Goal: Task Accomplishment & Management: Use online tool/utility

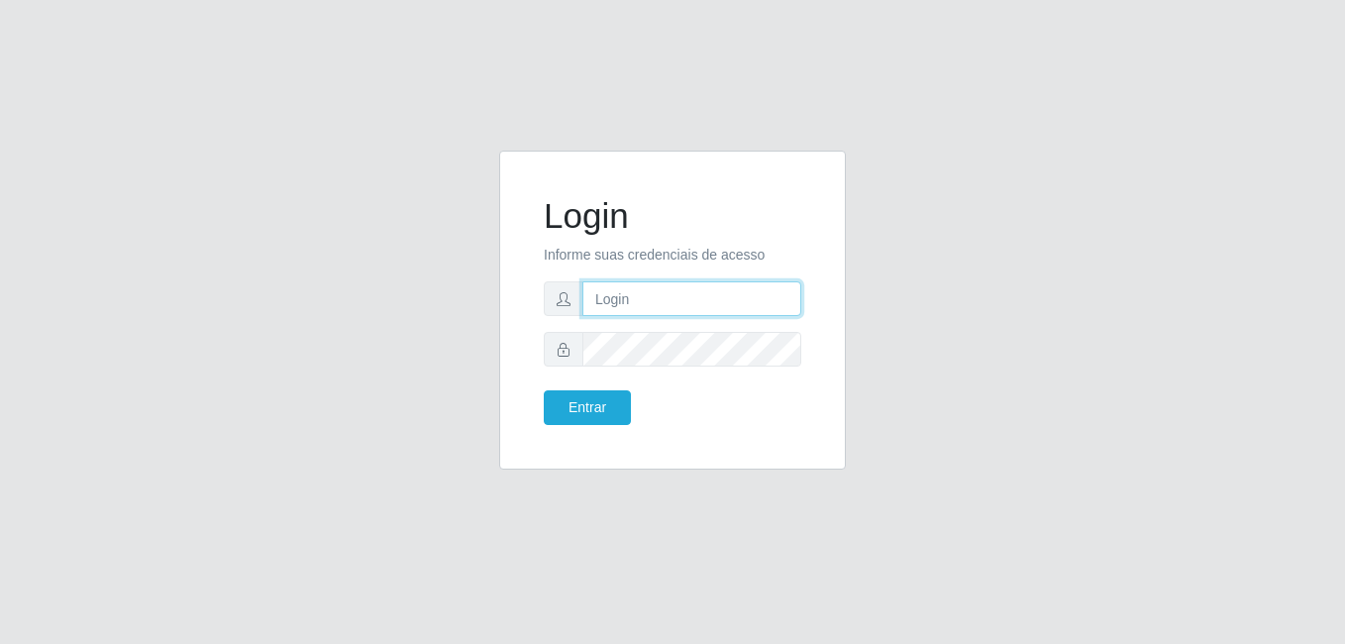
click at [674, 306] on input "text" at bounding box center [691, 298] width 219 height 35
type input "karla@bemais"
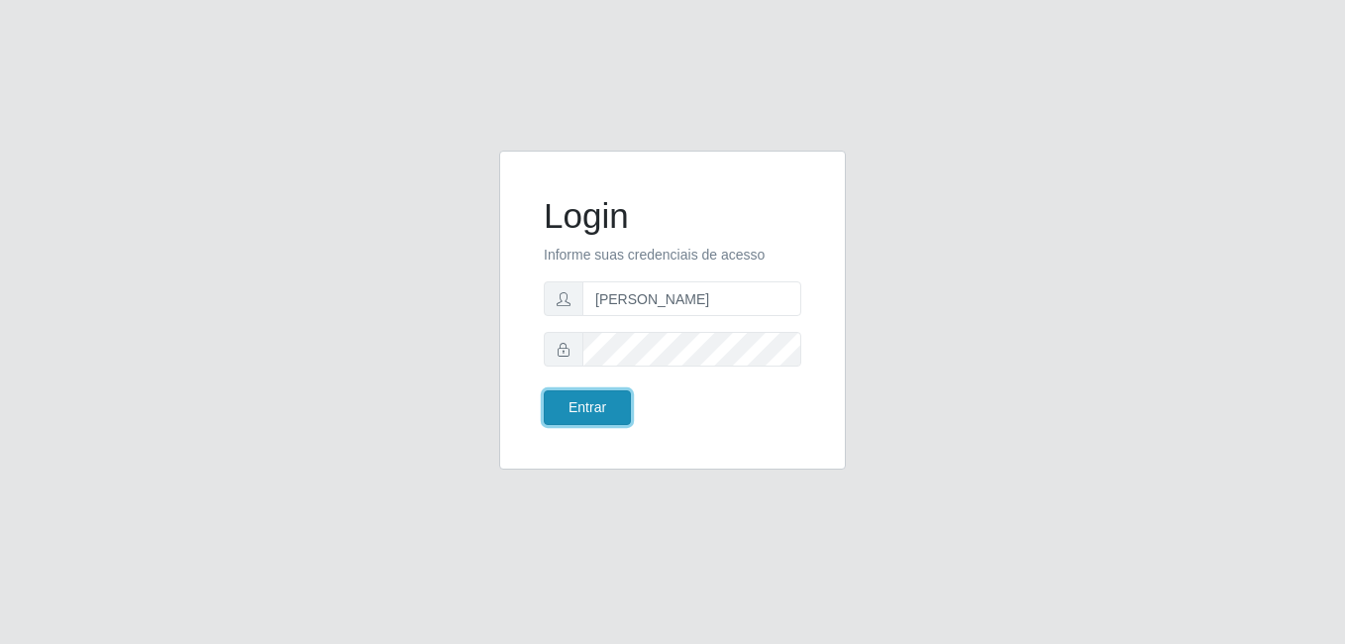
click at [591, 400] on button "Entrar" at bounding box center [587, 407] width 87 height 35
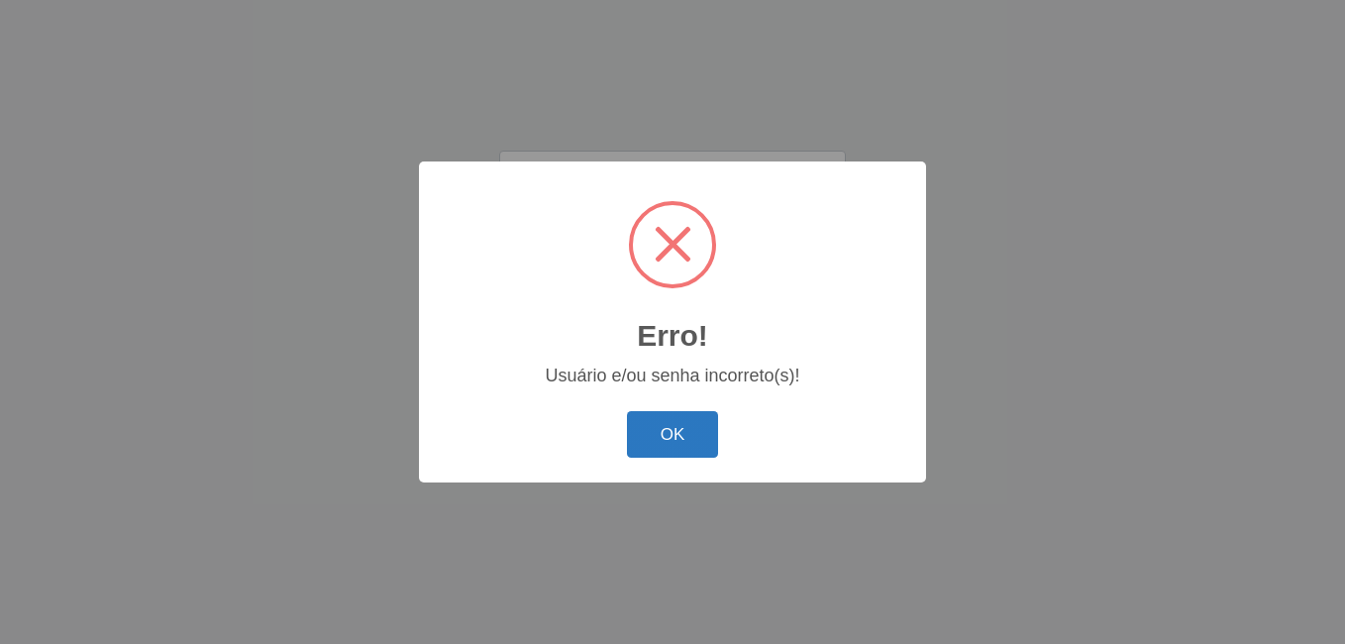
click at [666, 449] on button "OK" at bounding box center [673, 434] width 92 height 47
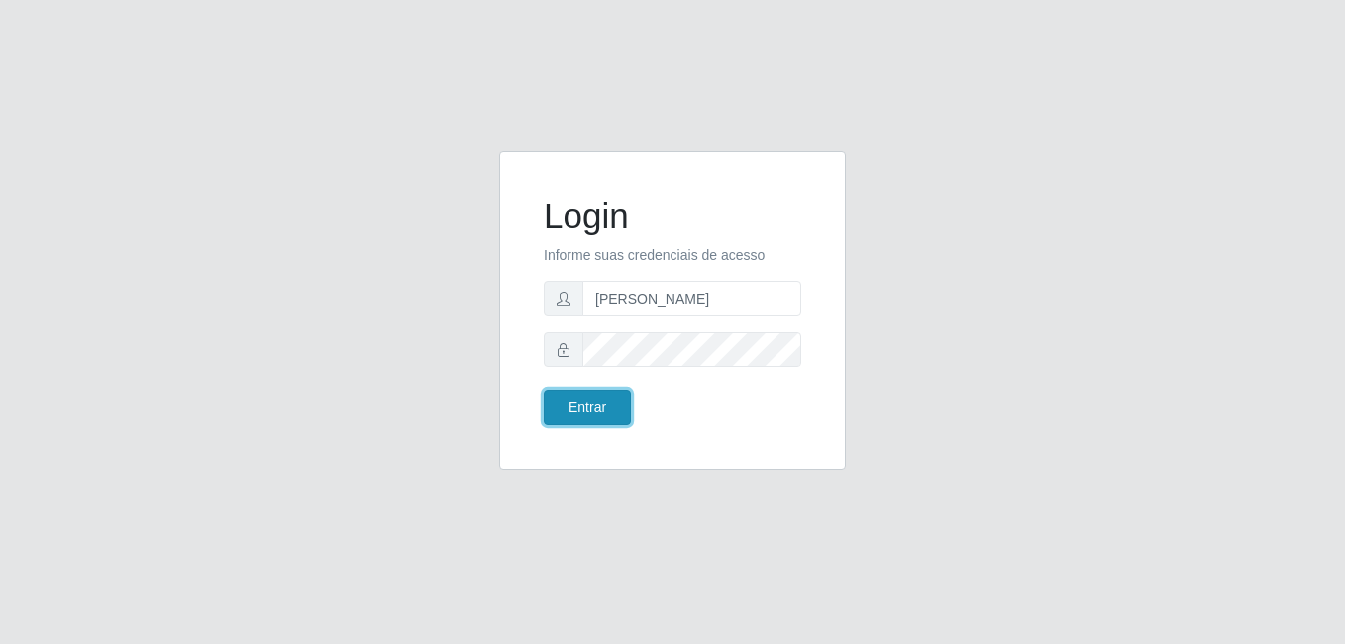
click at [585, 400] on button "Entrar" at bounding box center [587, 407] width 87 height 35
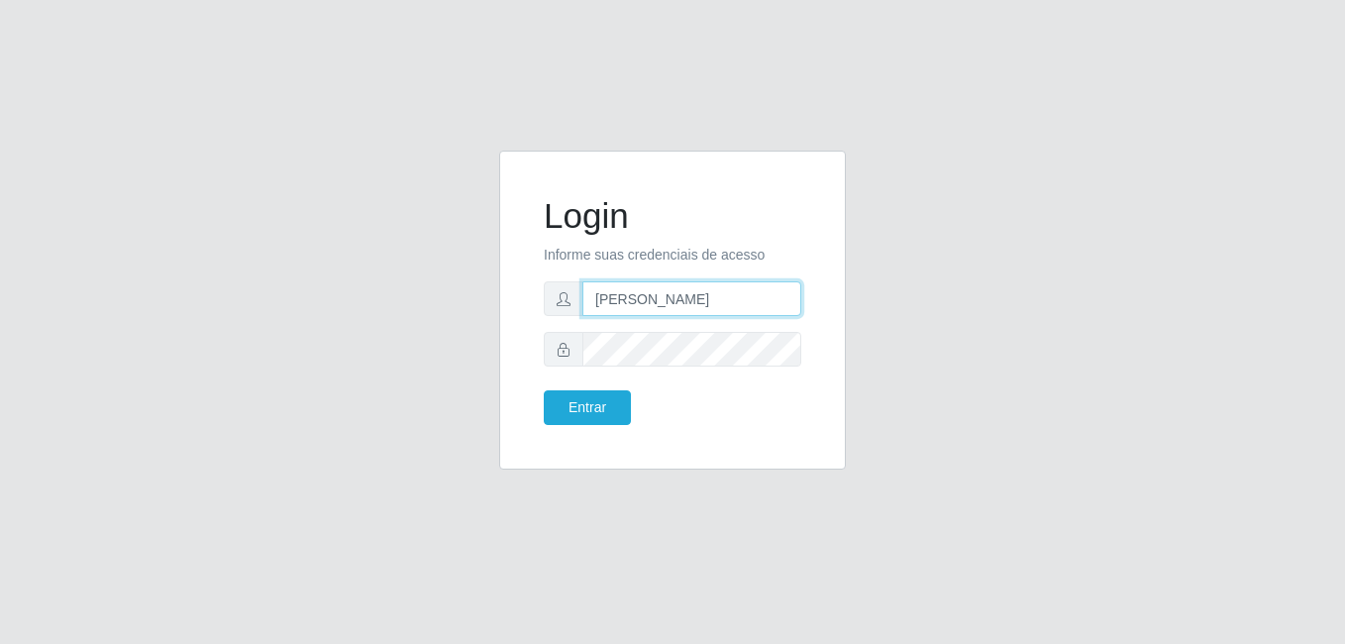
click at [645, 304] on input "karla@bemais" at bounding box center [691, 298] width 219 height 35
click at [705, 298] on input "karla@bemais" at bounding box center [691, 298] width 219 height 35
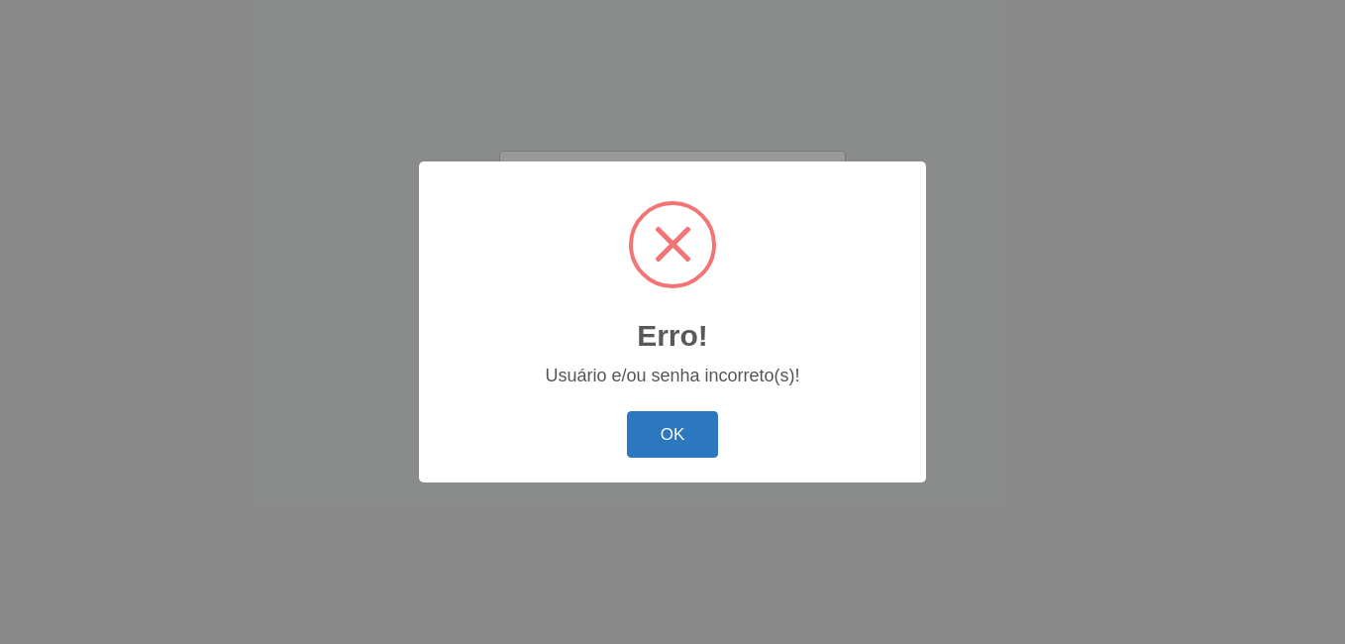
click at [657, 444] on button "OK" at bounding box center [673, 434] width 92 height 47
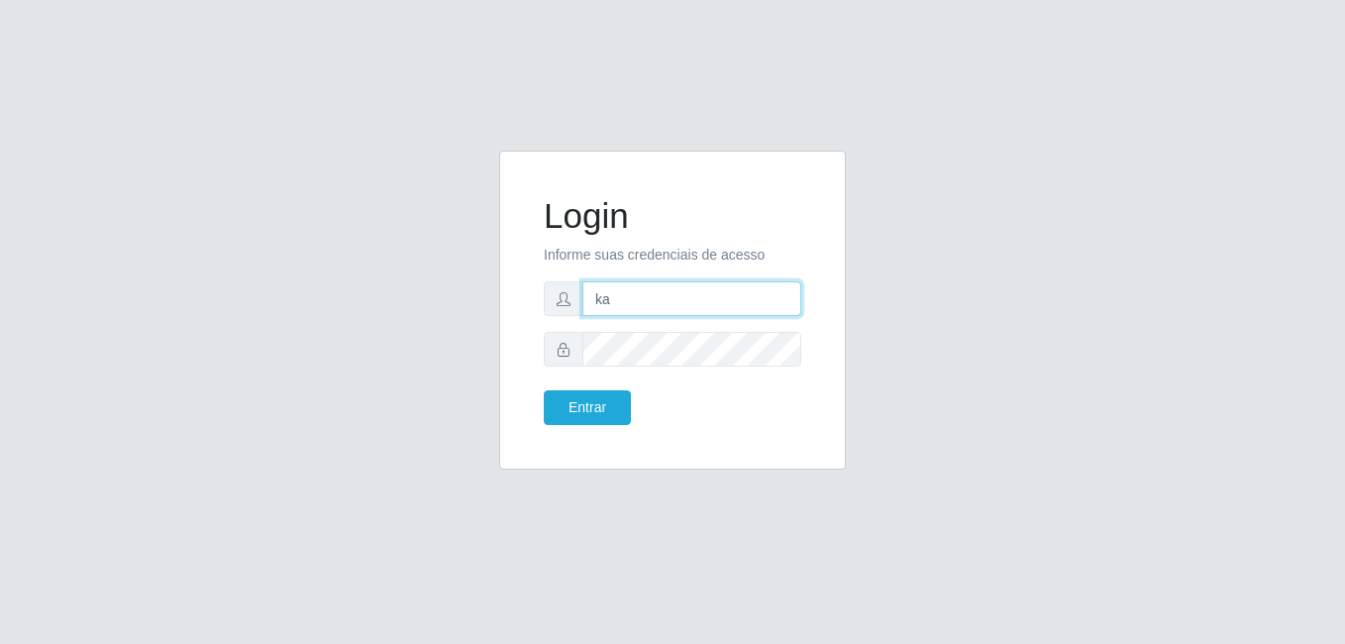
type input "k"
click at [669, 300] on input "text" at bounding box center [691, 298] width 219 height 35
type input "junior"
click at [623, 316] on form "Login Informe suas credenciais de acesso Entrar" at bounding box center [673, 310] width 258 height 230
drag, startPoint x: 623, startPoint y: 316, endPoint x: 624, endPoint y: 304, distance: 11.9
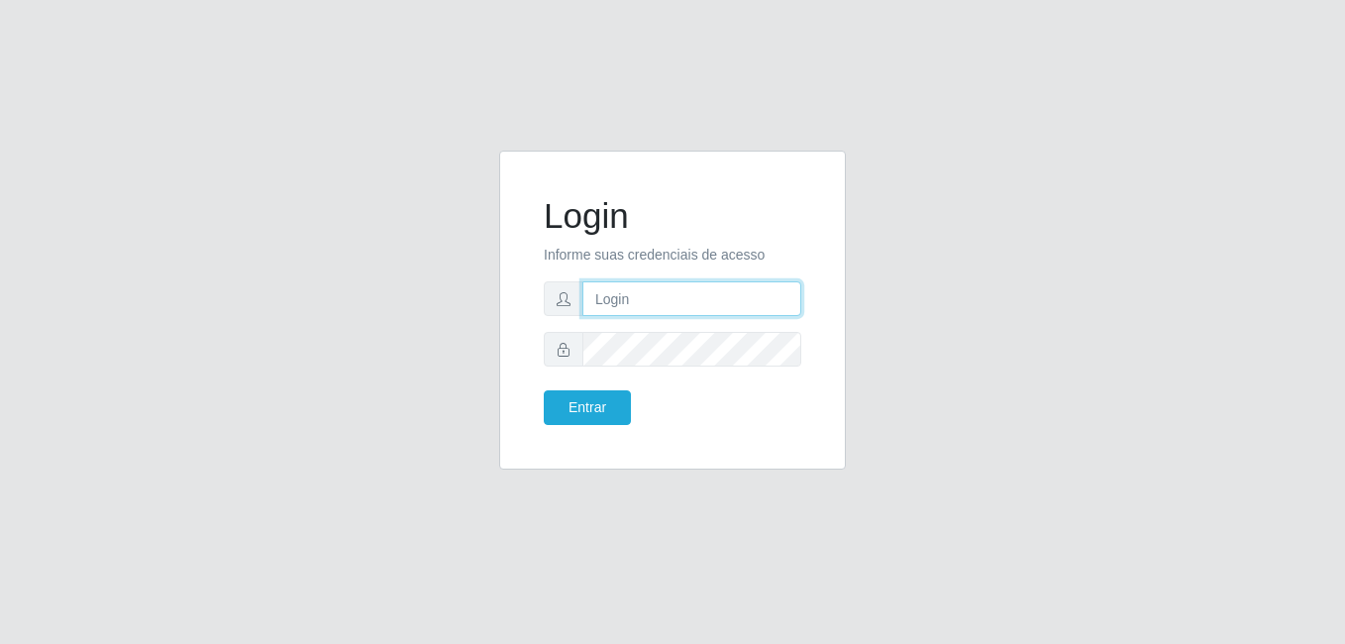
click at [624, 304] on input "text" at bounding box center [691, 298] width 219 height 35
type input "junior@bemaisr"
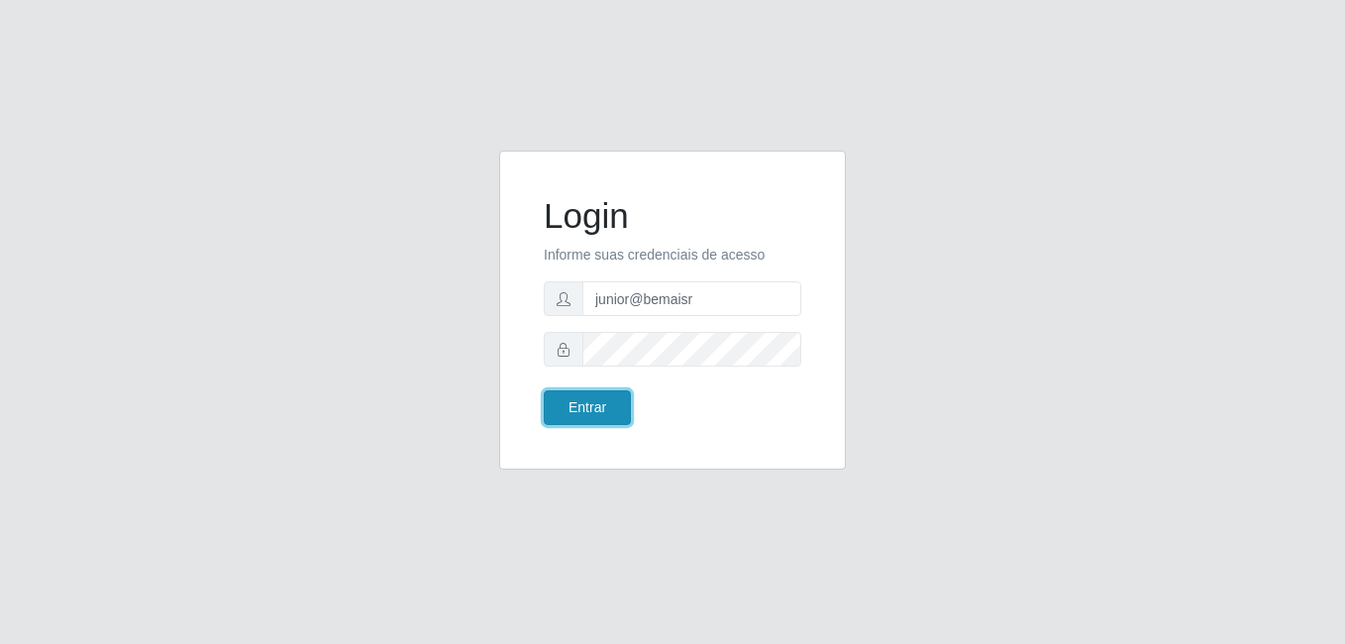
click at [607, 406] on button "Entrar" at bounding box center [587, 407] width 87 height 35
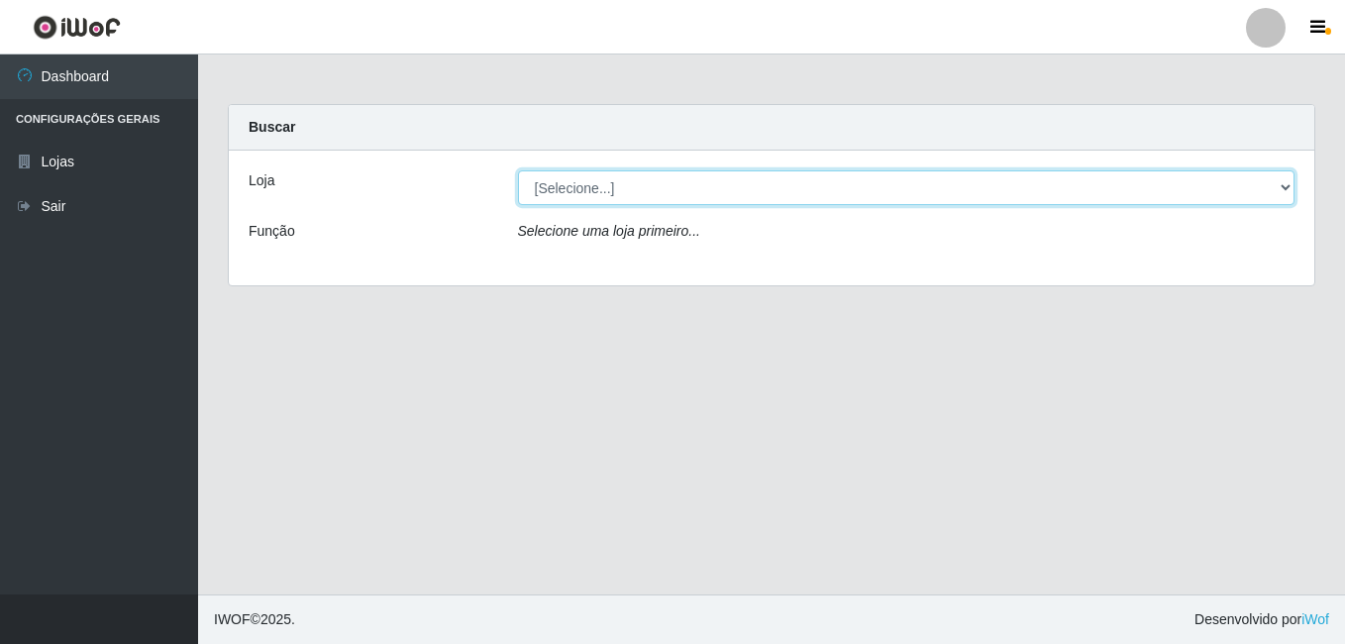
click at [1283, 192] on select "[Selecione...] [PERSON_NAME]" at bounding box center [907, 187] width 778 height 35
select select "230"
click at [518, 170] on select "[Selecione...] [PERSON_NAME]" at bounding box center [907, 187] width 778 height 35
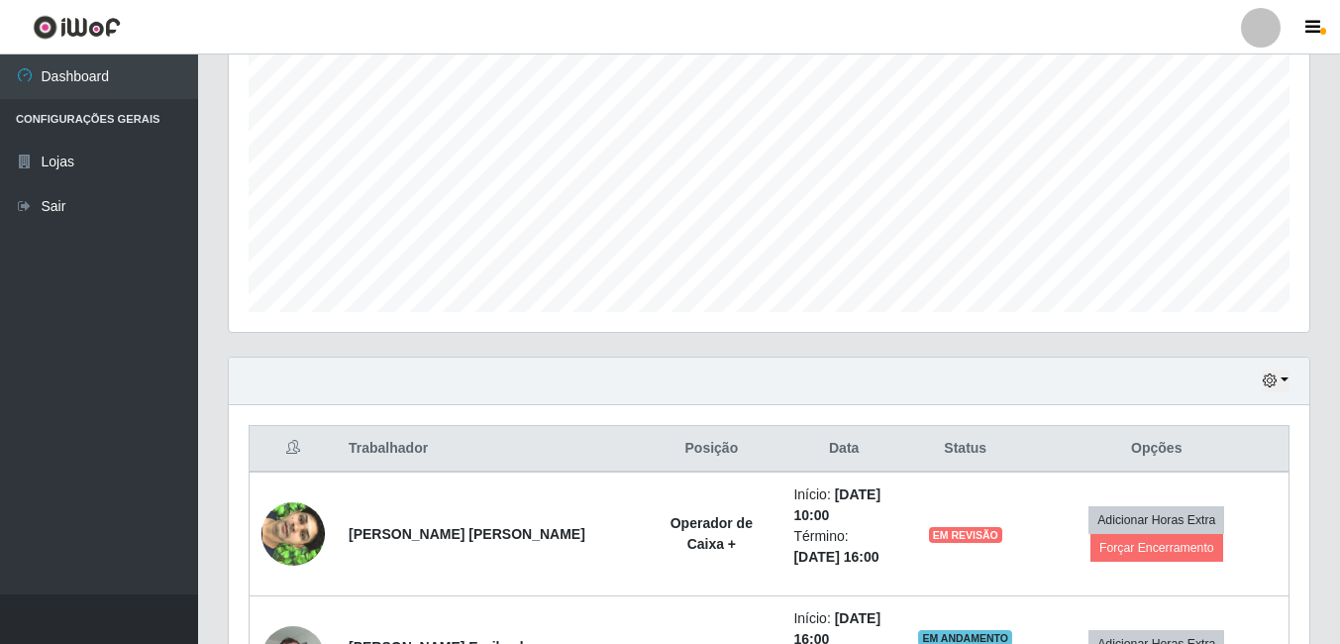
scroll to position [594, 0]
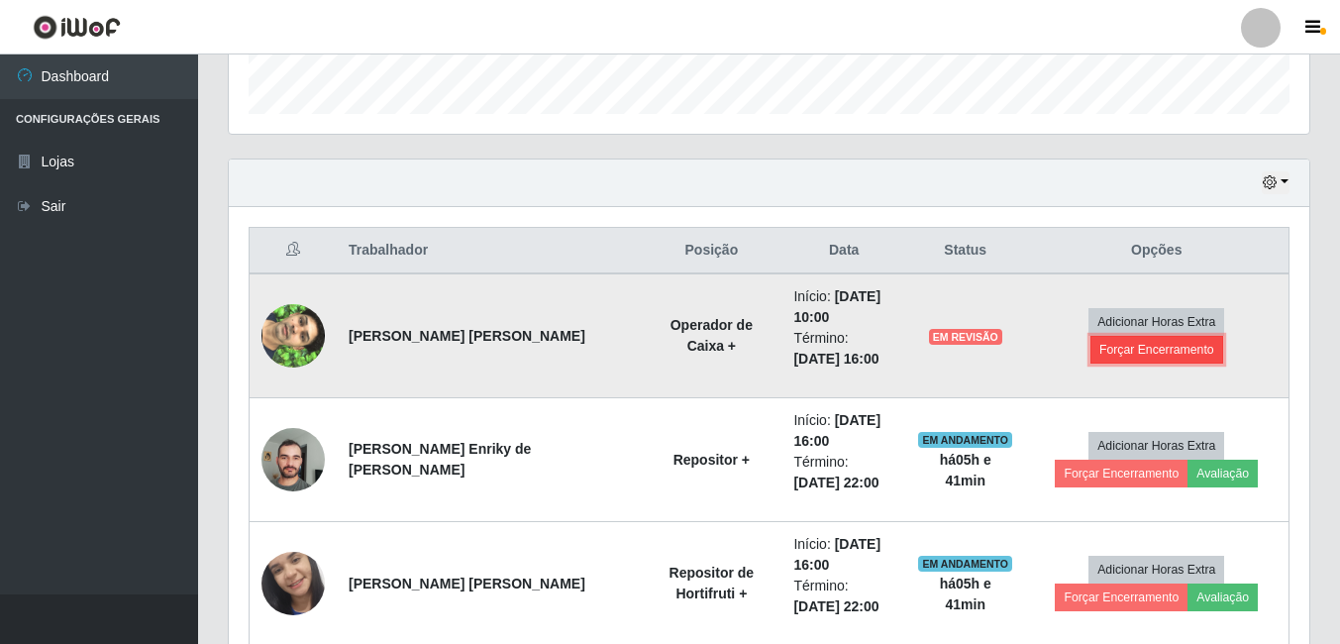
click at [1168, 355] on button "Forçar Encerramento" at bounding box center [1157, 350] width 133 height 28
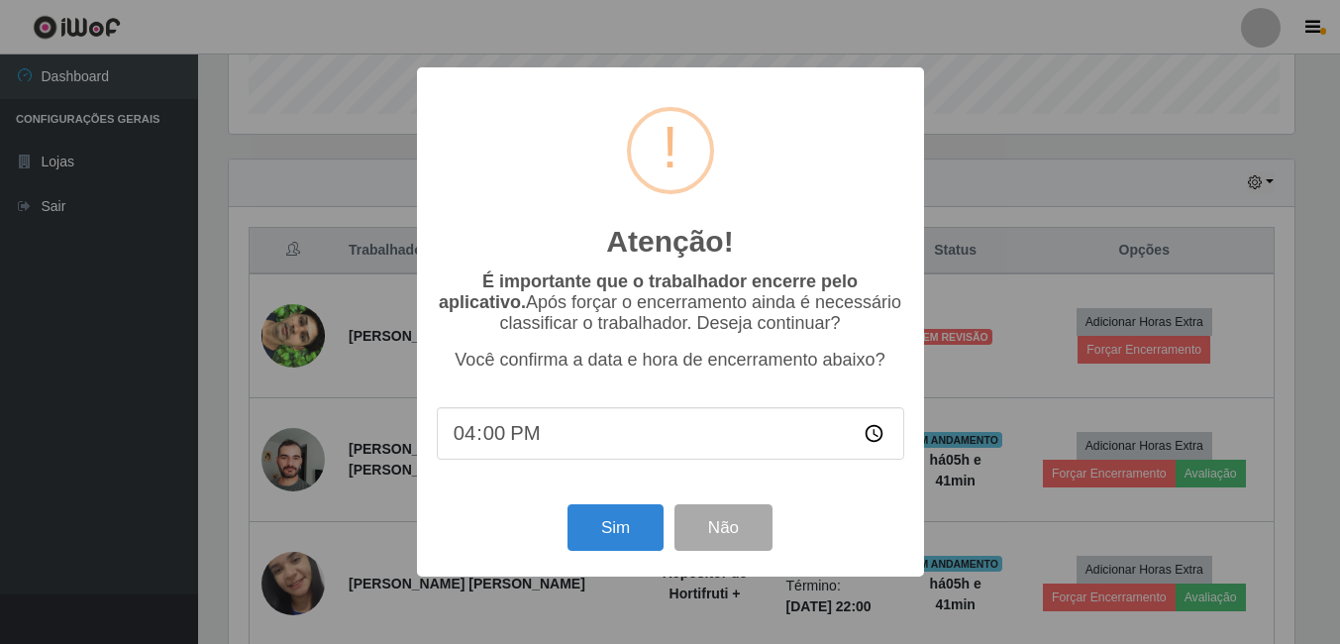
scroll to position [411, 1071]
click at [632, 527] on button "Sim" at bounding box center [618, 527] width 96 height 47
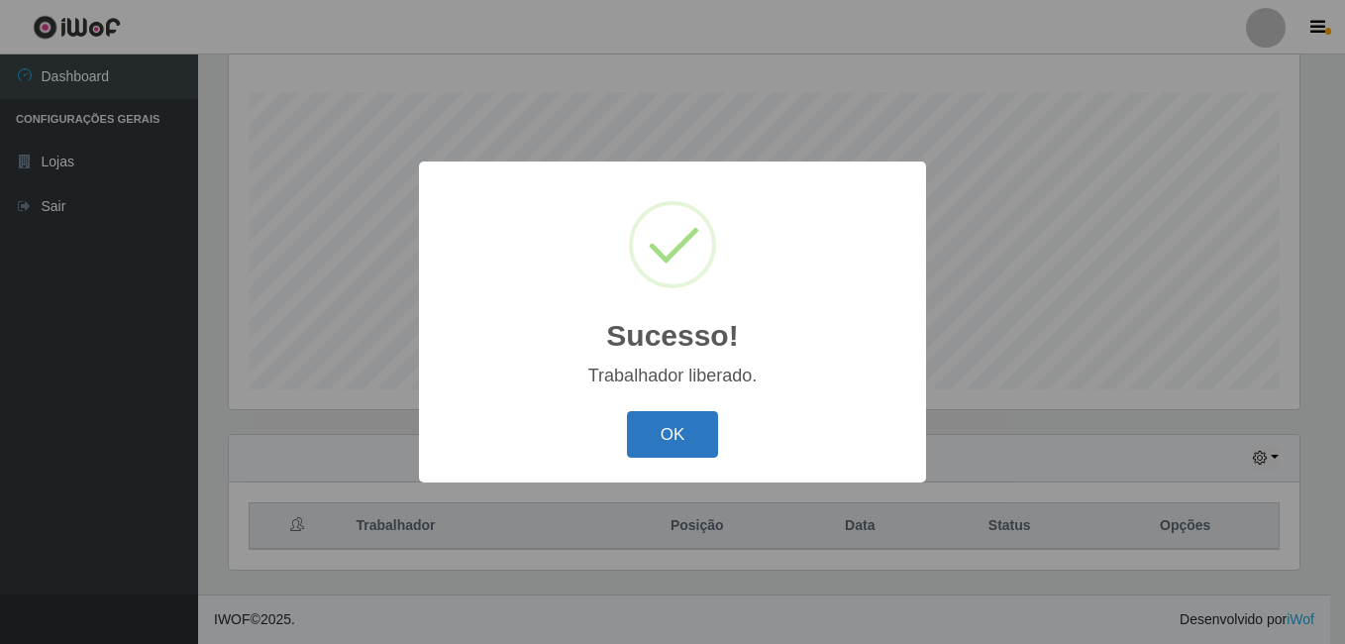
click at [687, 449] on button "OK" at bounding box center [673, 434] width 92 height 47
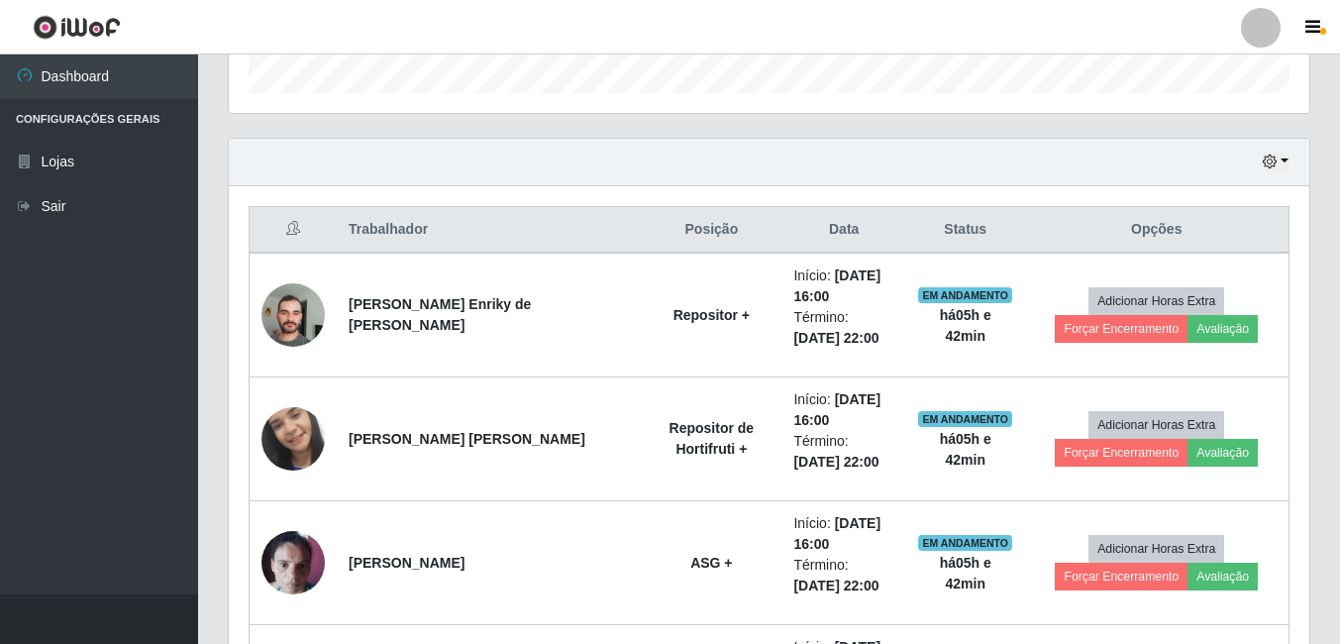
scroll to position [616, 0]
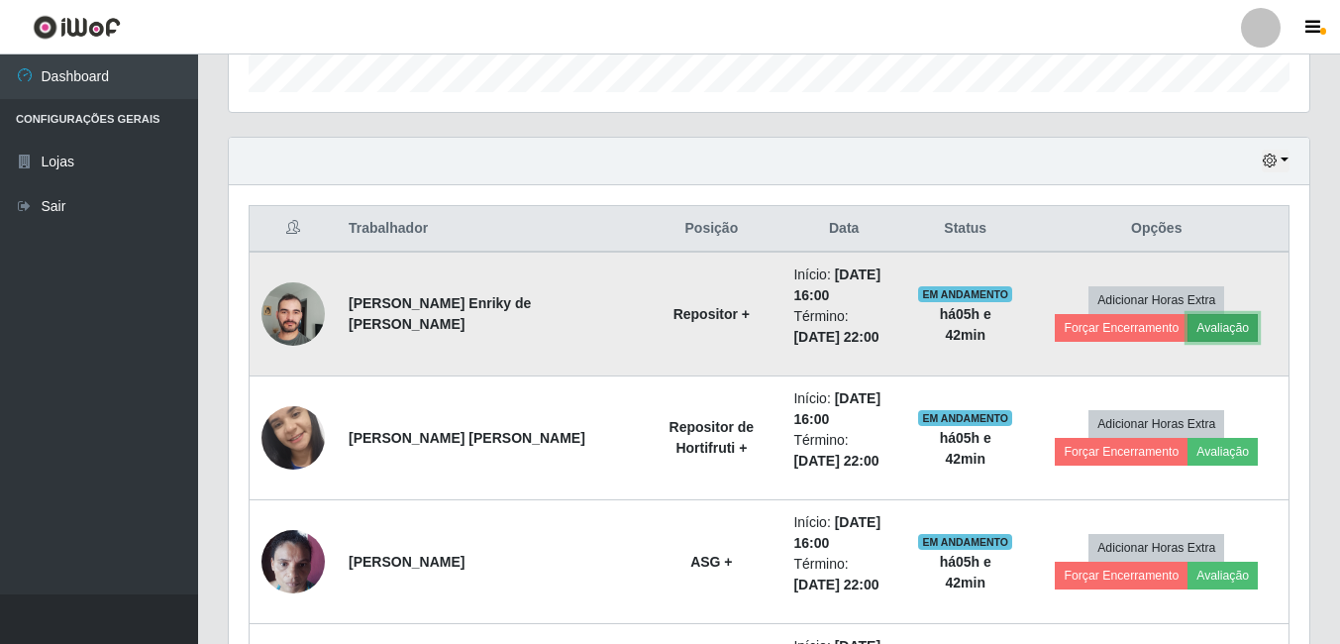
click at [1209, 332] on button "Avaliação" at bounding box center [1223, 328] width 70 height 28
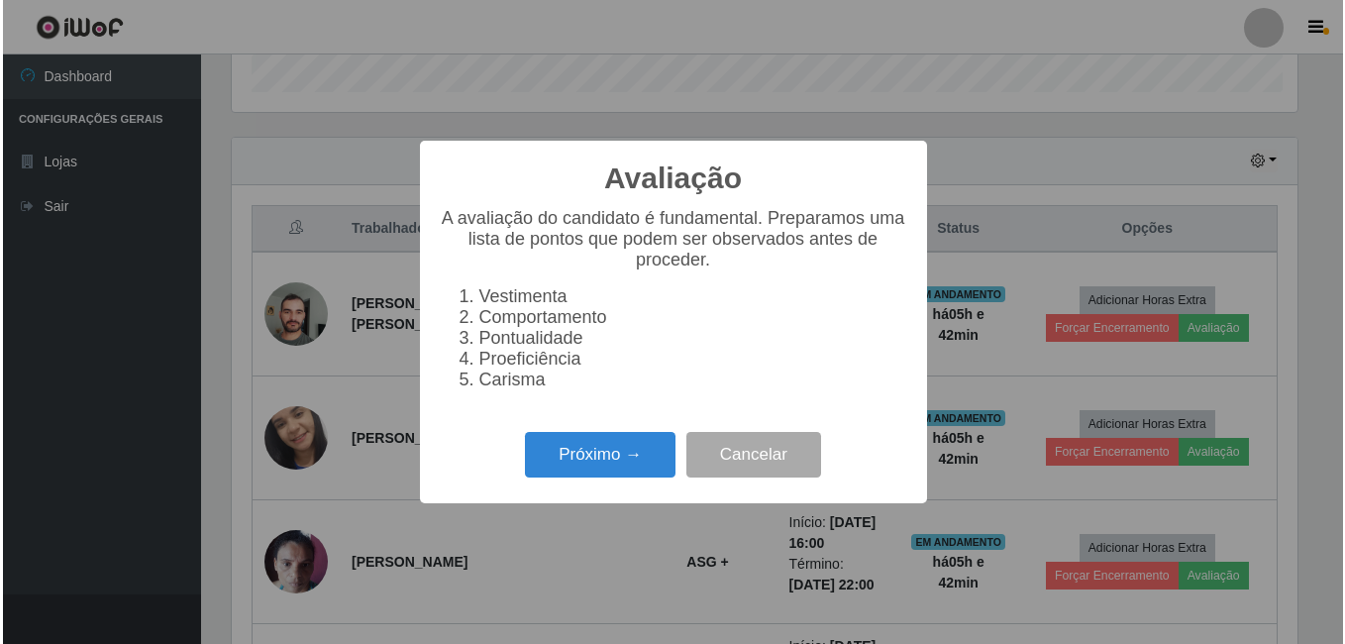
scroll to position [411, 1071]
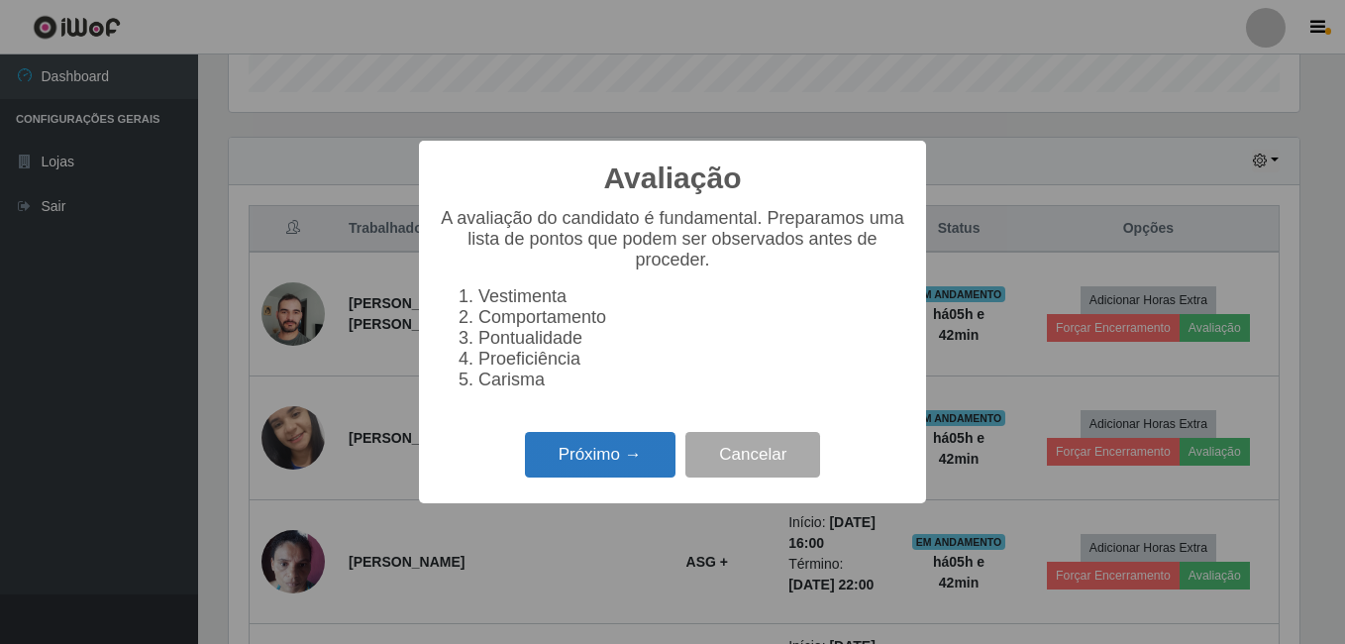
click at [629, 471] on button "Próximo →" at bounding box center [600, 455] width 151 height 47
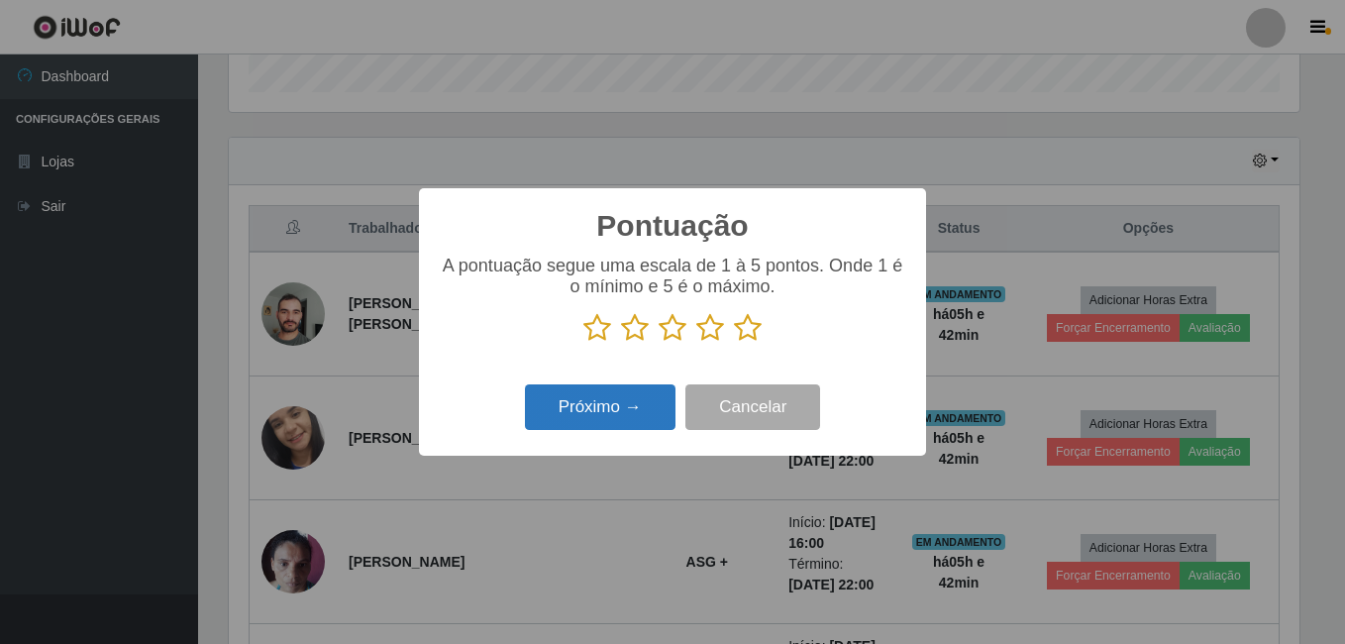
scroll to position [990215, 989555]
click at [753, 329] on icon at bounding box center [748, 328] width 28 height 30
click at [734, 343] on input "radio" at bounding box center [734, 343] width 0 height 0
click at [633, 414] on button "Próximo →" at bounding box center [600, 407] width 151 height 47
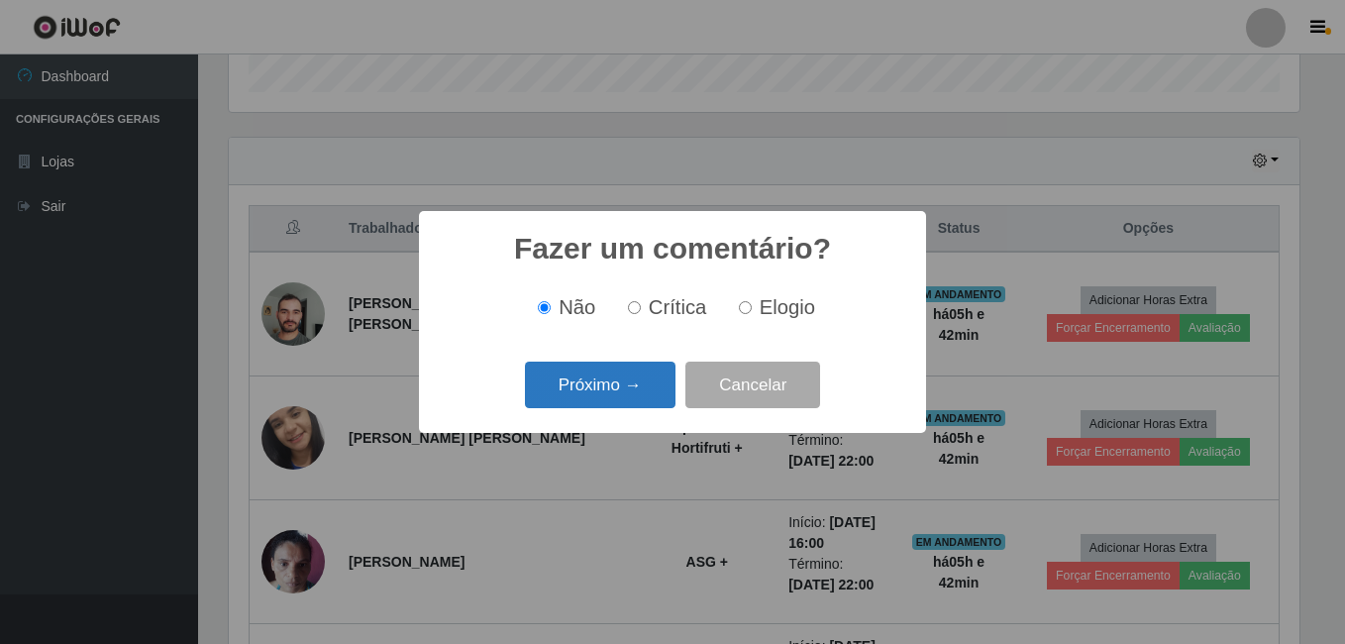
click at [633, 386] on button "Próximo →" at bounding box center [600, 385] width 151 height 47
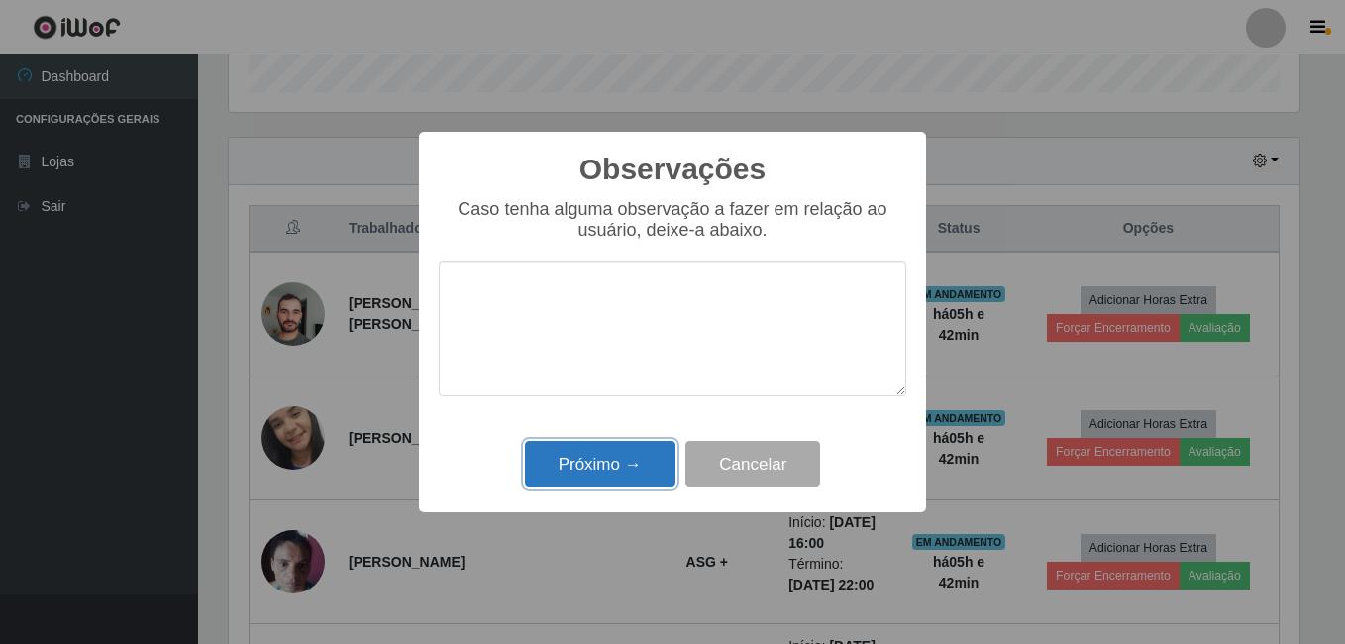
click at [606, 478] on button "Próximo →" at bounding box center [600, 464] width 151 height 47
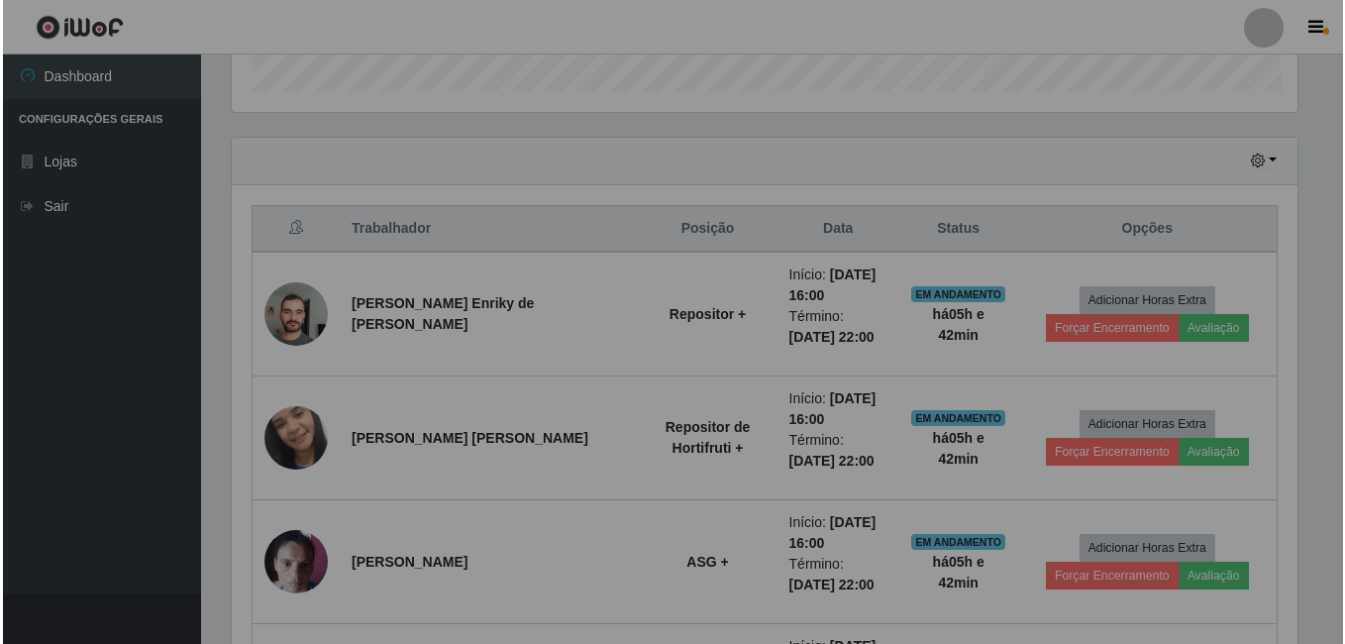
scroll to position [411, 1081]
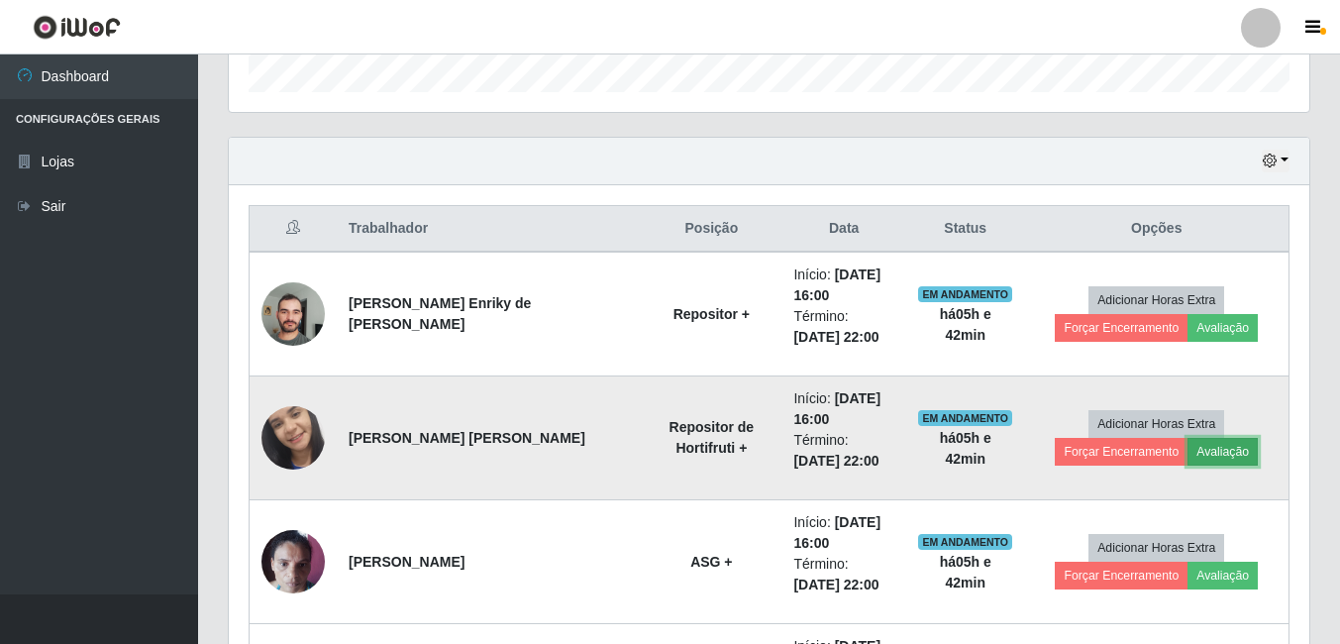
click at [1215, 450] on button "Avaliação" at bounding box center [1223, 452] width 70 height 28
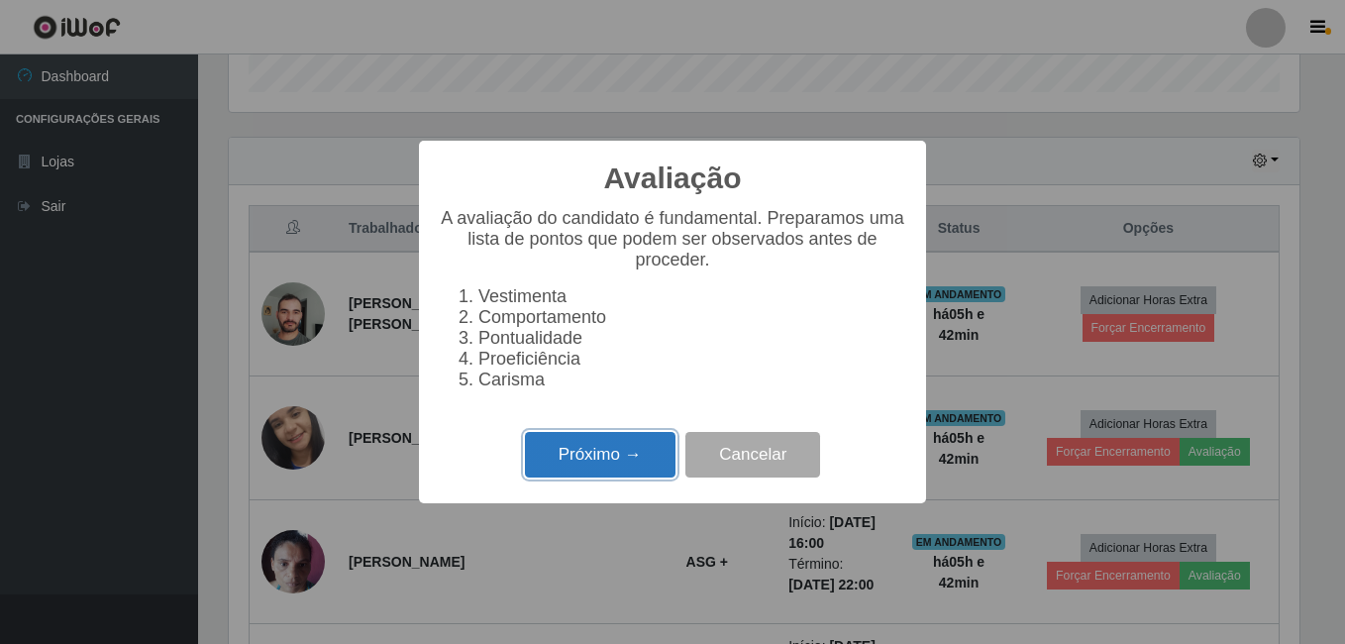
click at [604, 469] on button "Próximo →" at bounding box center [600, 455] width 151 height 47
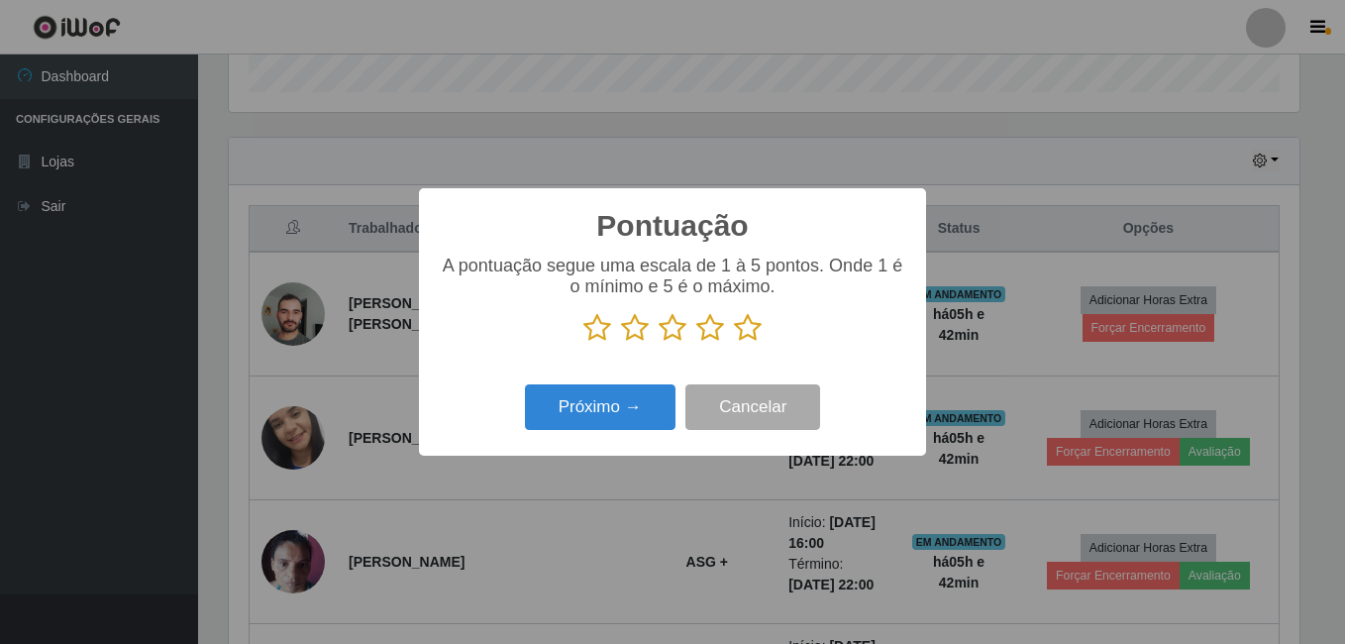
scroll to position [990215, 989555]
click at [741, 331] on icon at bounding box center [748, 328] width 28 height 30
click at [734, 343] on input "radio" at bounding box center [734, 343] width 0 height 0
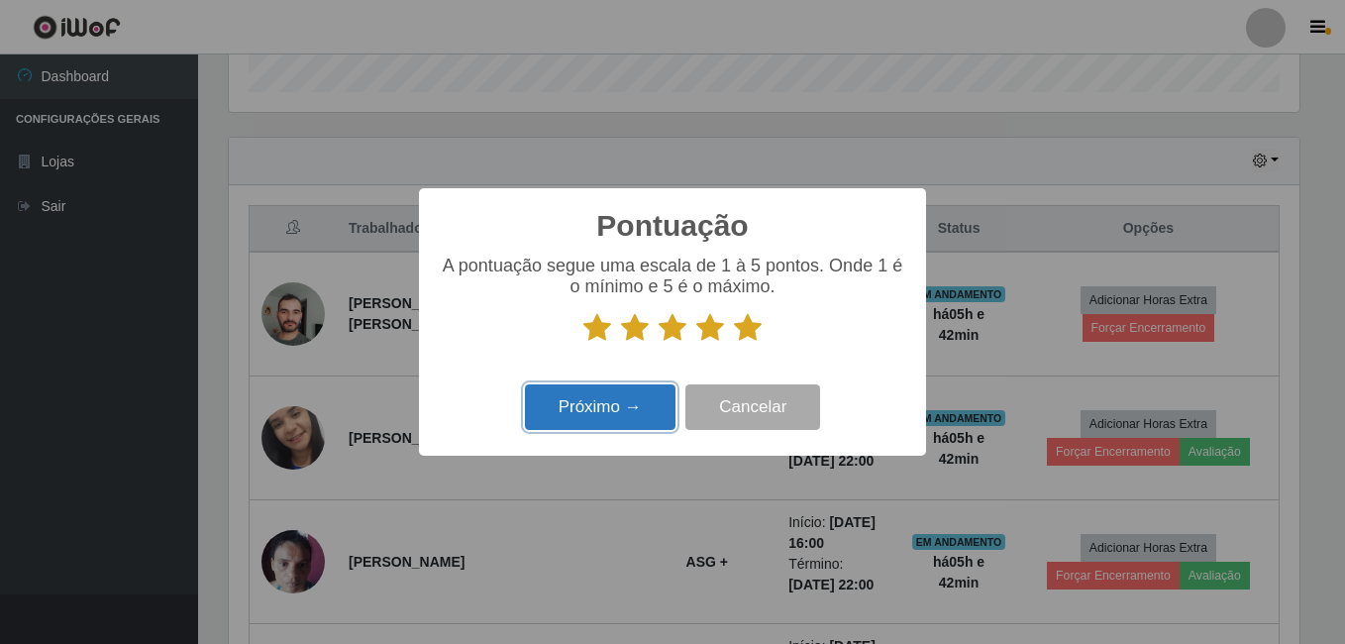
click at [623, 405] on button "Próximo →" at bounding box center [600, 407] width 151 height 47
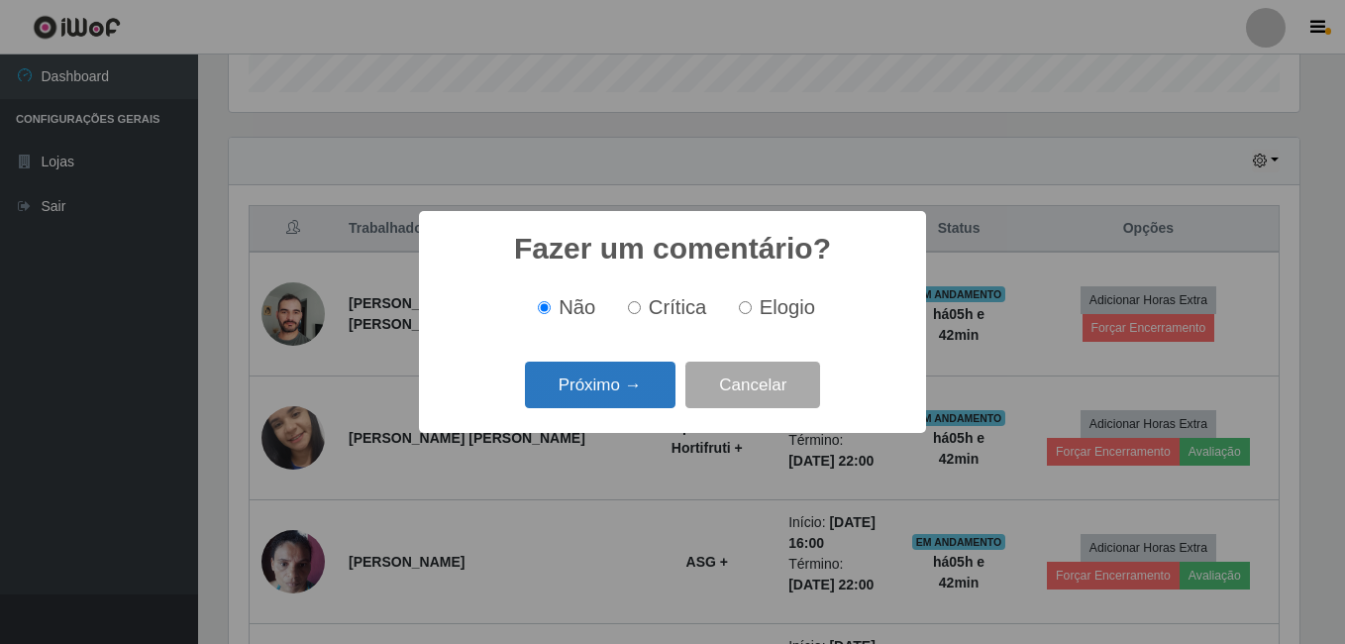
click at [643, 373] on button "Próximo →" at bounding box center [600, 385] width 151 height 47
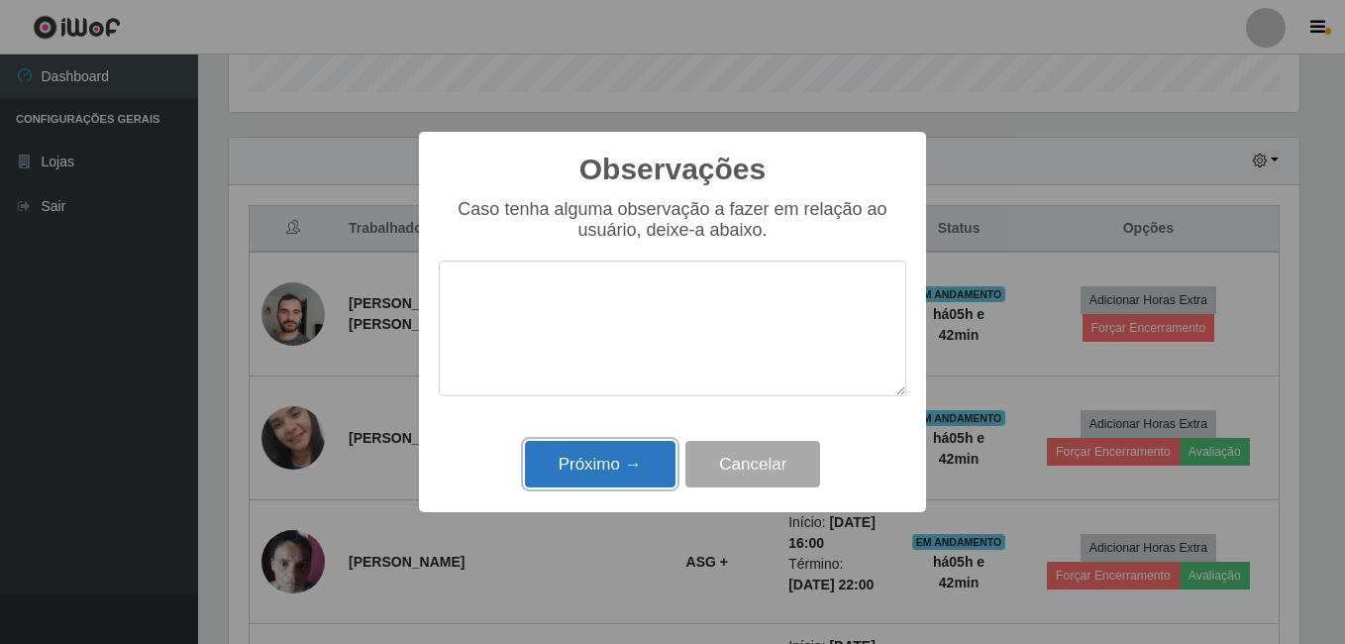
click at [625, 456] on button "Próximo →" at bounding box center [600, 464] width 151 height 47
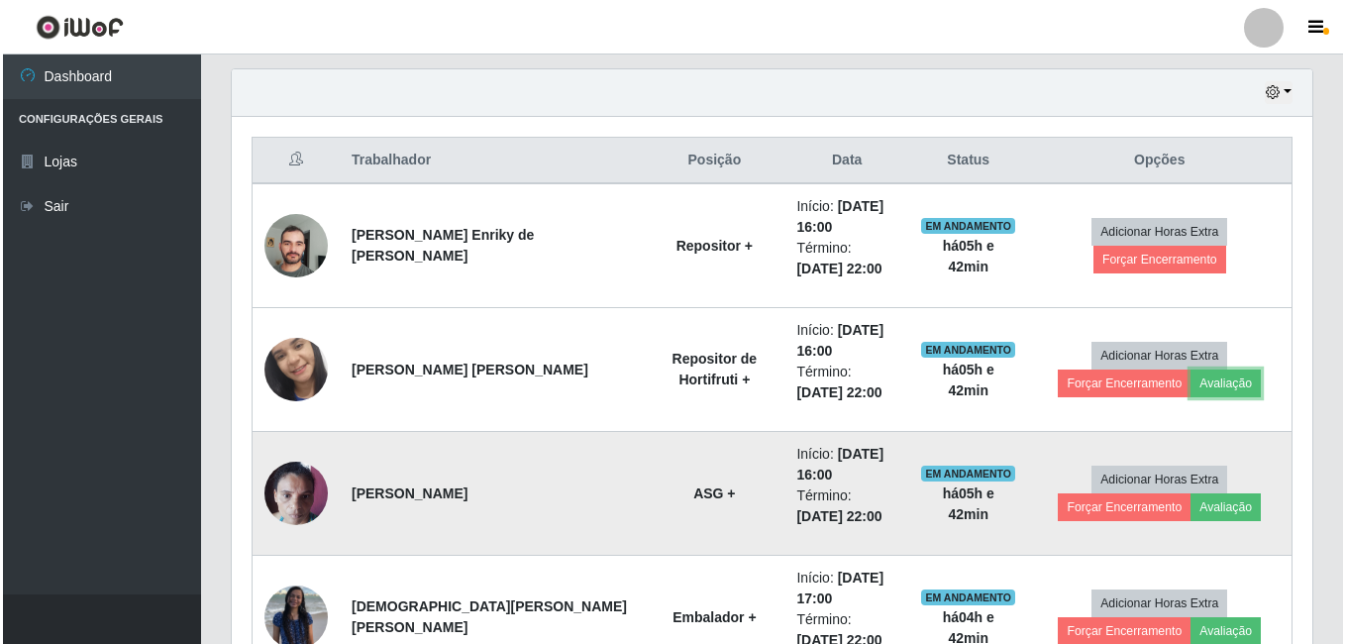
scroll to position [814, 0]
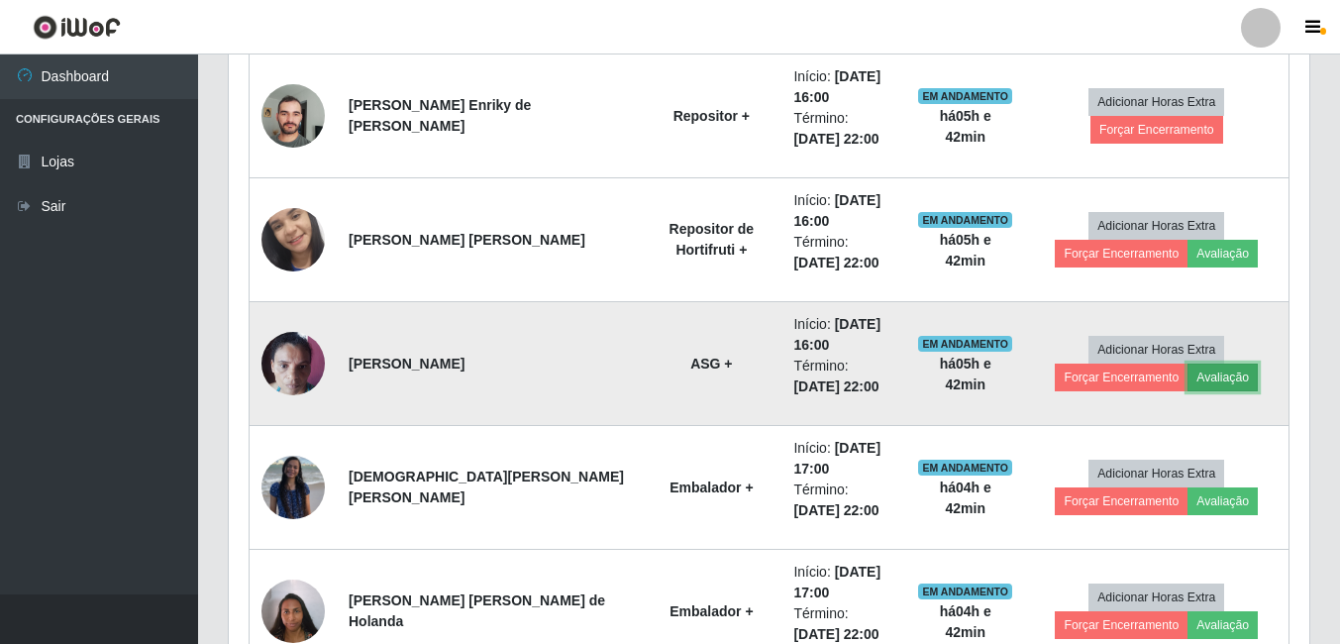
click at [1225, 376] on button "Avaliação" at bounding box center [1223, 378] width 70 height 28
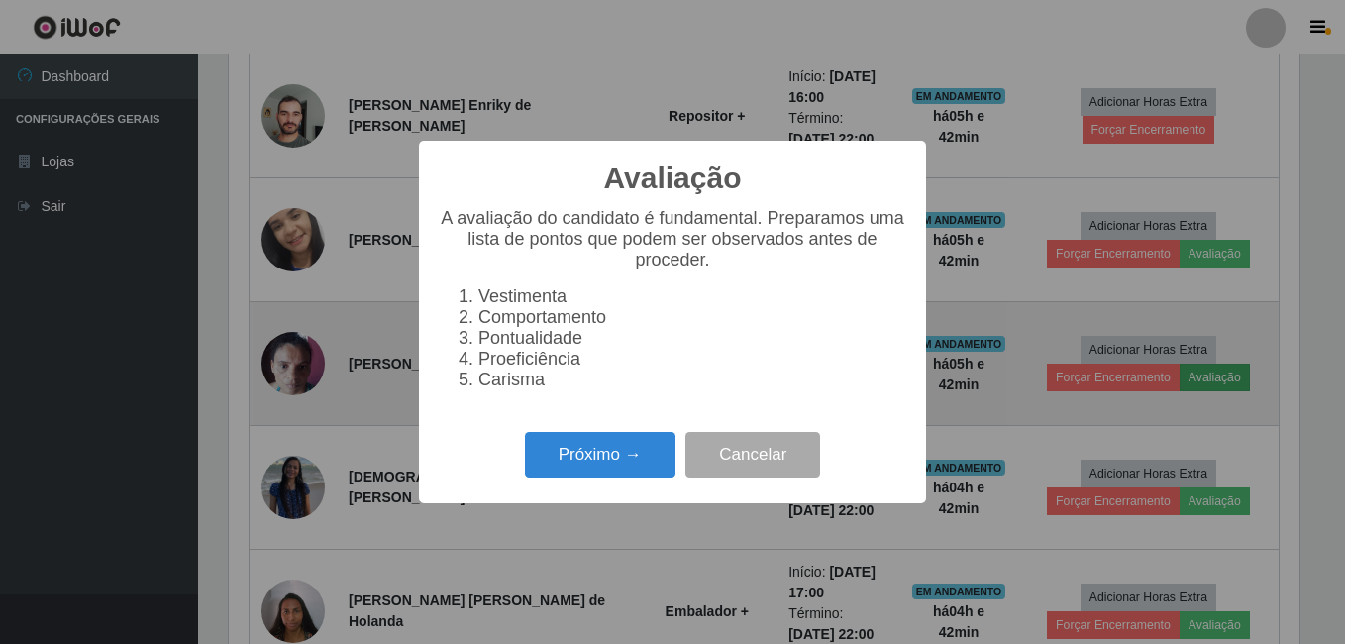
scroll to position [411, 1071]
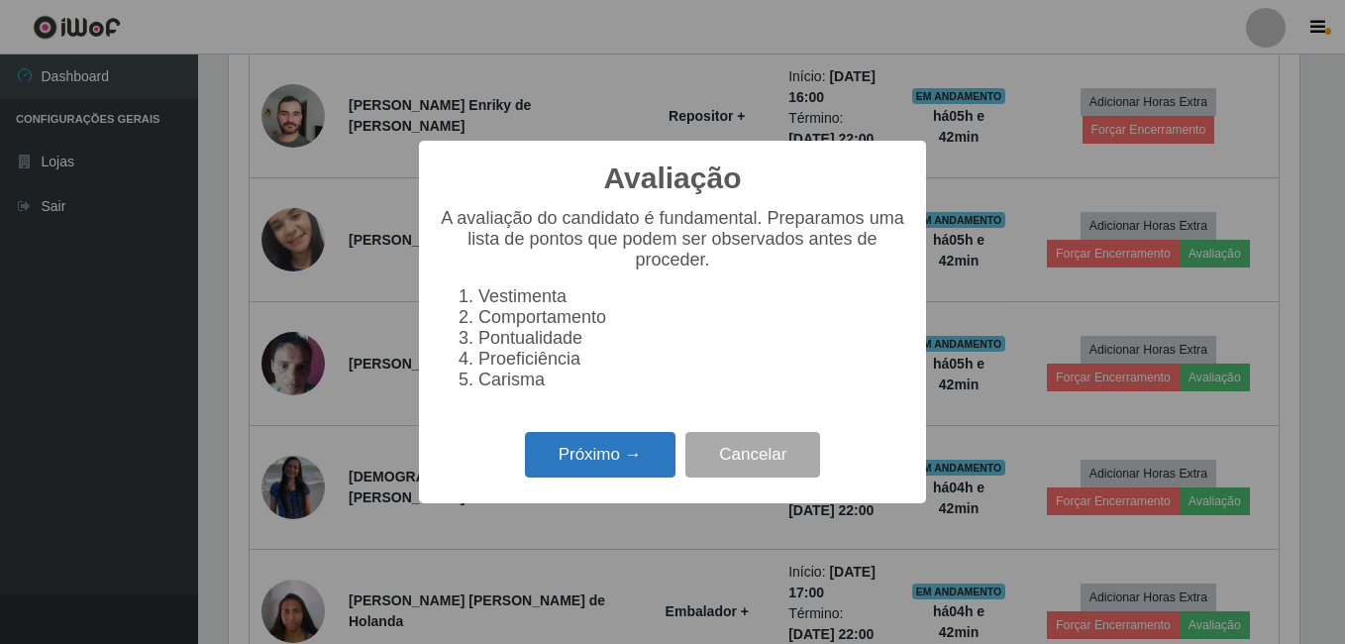
click at [644, 457] on button "Próximo →" at bounding box center [600, 455] width 151 height 47
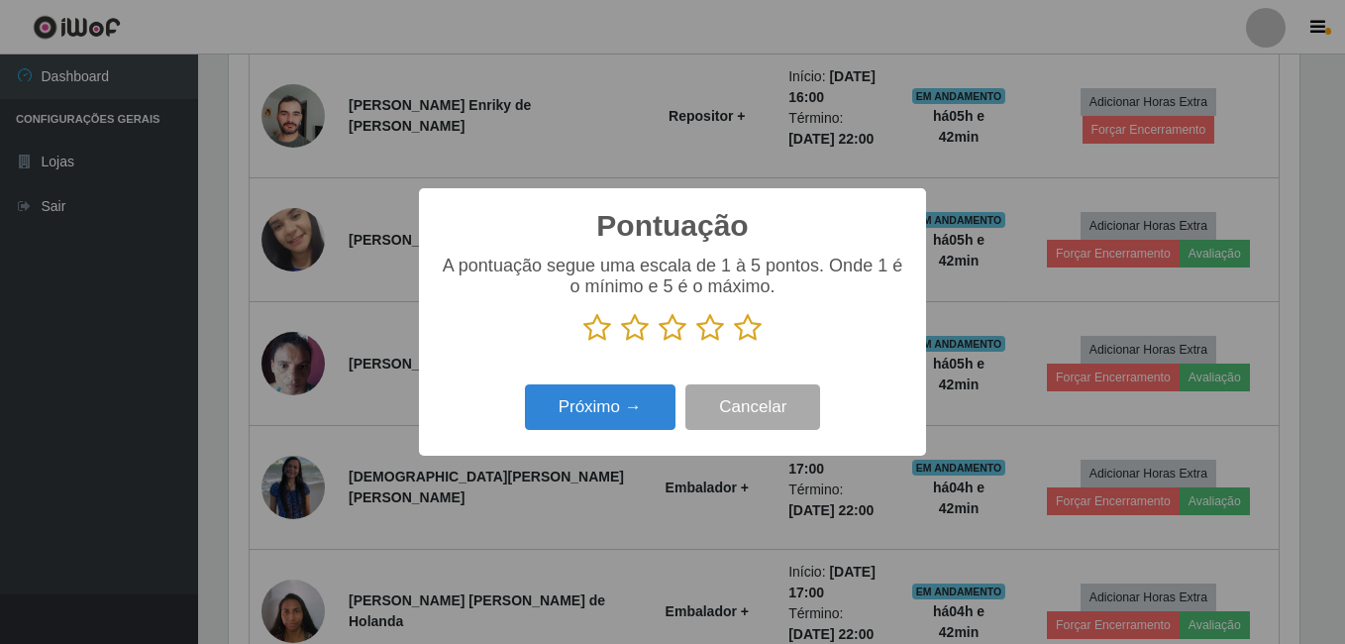
scroll to position [990215, 989555]
click at [752, 330] on icon at bounding box center [748, 328] width 28 height 30
click at [734, 343] on input "radio" at bounding box center [734, 343] width 0 height 0
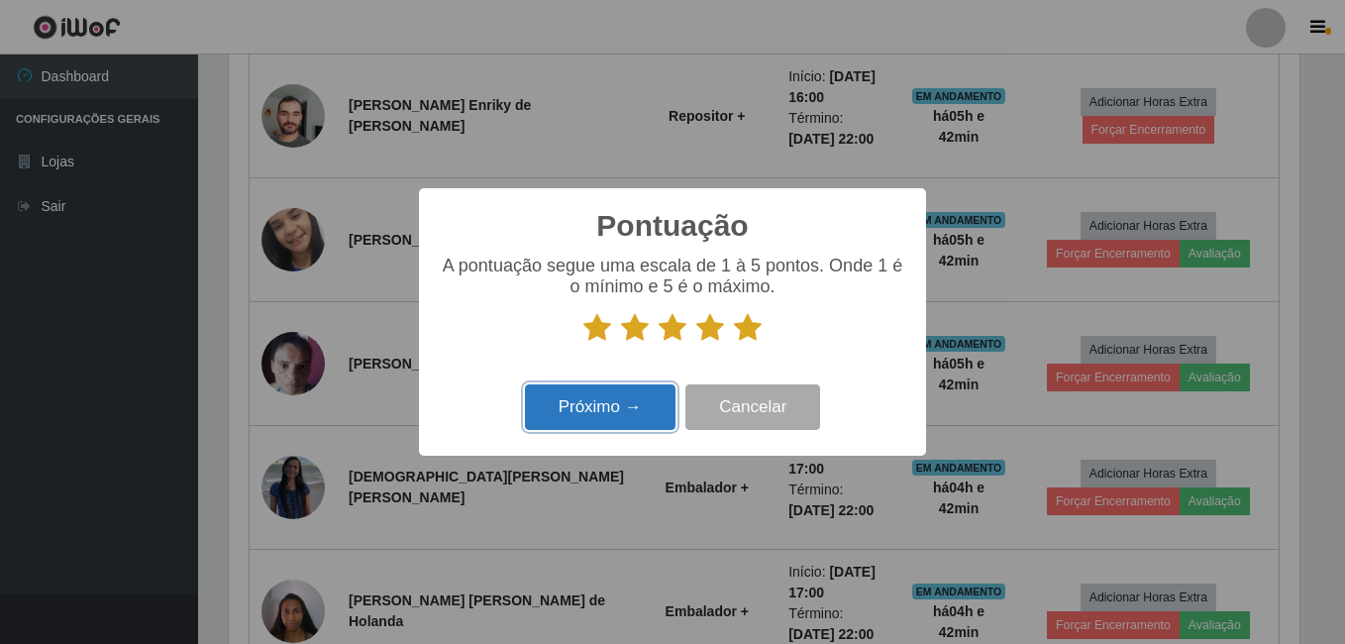
click at [636, 398] on button "Próximo →" at bounding box center [600, 407] width 151 height 47
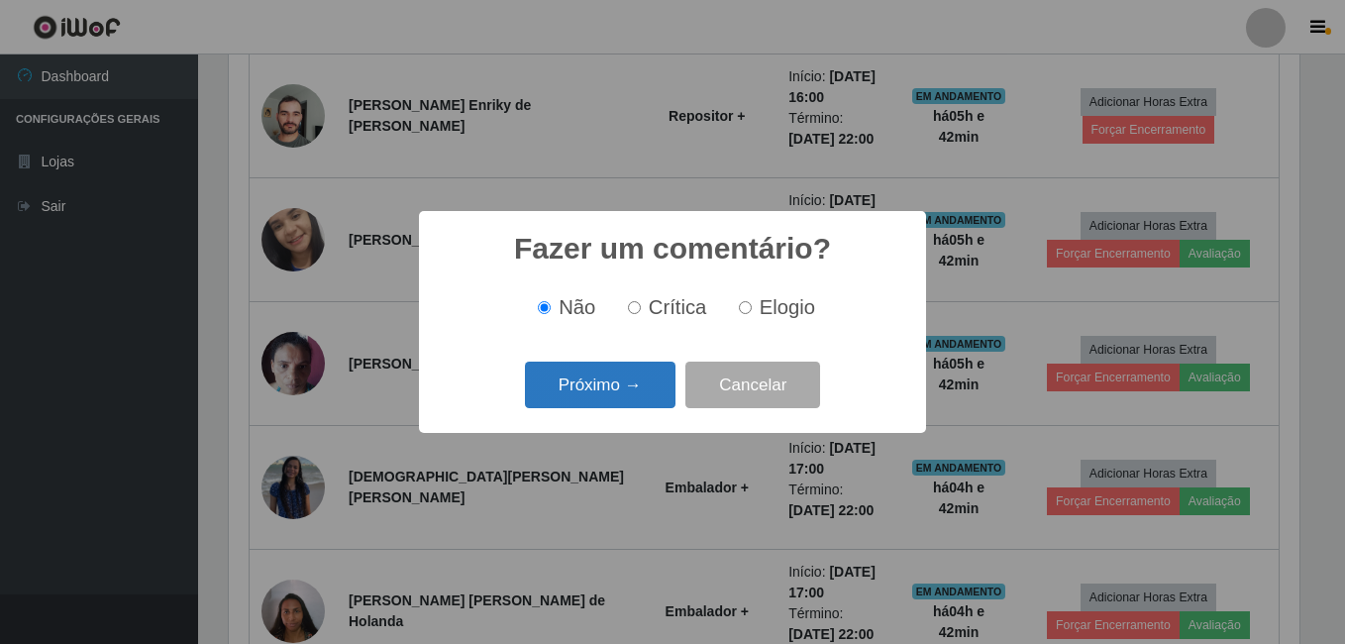
click at [654, 394] on button "Próximo →" at bounding box center [600, 385] width 151 height 47
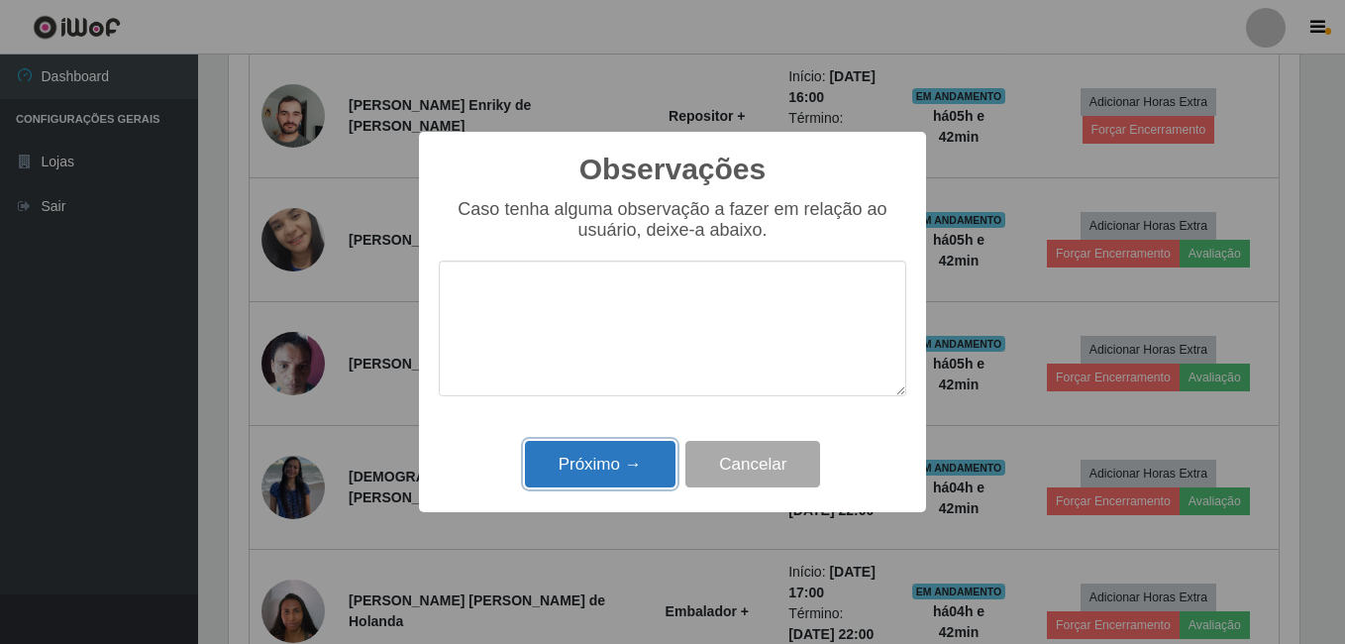
click at [623, 448] on button "Próximo →" at bounding box center [600, 464] width 151 height 47
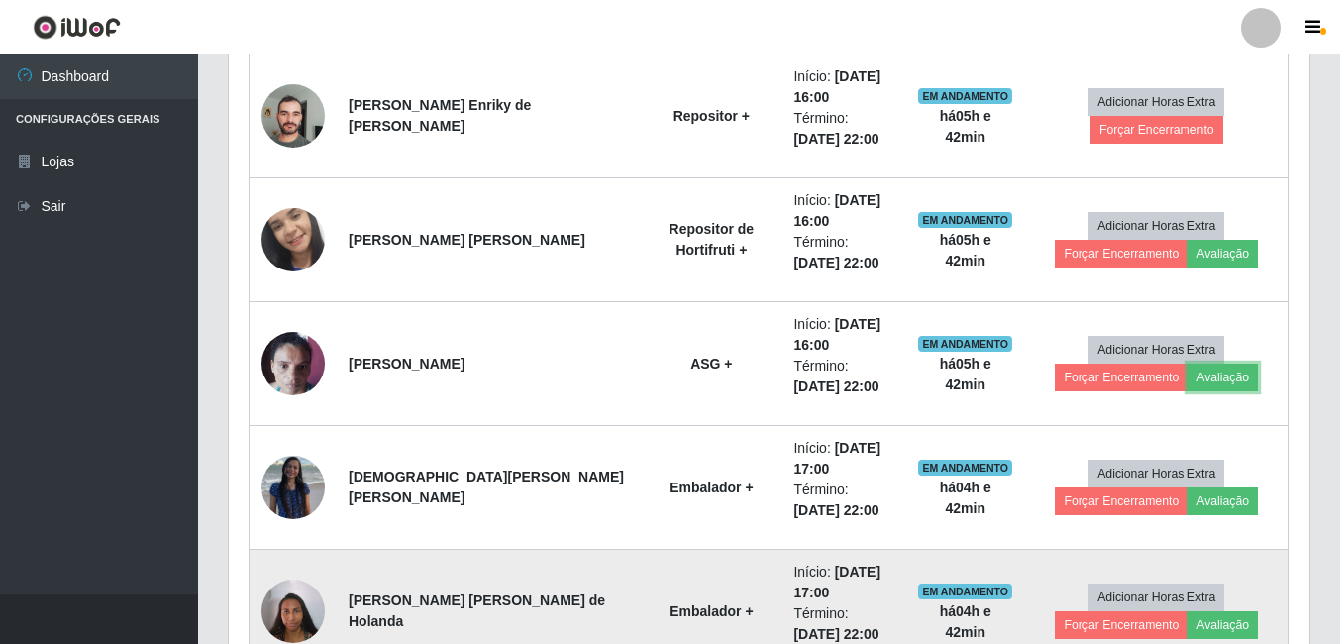
scroll to position [0, 0]
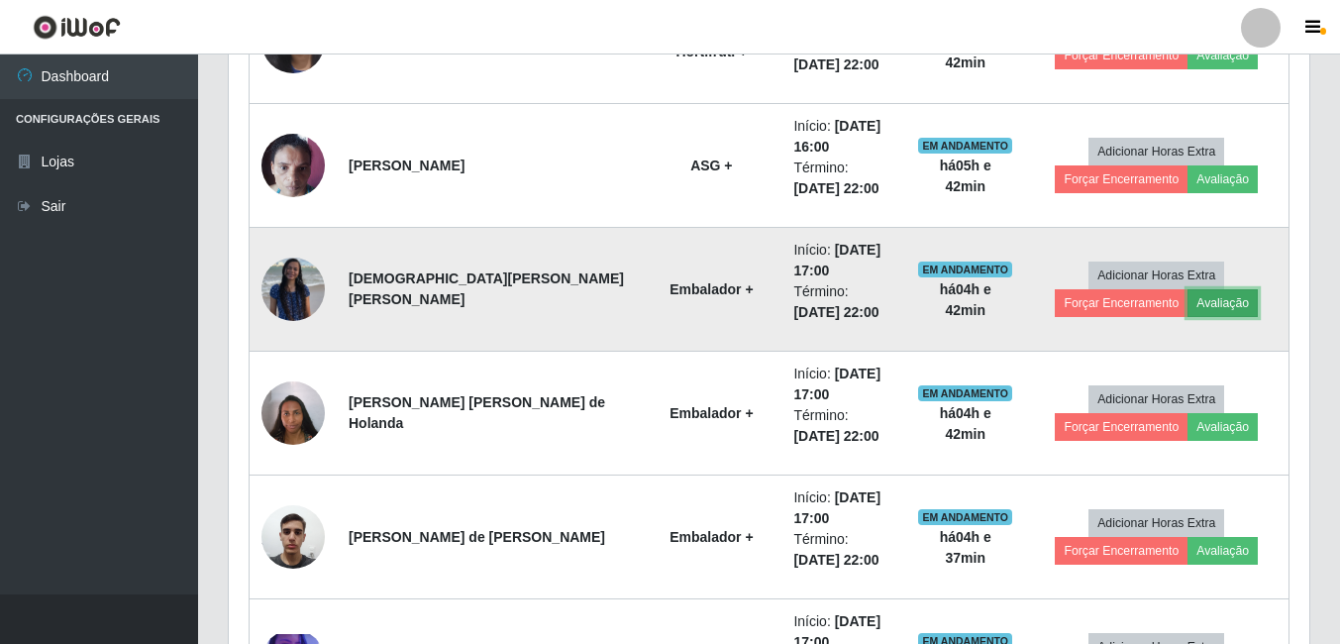
click at [1199, 301] on button "Avaliação" at bounding box center [1223, 303] width 70 height 28
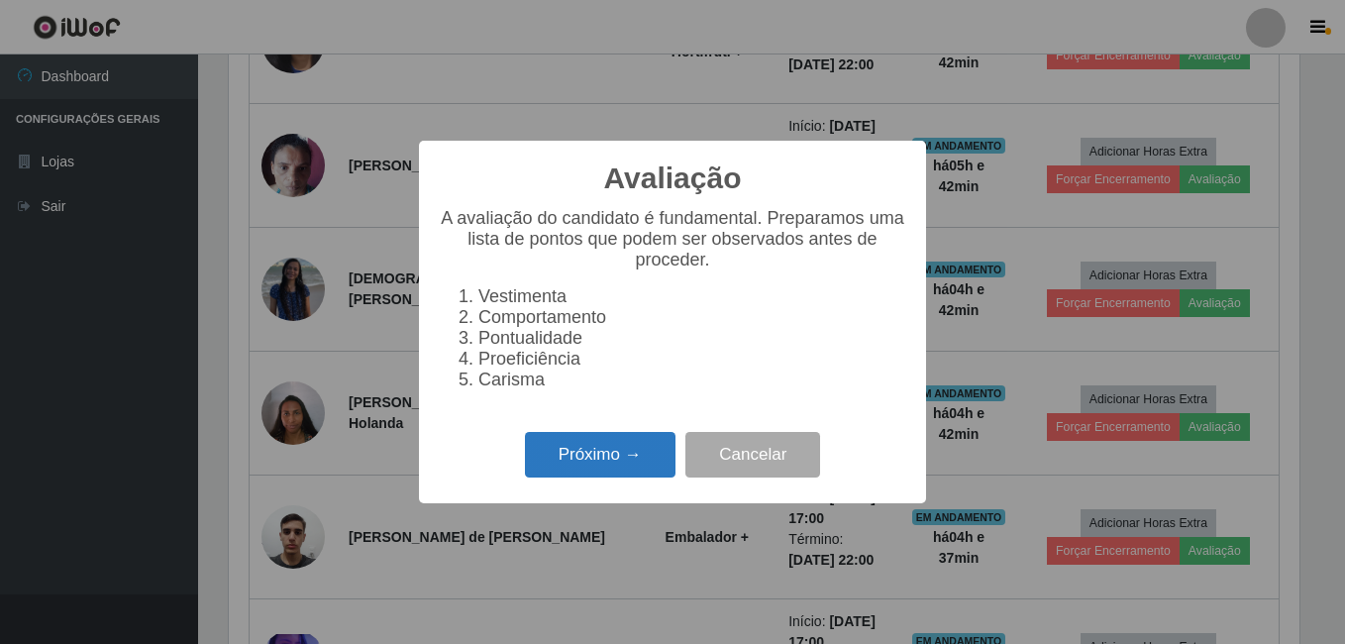
click at [602, 470] on button "Próximo →" at bounding box center [600, 455] width 151 height 47
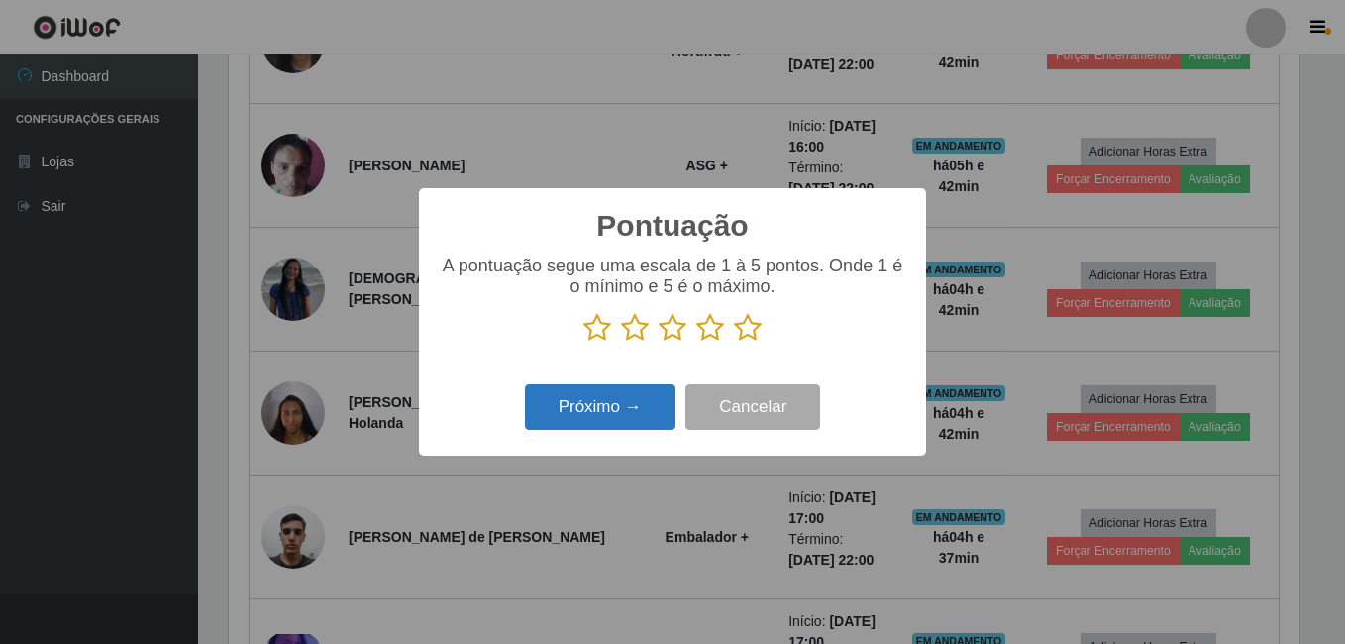
click at [596, 421] on button "Próximo →" at bounding box center [600, 407] width 151 height 47
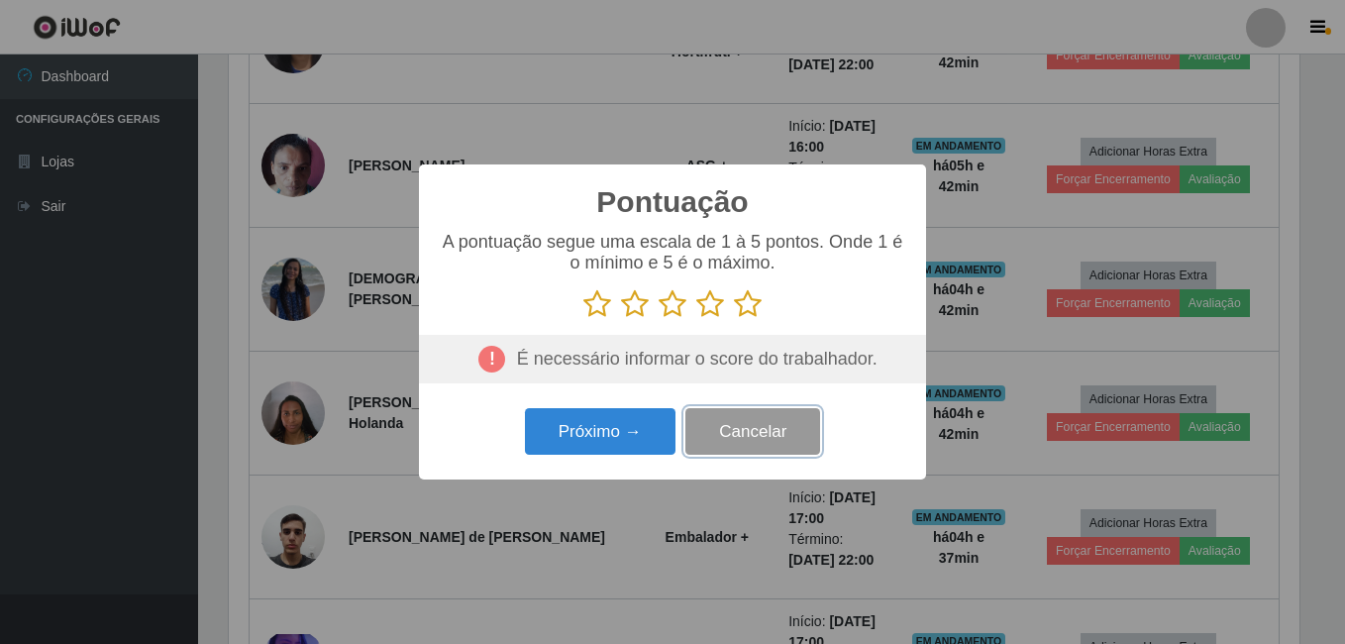
click at [747, 429] on button "Cancelar" at bounding box center [753, 431] width 135 height 47
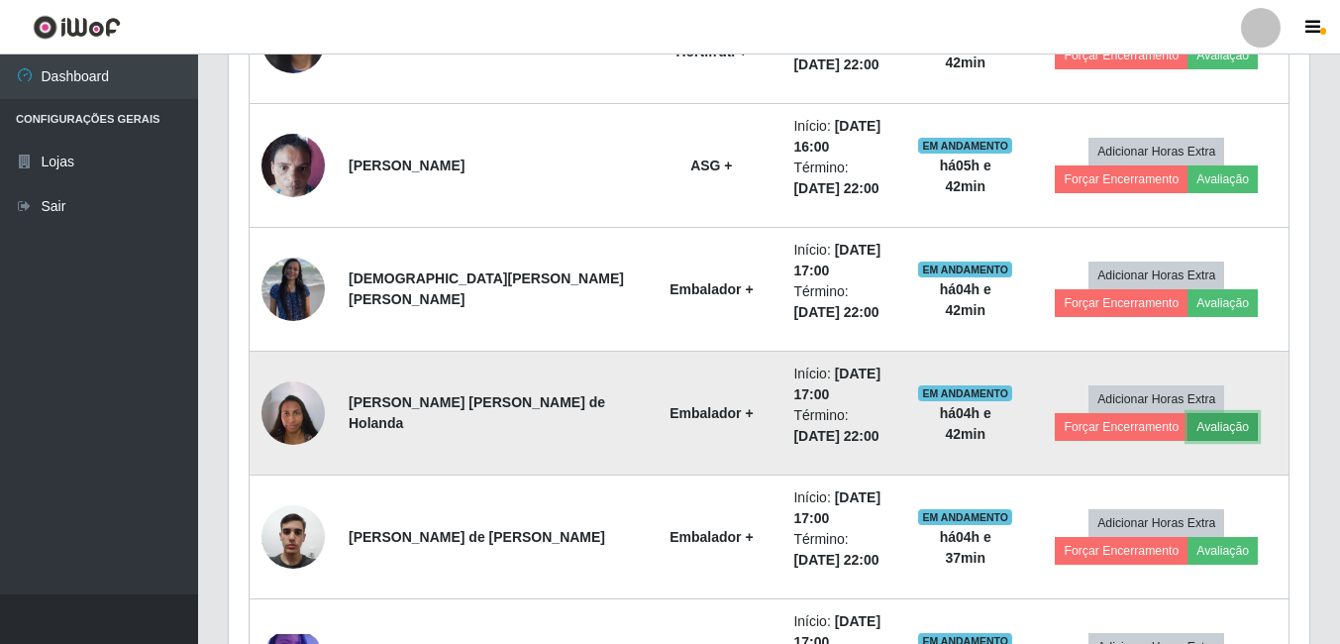
click at [1215, 427] on button "Avaliação" at bounding box center [1223, 427] width 70 height 28
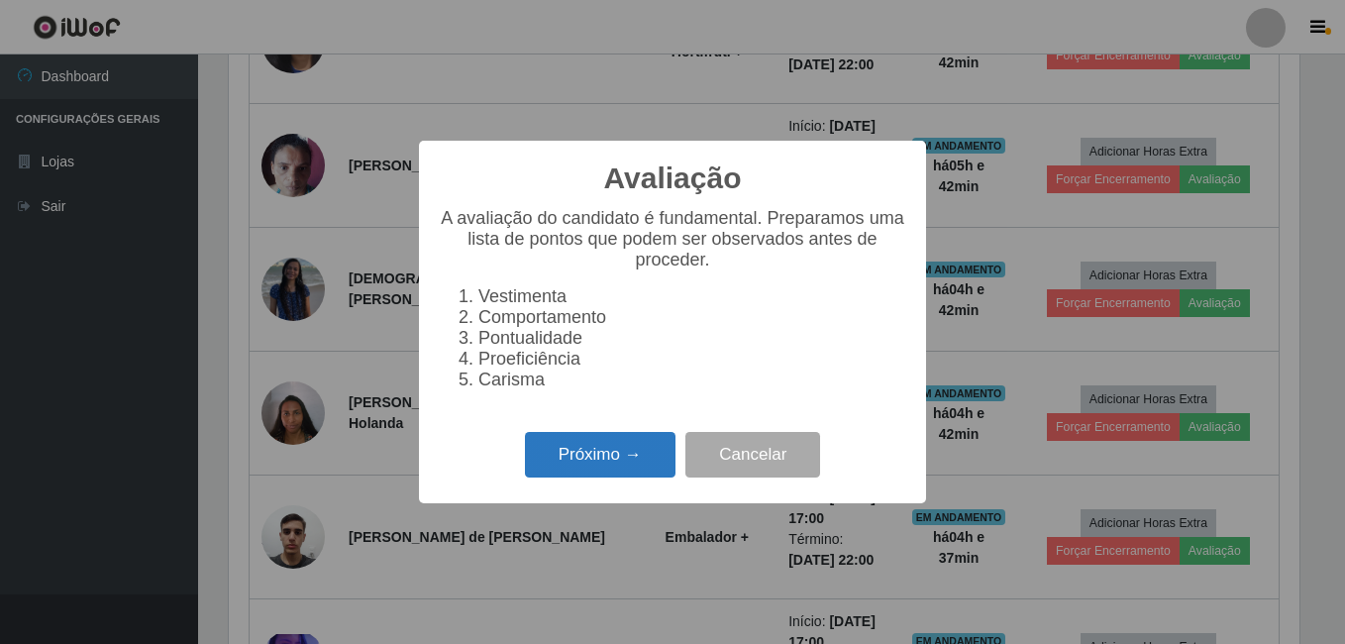
click at [619, 455] on button "Próximo →" at bounding box center [600, 455] width 151 height 47
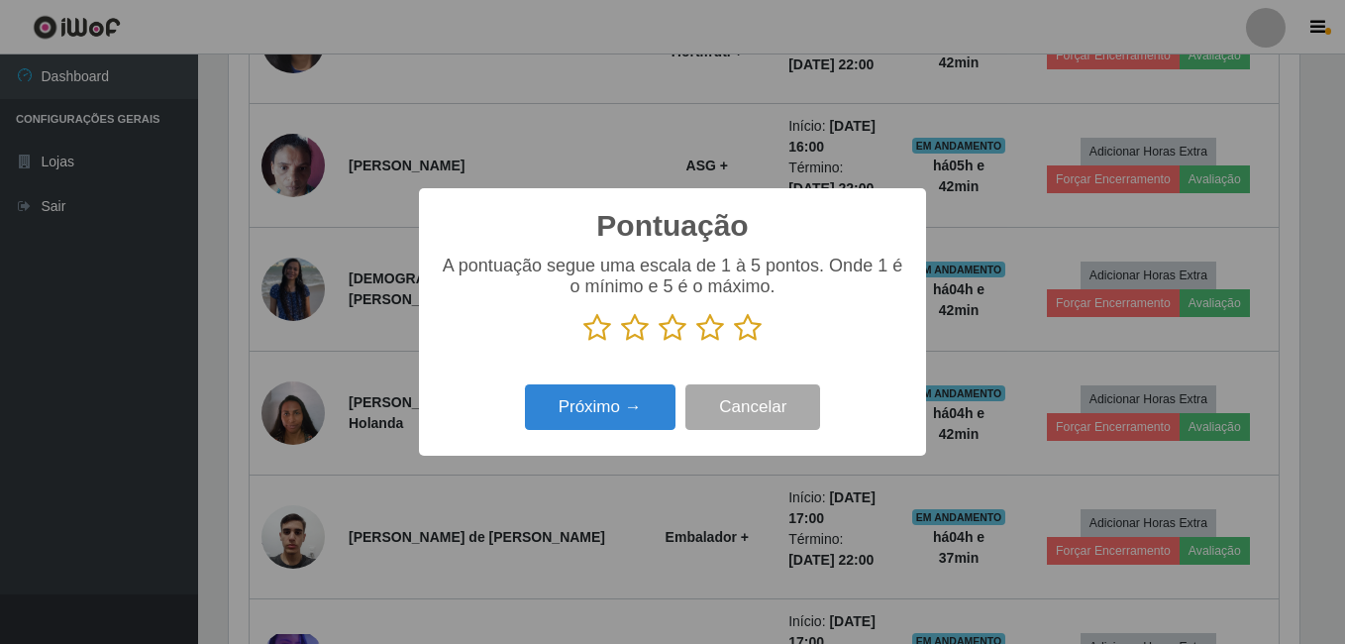
click at [750, 334] on icon at bounding box center [748, 328] width 28 height 30
click at [734, 343] on input "radio" at bounding box center [734, 343] width 0 height 0
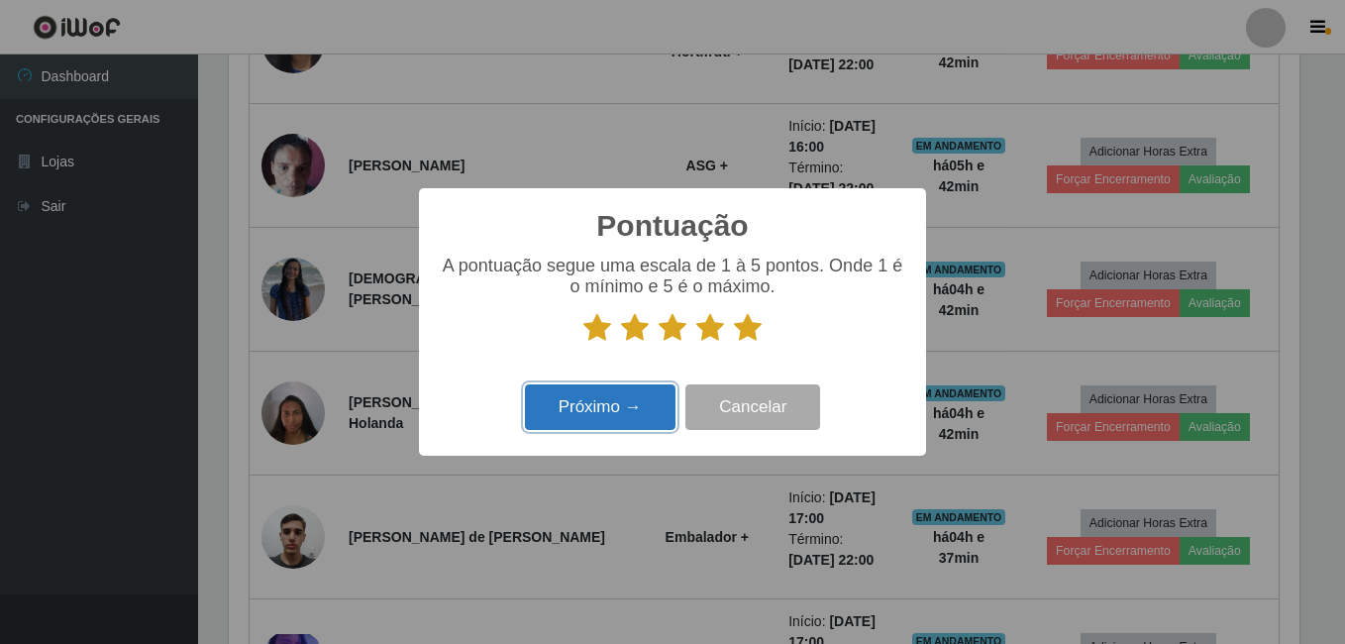
click at [596, 402] on button "Próximo →" at bounding box center [600, 407] width 151 height 47
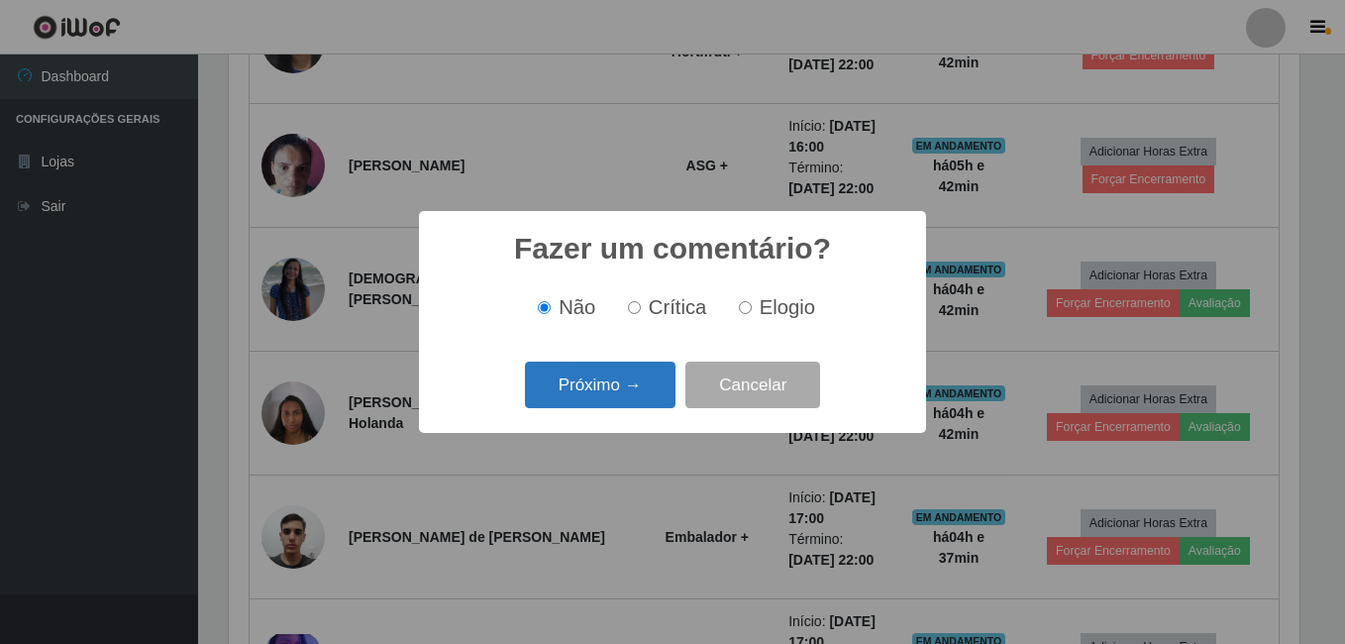
click at [622, 395] on button "Próximo →" at bounding box center [600, 385] width 151 height 47
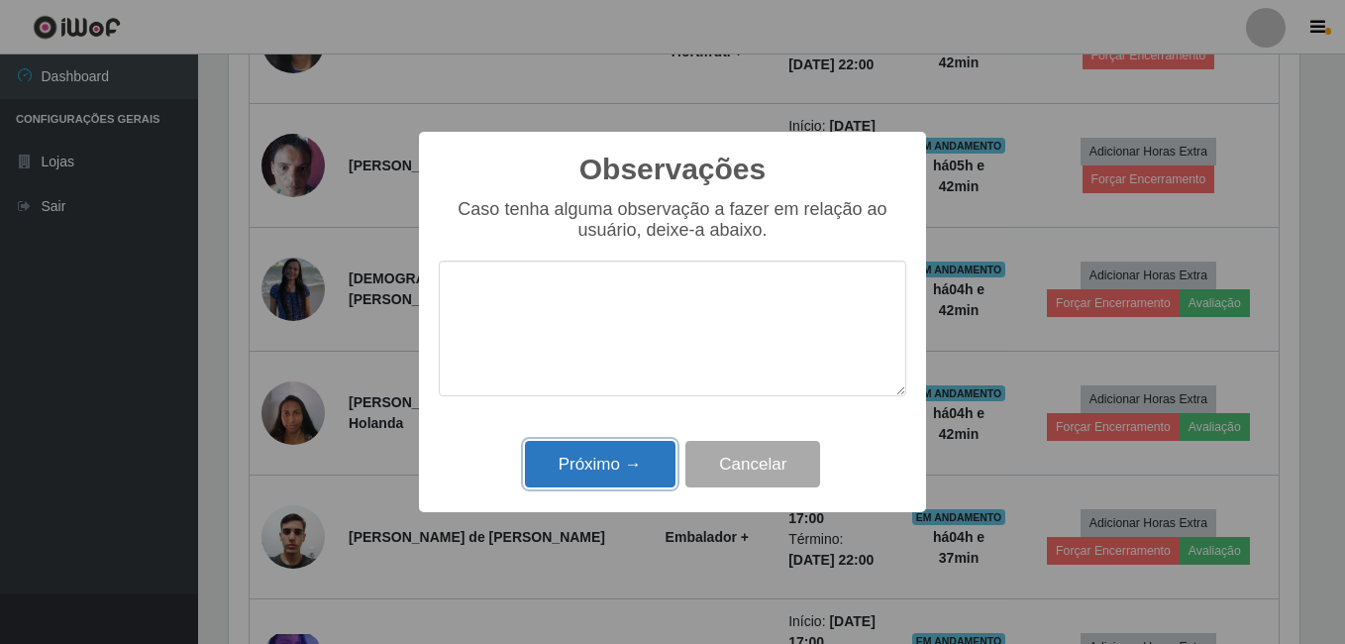
click at [626, 474] on button "Próximo →" at bounding box center [600, 464] width 151 height 47
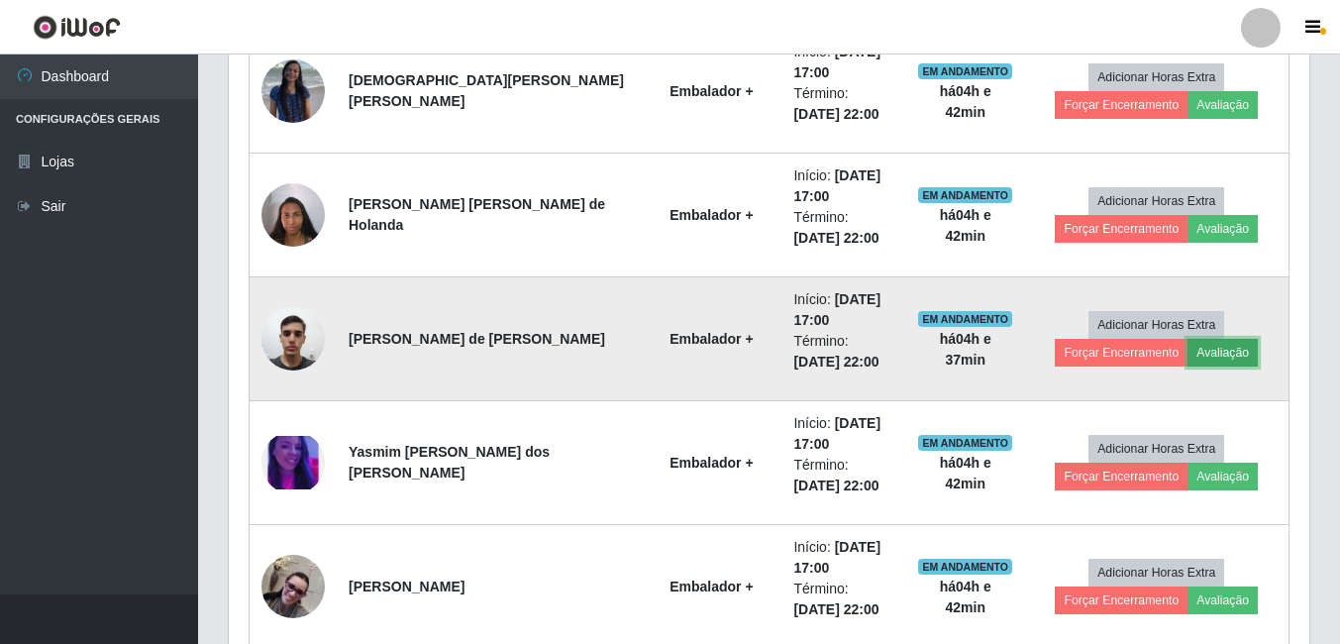
click at [1218, 356] on button "Avaliação" at bounding box center [1223, 353] width 70 height 28
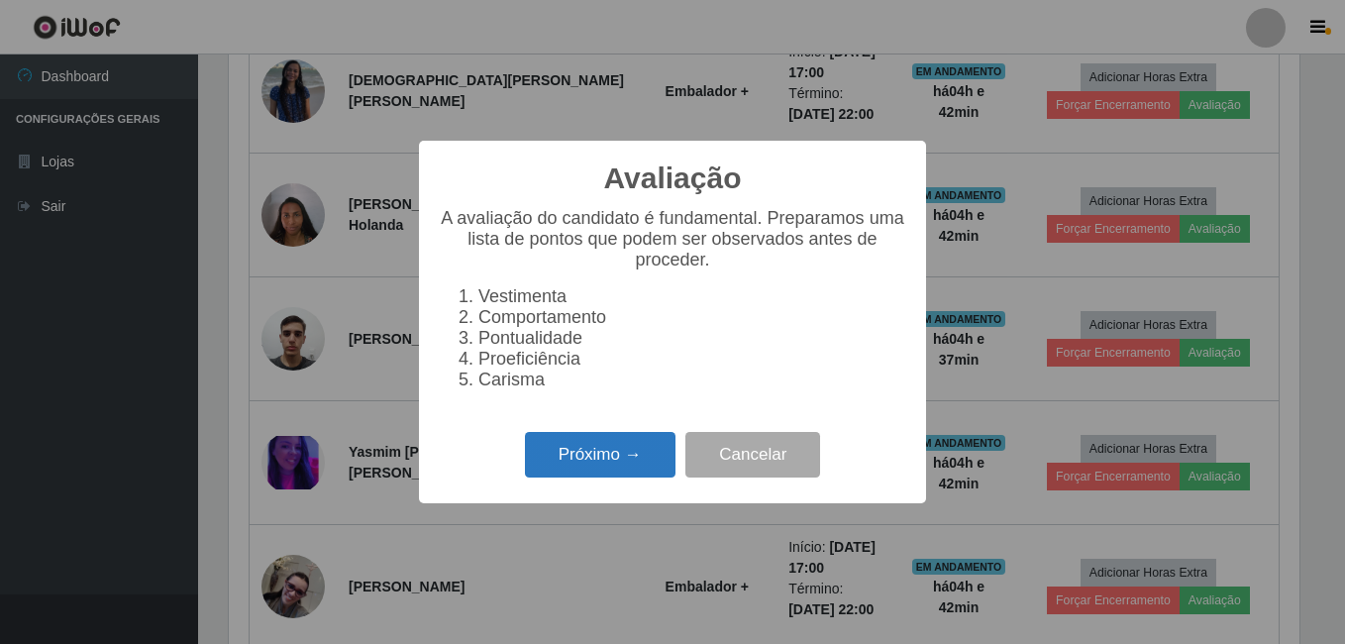
click at [656, 459] on button "Próximo →" at bounding box center [600, 455] width 151 height 47
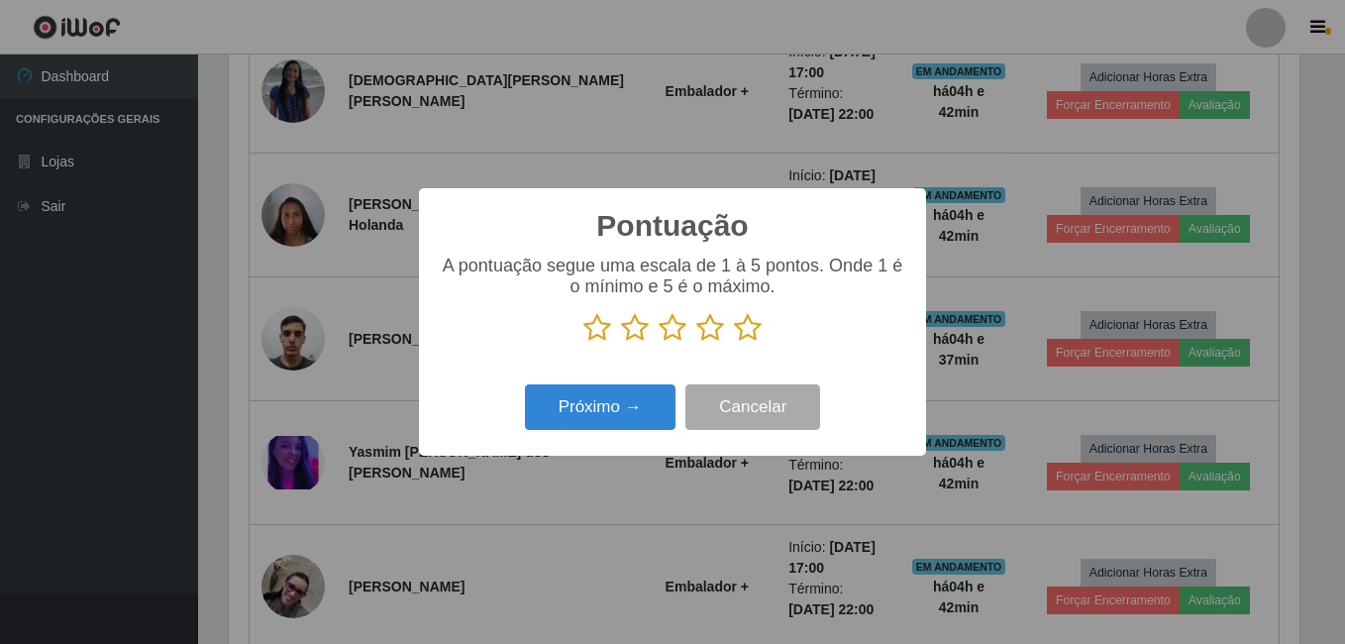
click at [749, 334] on icon at bounding box center [748, 328] width 28 height 30
click at [734, 343] on input "radio" at bounding box center [734, 343] width 0 height 0
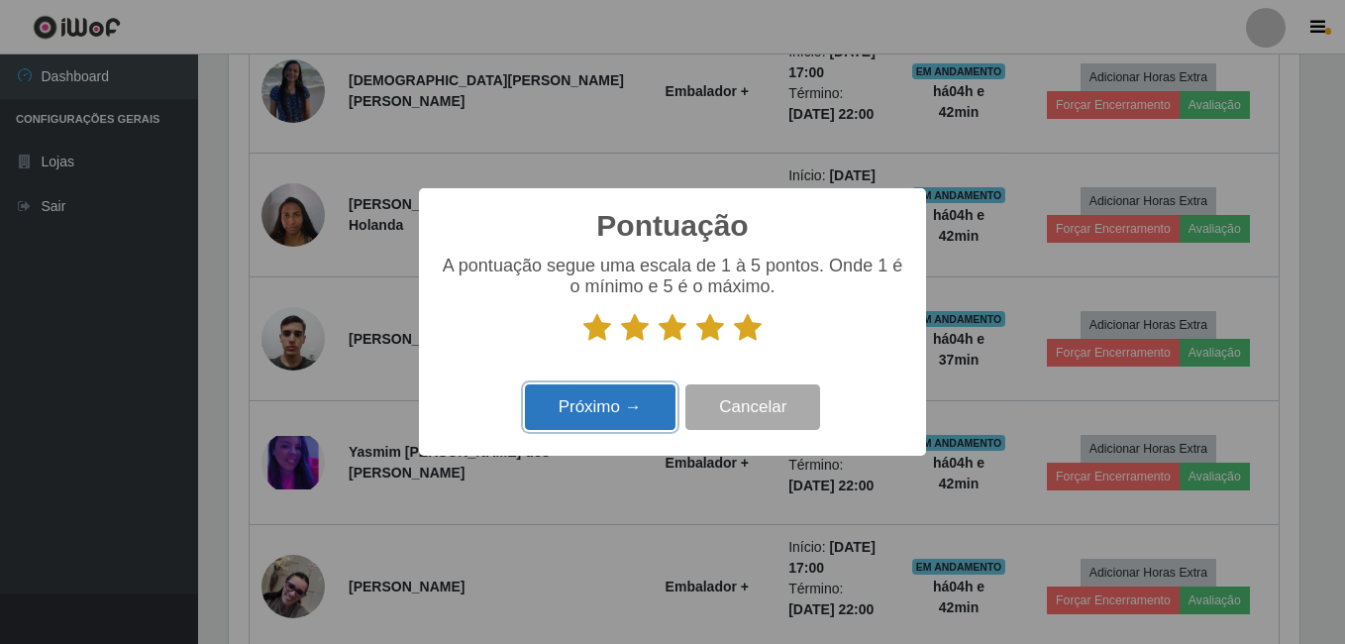
click at [637, 405] on button "Próximo →" at bounding box center [600, 407] width 151 height 47
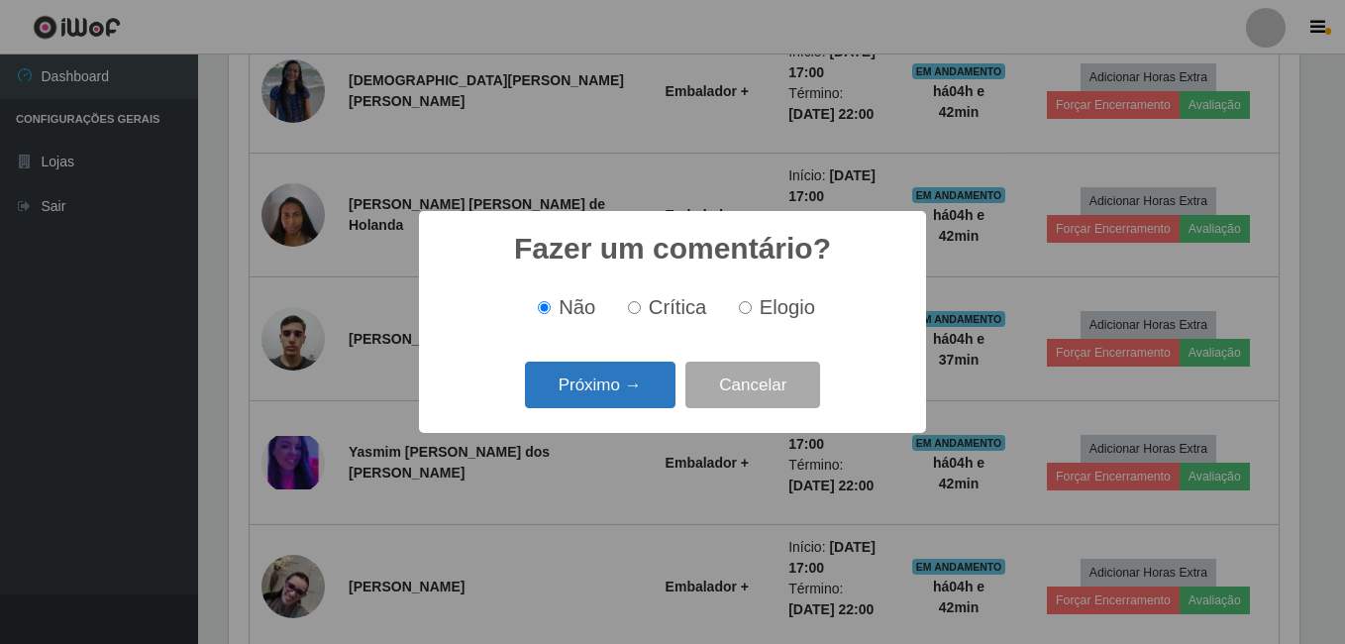
click at [623, 377] on button "Próximo →" at bounding box center [600, 385] width 151 height 47
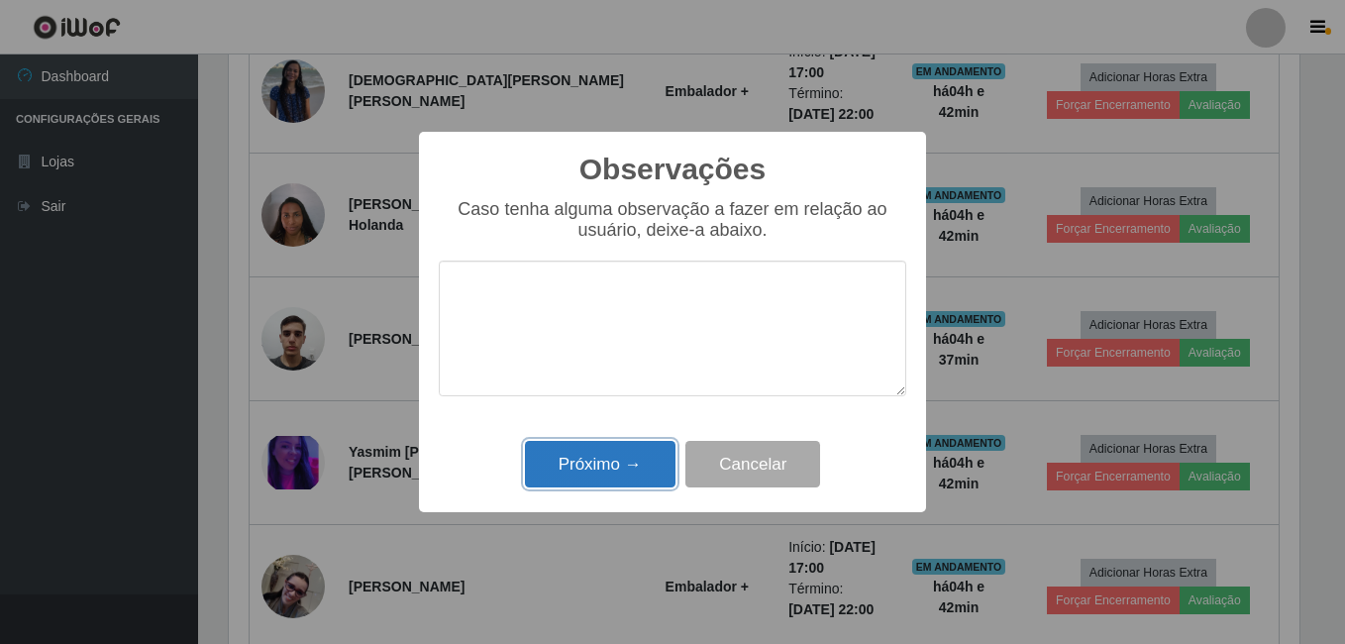
click at [664, 461] on button "Próximo →" at bounding box center [600, 464] width 151 height 47
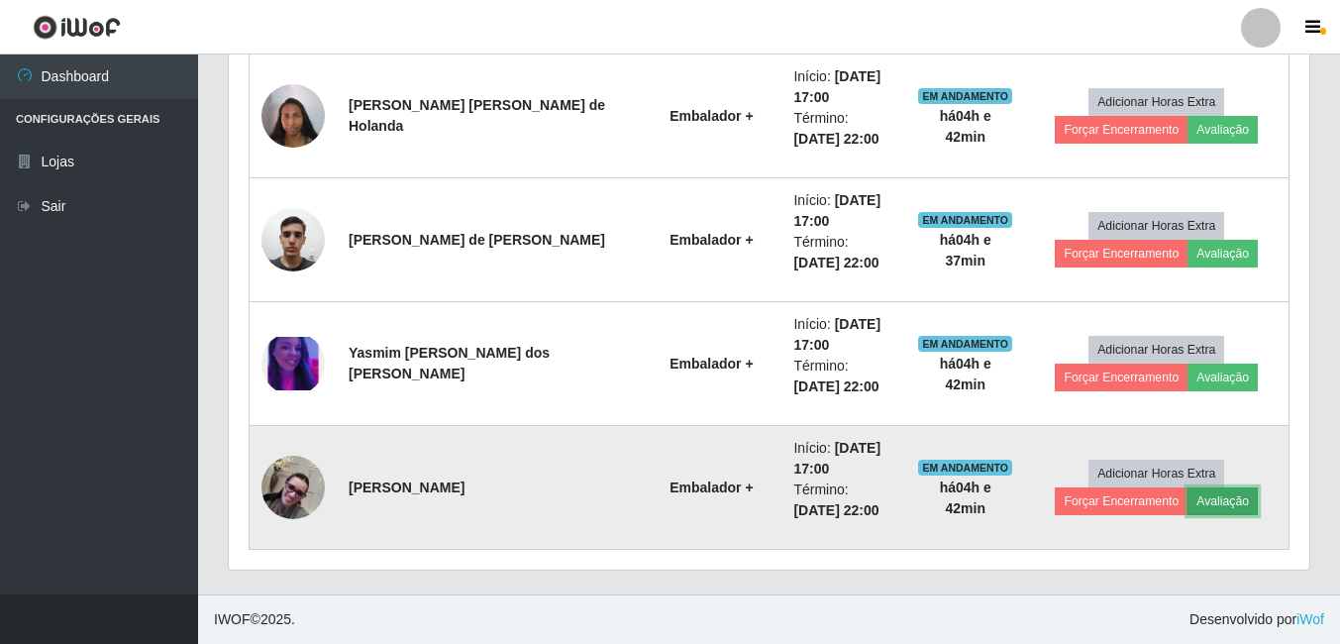
click at [1202, 495] on button "Avaliação" at bounding box center [1223, 501] width 70 height 28
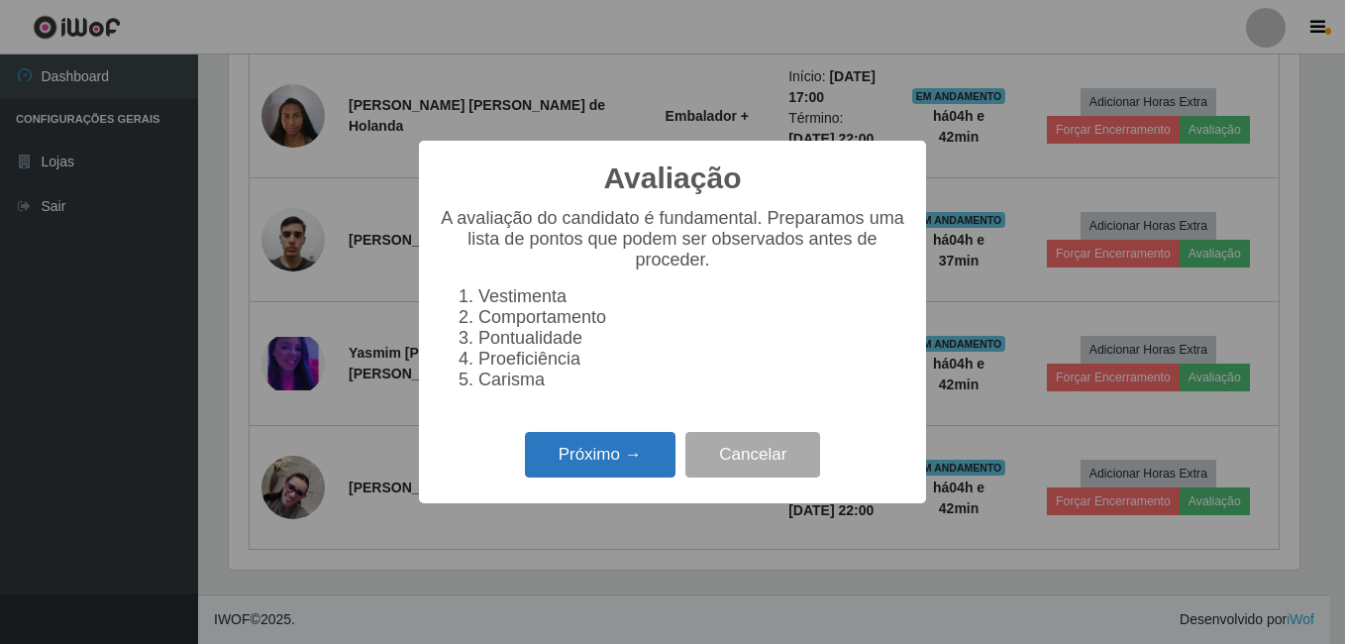
click at [617, 460] on button "Próximo →" at bounding box center [600, 455] width 151 height 47
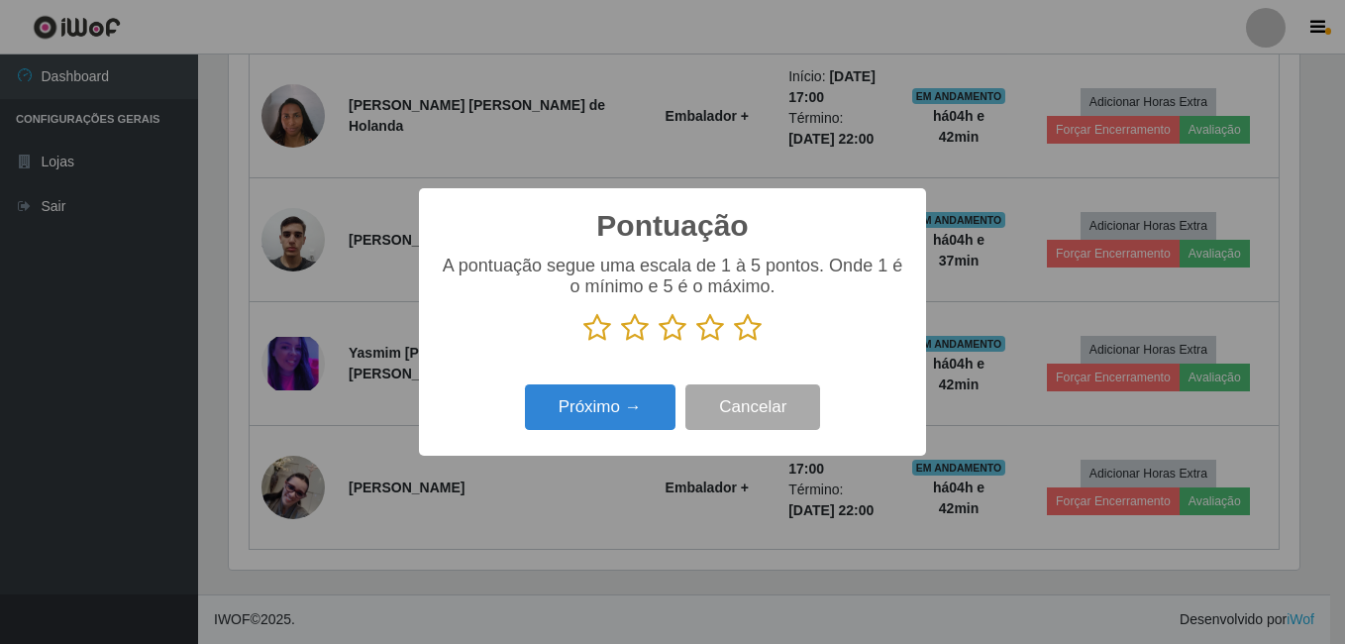
click at [756, 336] on icon at bounding box center [748, 328] width 28 height 30
click at [734, 343] on input "radio" at bounding box center [734, 343] width 0 height 0
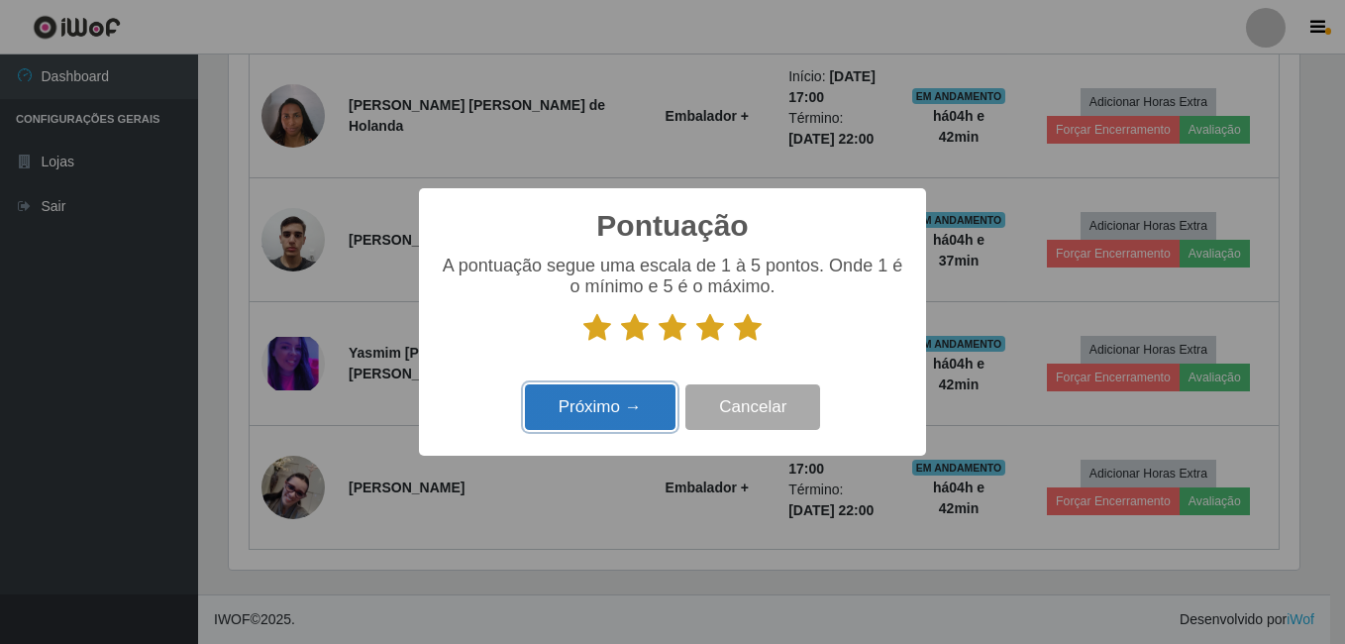
click at [644, 399] on button "Próximo →" at bounding box center [600, 407] width 151 height 47
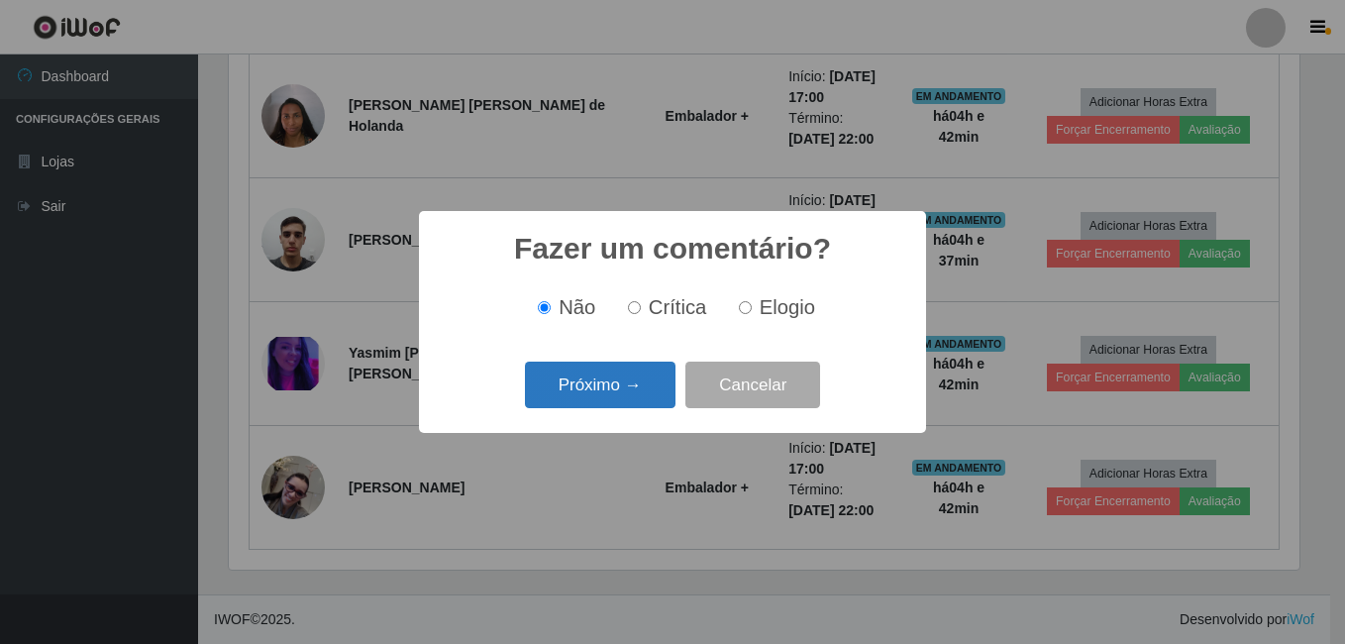
click at [639, 382] on button "Próximo →" at bounding box center [600, 385] width 151 height 47
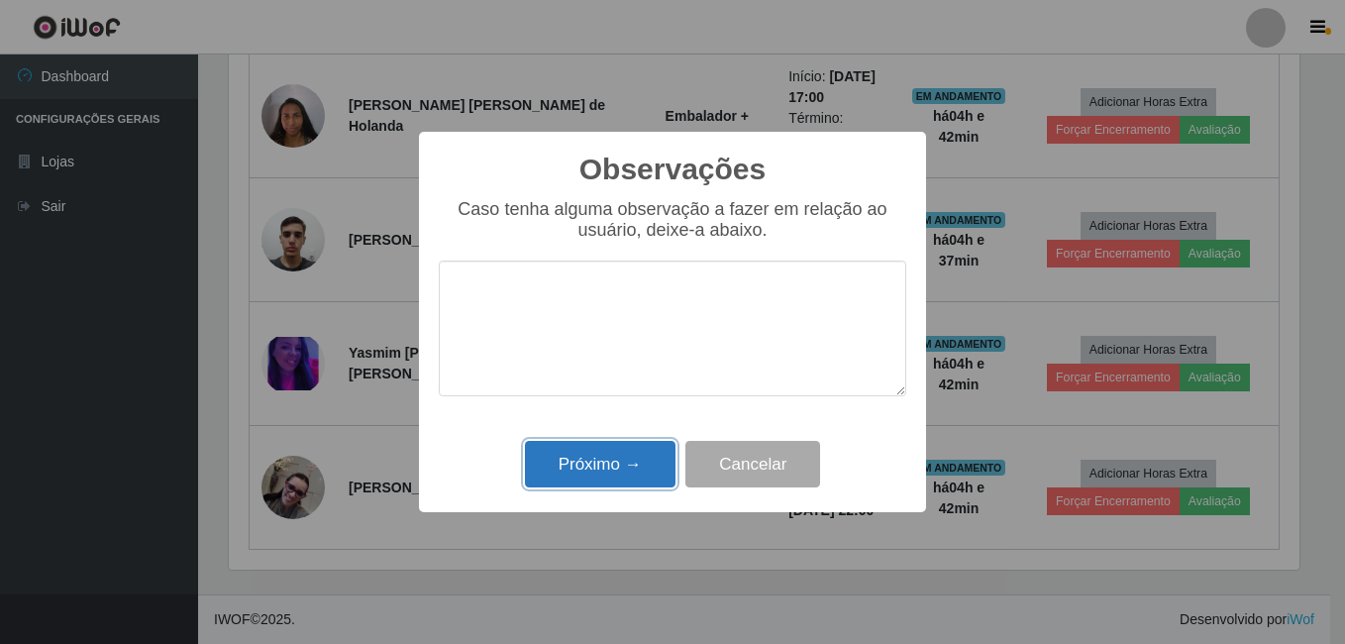
click at [611, 465] on button "Próximo →" at bounding box center [600, 464] width 151 height 47
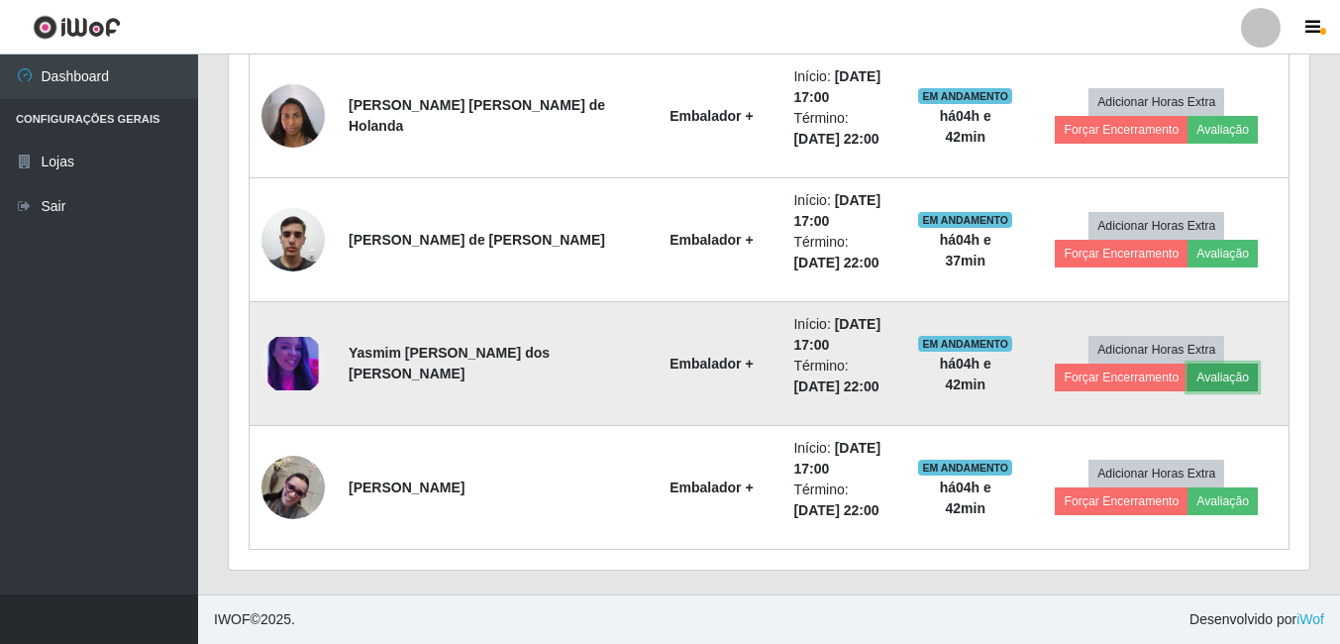
click at [1219, 382] on button "Avaliação" at bounding box center [1223, 378] width 70 height 28
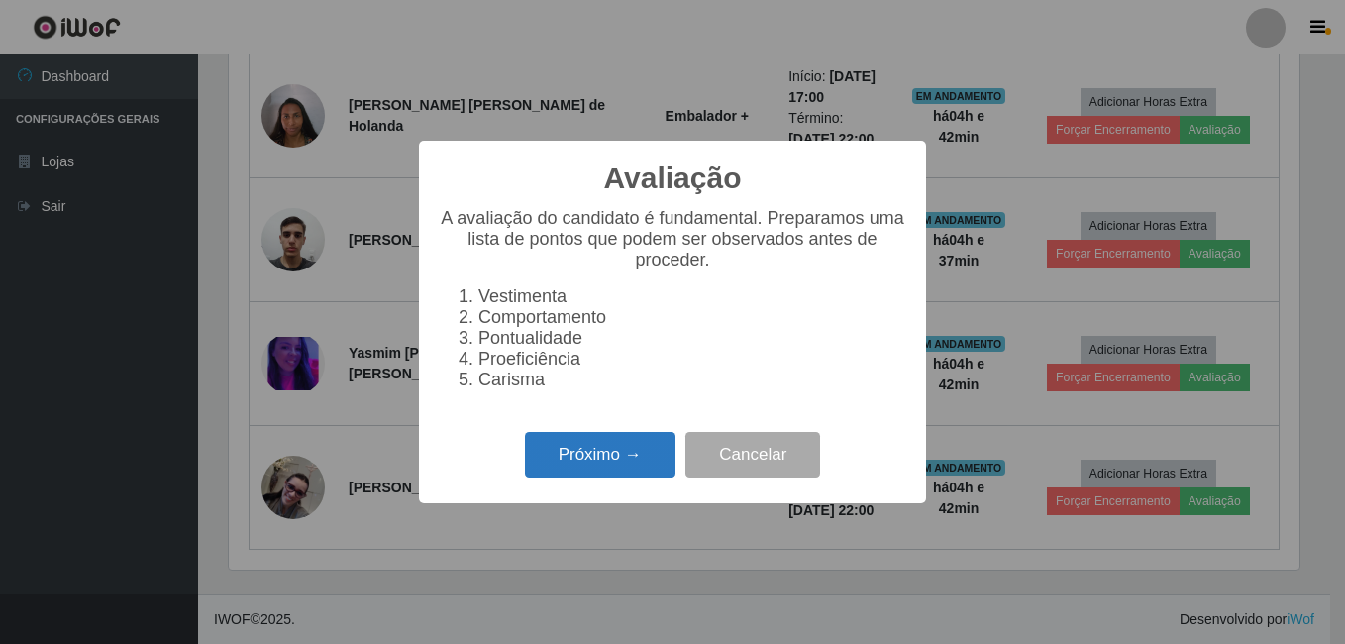
click at [627, 452] on button "Próximo →" at bounding box center [600, 455] width 151 height 47
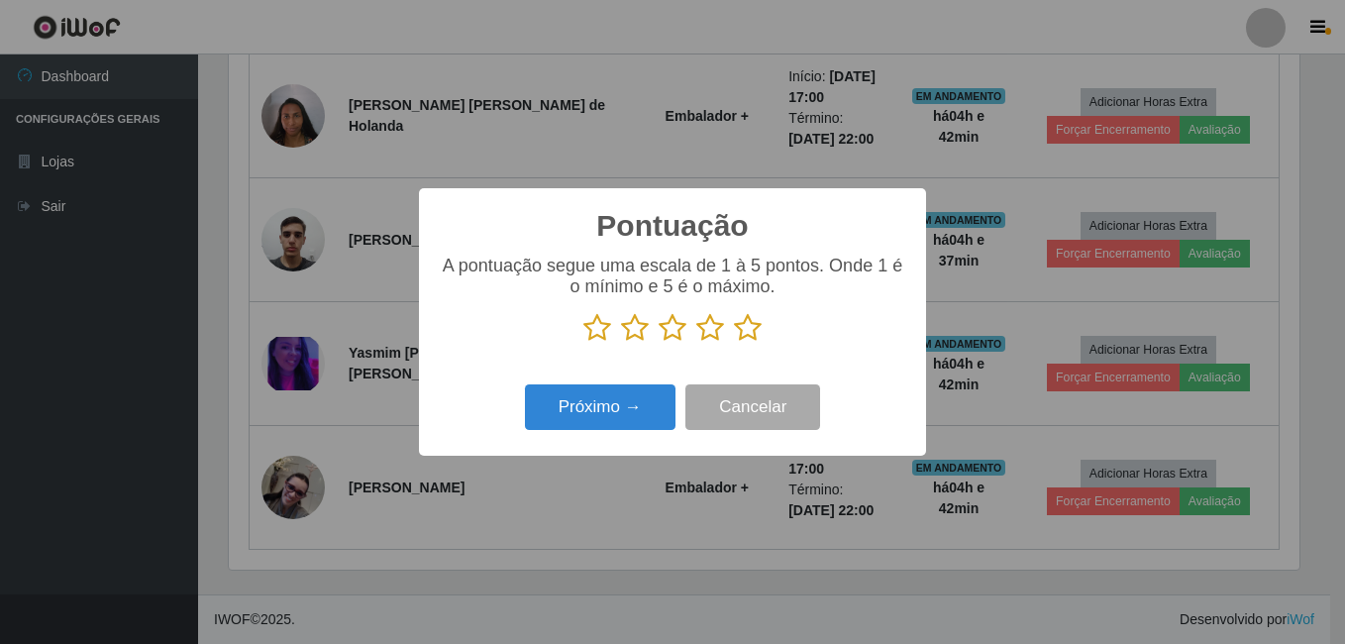
click at [746, 338] on icon at bounding box center [748, 328] width 28 height 30
click at [734, 343] on input "radio" at bounding box center [734, 343] width 0 height 0
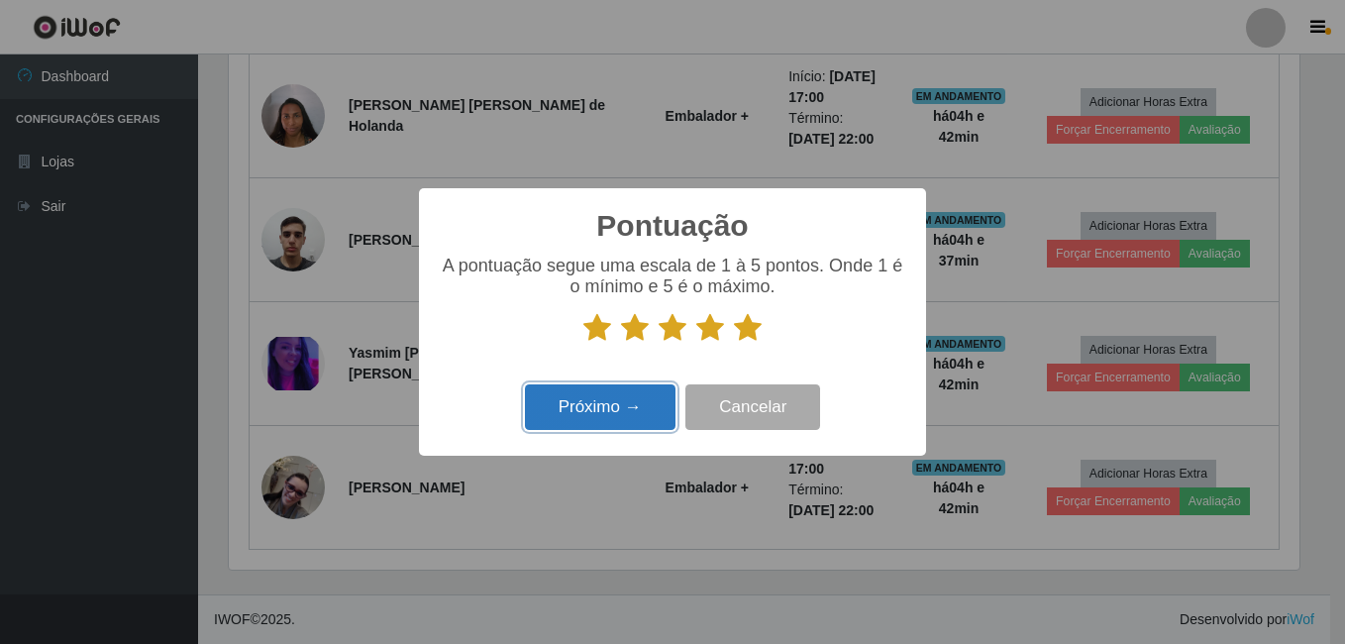
click at [622, 420] on button "Próximo →" at bounding box center [600, 407] width 151 height 47
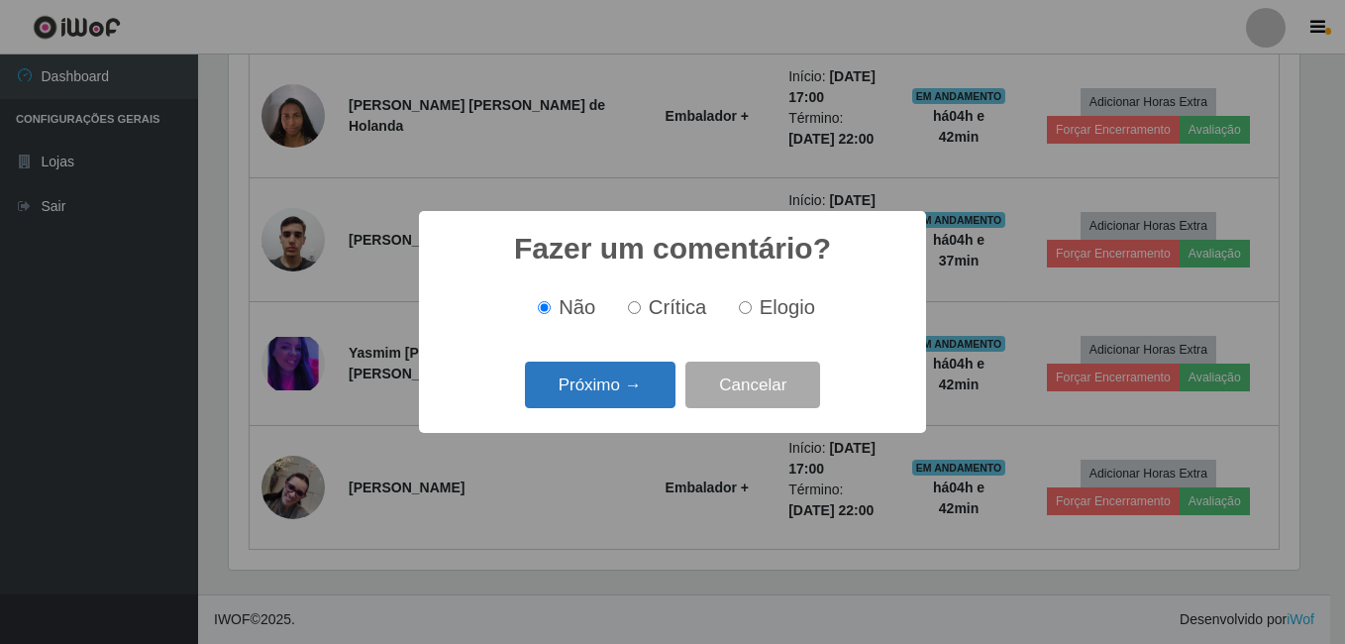
click at [638, 381] on button "Próximo →" at bounding box center [600, 385] width 151 height 47
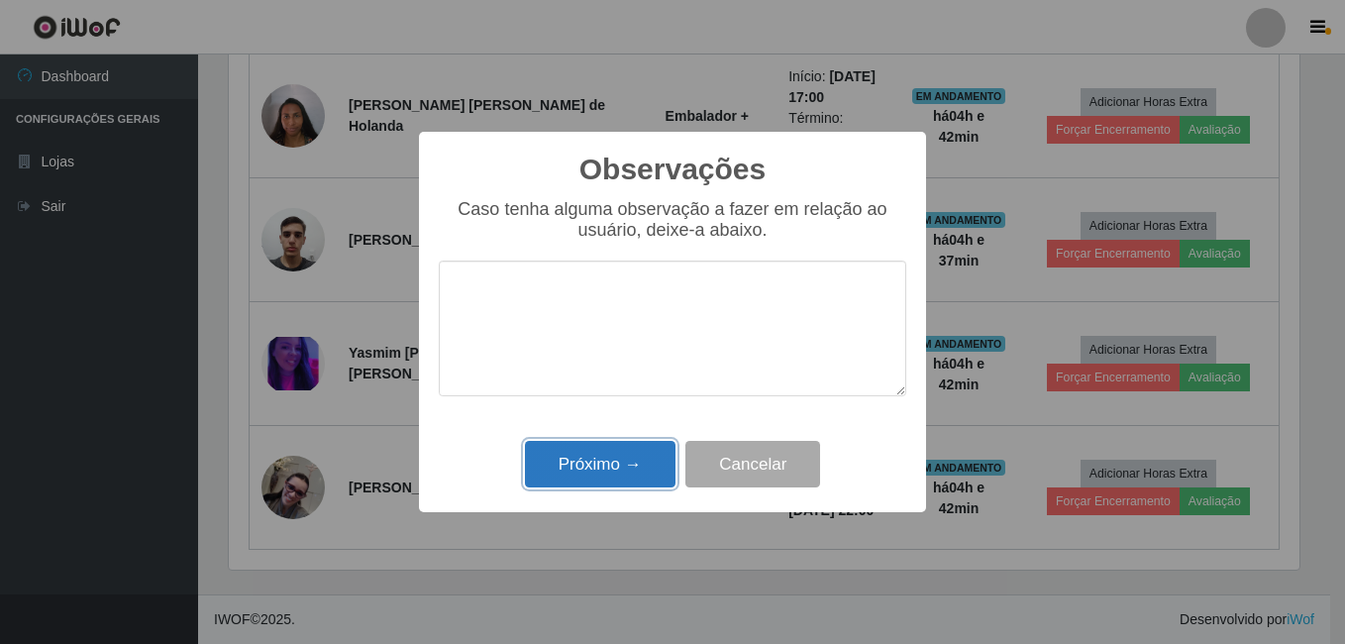
click at [625, 469] on button "Próximo →" at bounding box center [600, 464] width 151 height 47
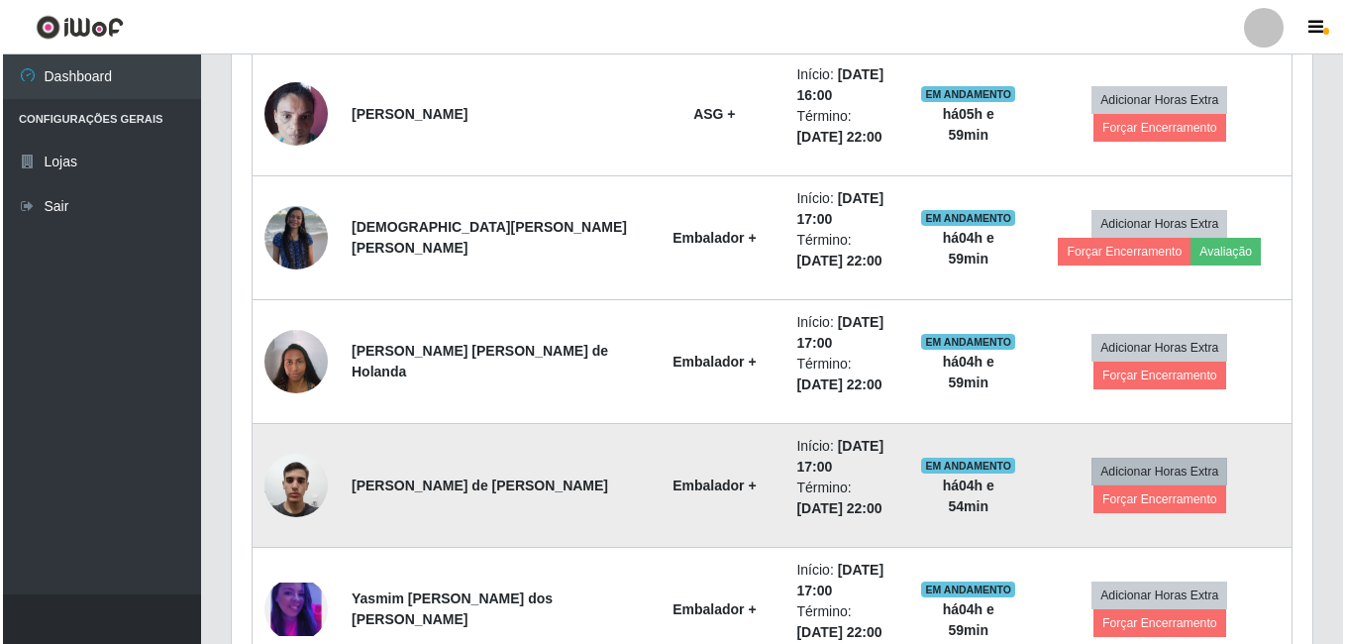
scroll to position [1111, 0]
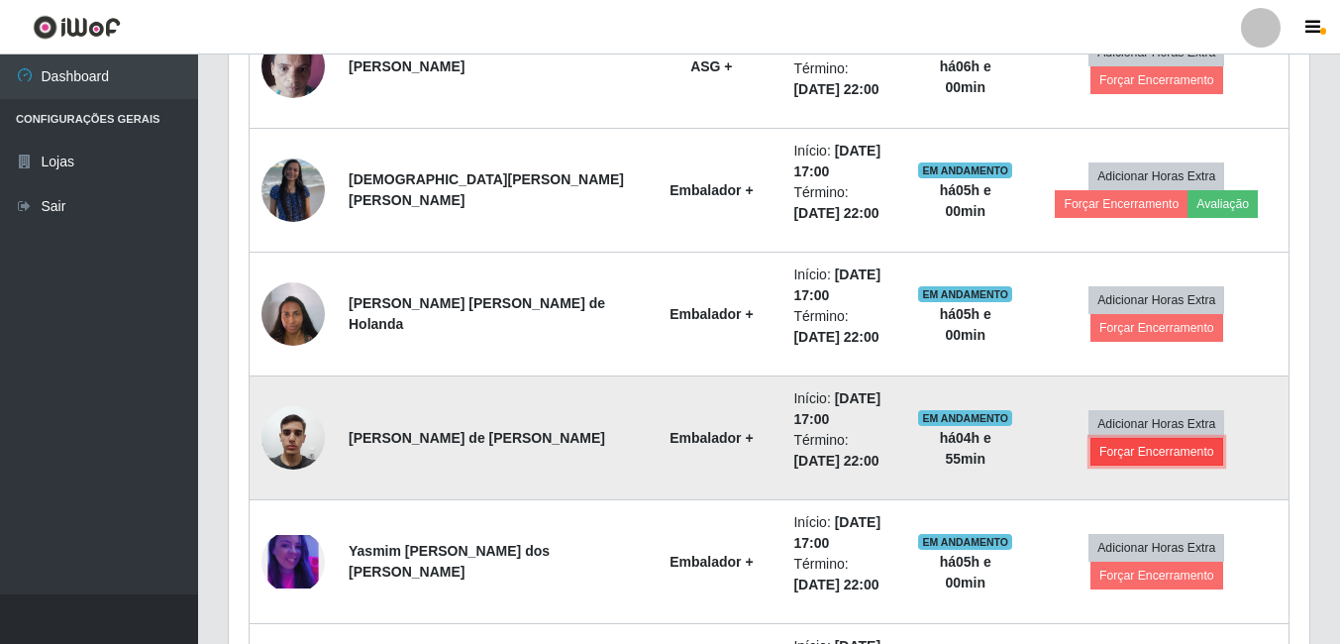
click at [1128, 454] on button "Forçar Encerramento" at bounding box center [1157, 452] width 133 height 28
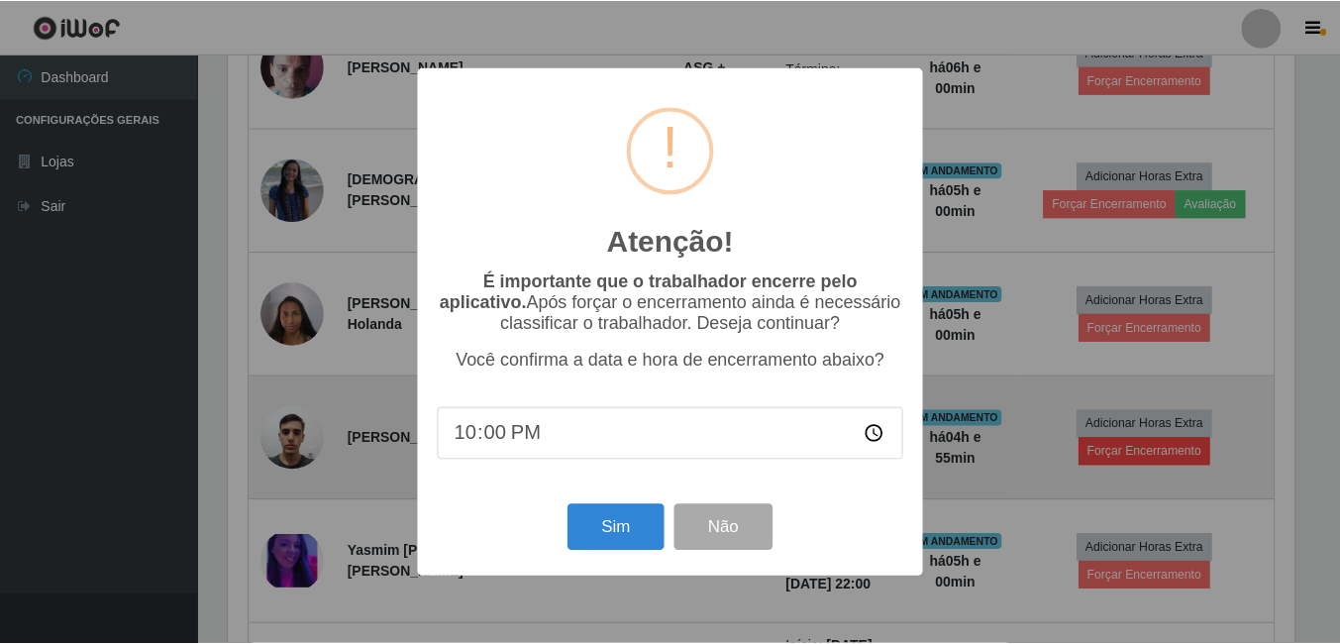
scroll to position [411, 1071]
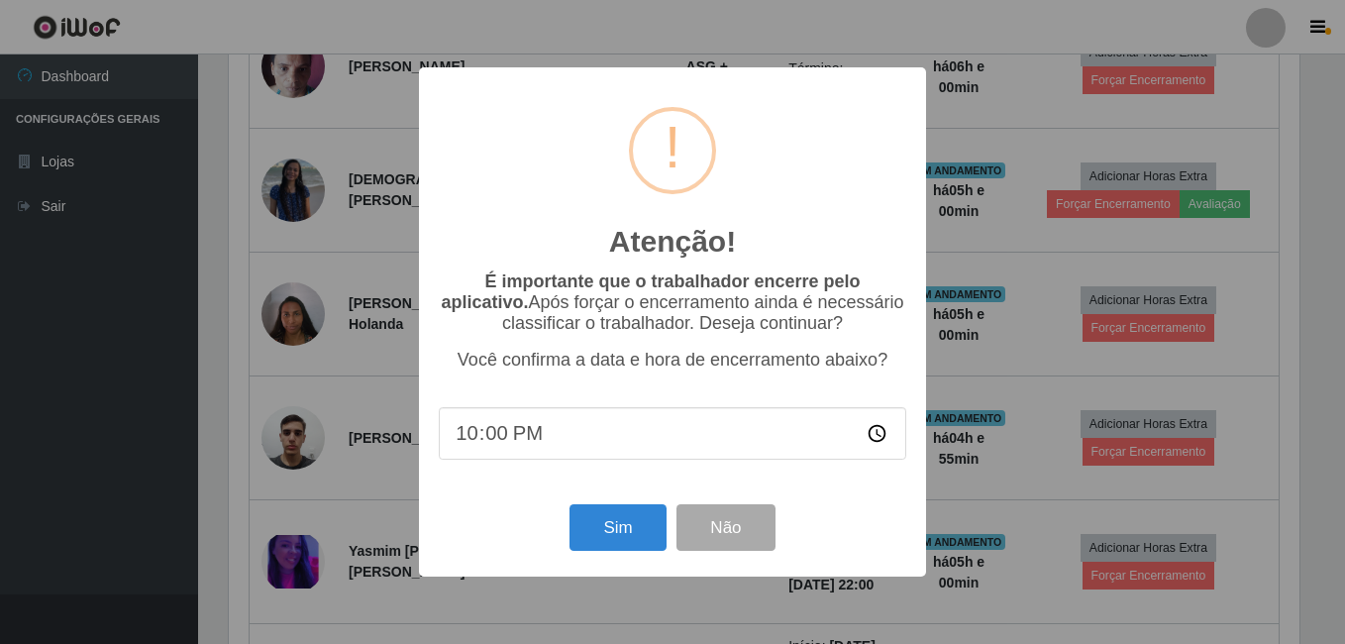
type input "22:05"
click at [602, 520] on button "Sim" at bounding box center [618, 527] width 96 height 47
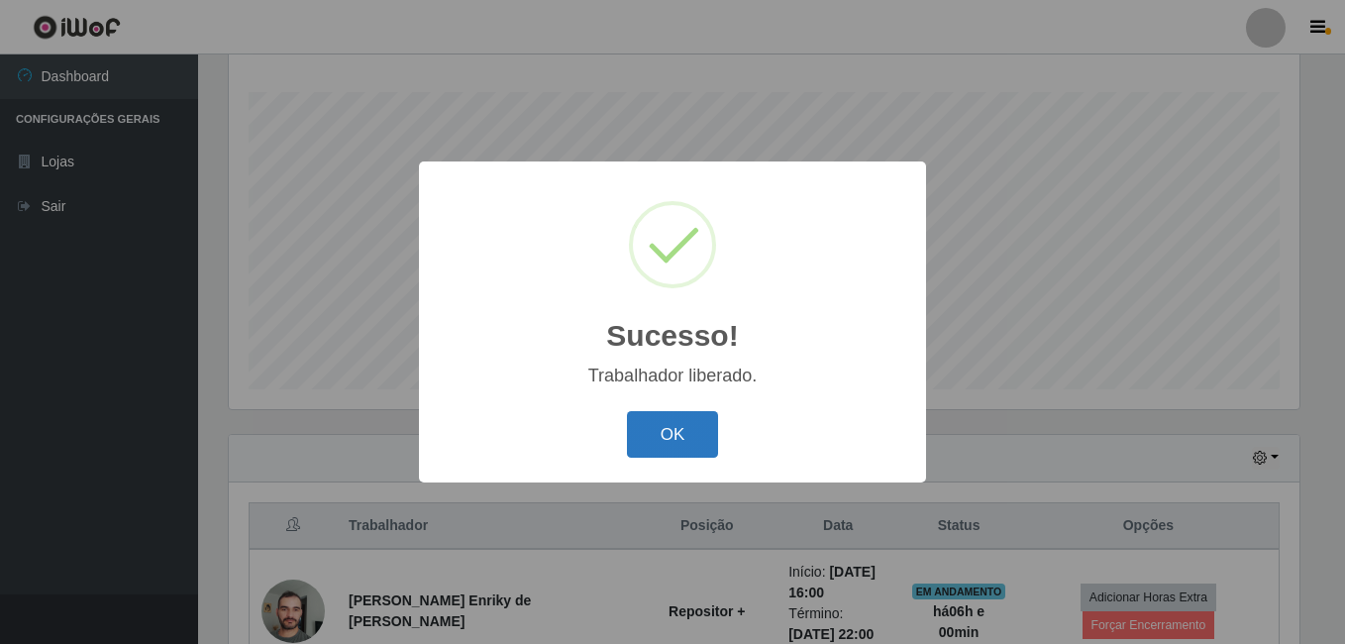
click at [652, 427] on button "OK" at bounding box center [673, 434] width 92 height 47
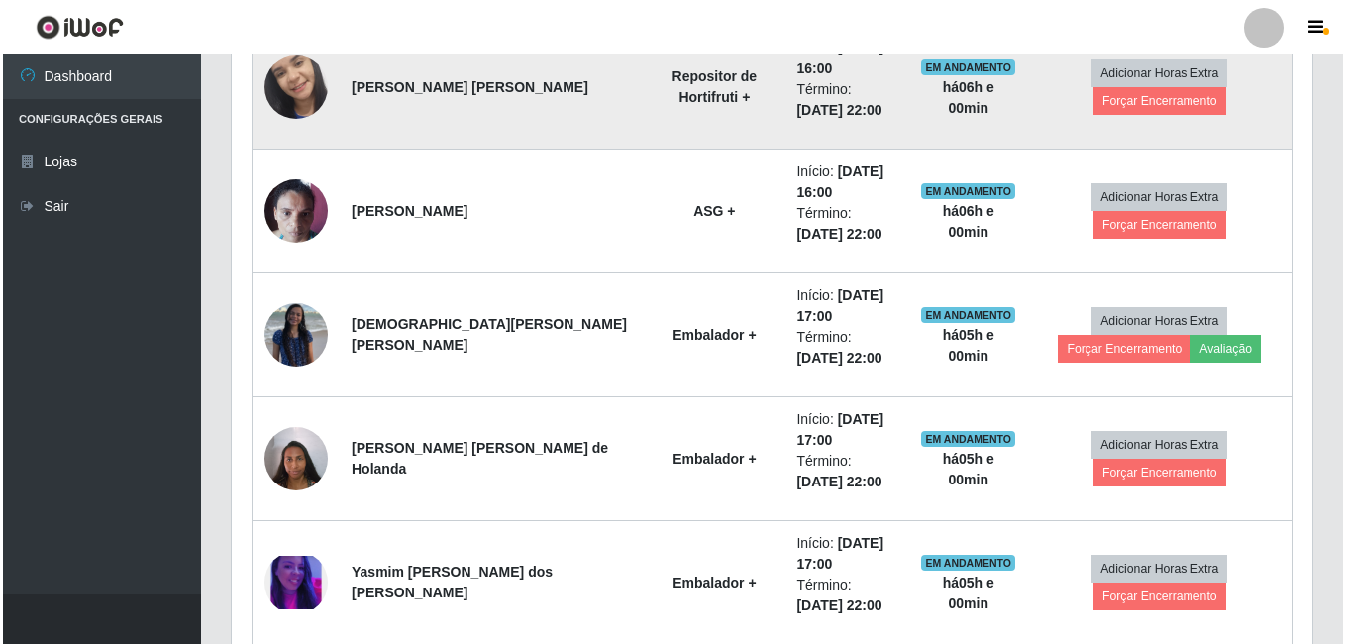
scroll to position [1012, 0]
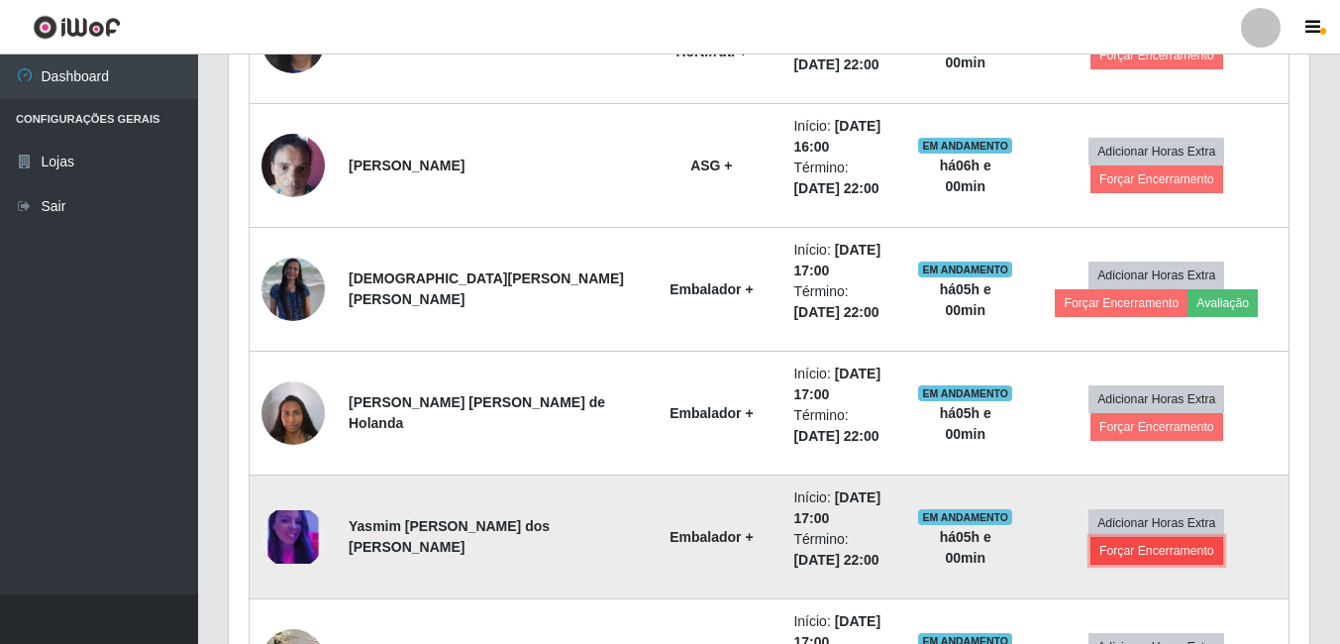
click at [1183, 538] on button "Forçar Encerramento" at bounding box center [1157, 551] width 133 height 28
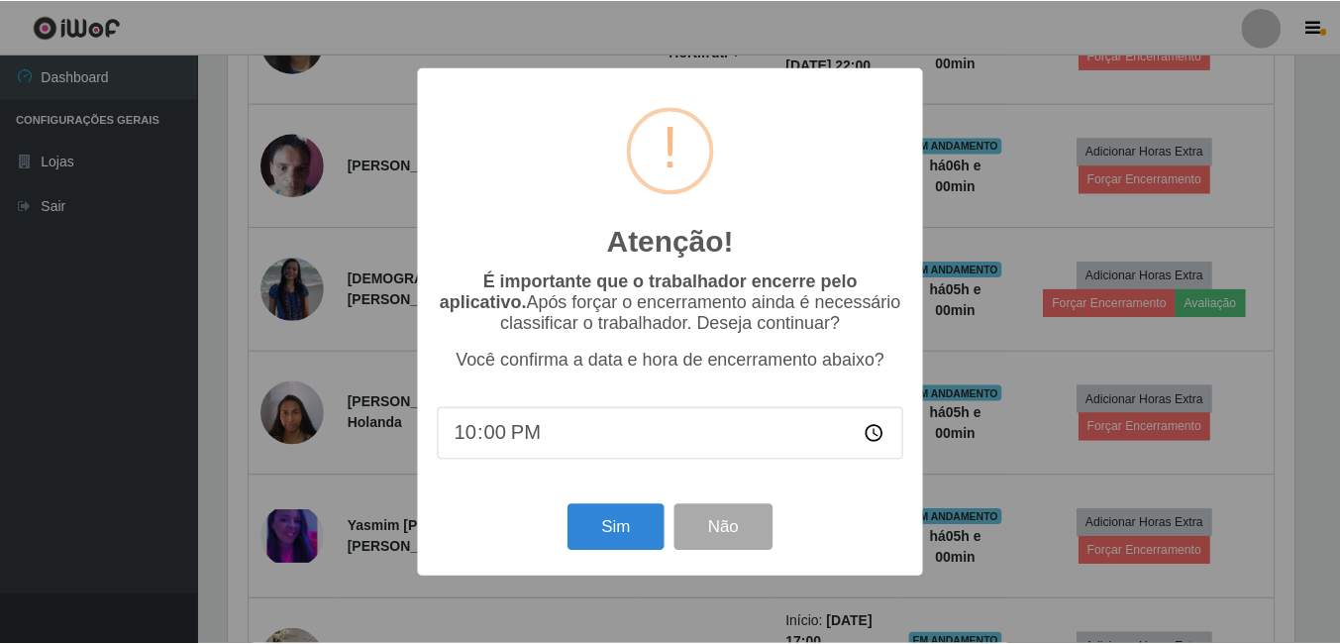
scroll to position [411, 1071]
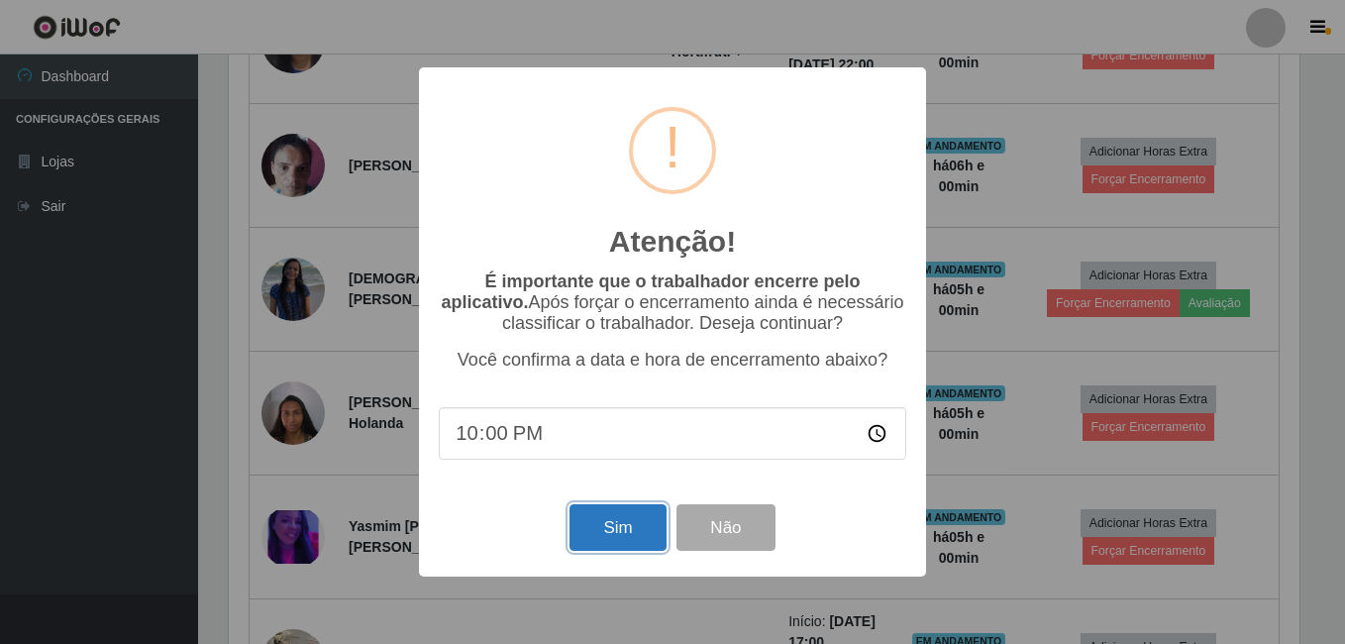
click at [637, 537] on button "Sim" at bounding box center [618, 527] width 96 height 47
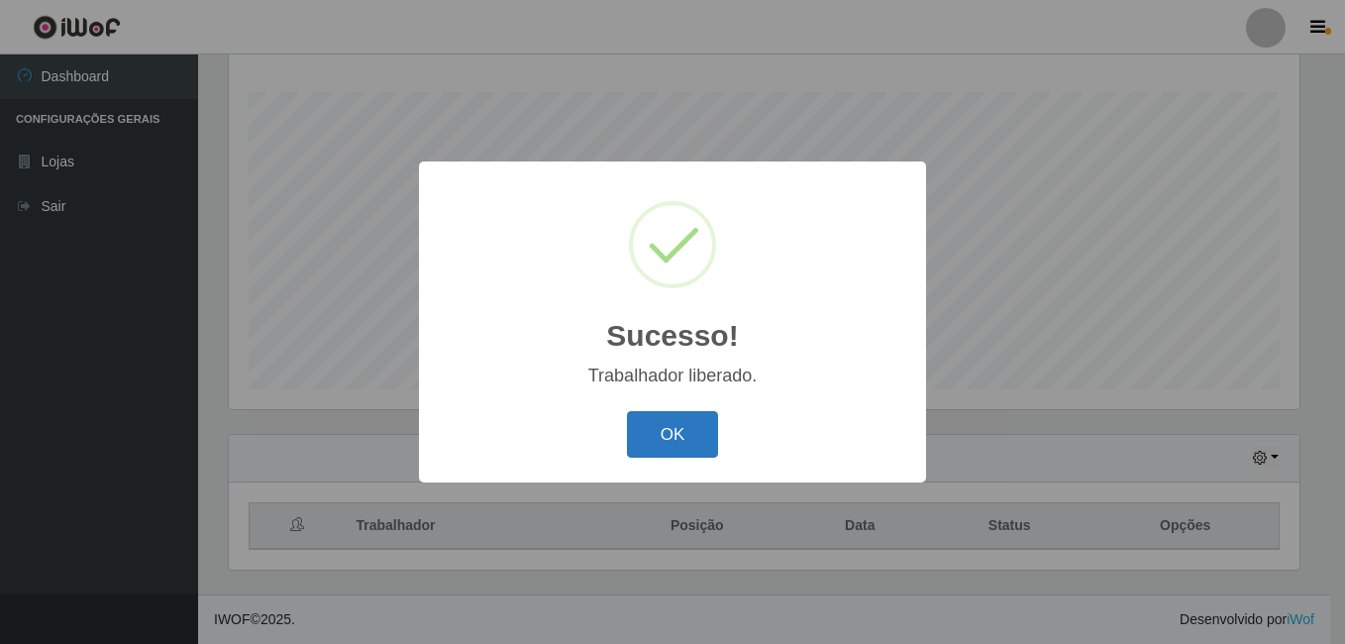
click at [673, 442] on button "OK" at bounding box center [673, 434] width 92 height 47
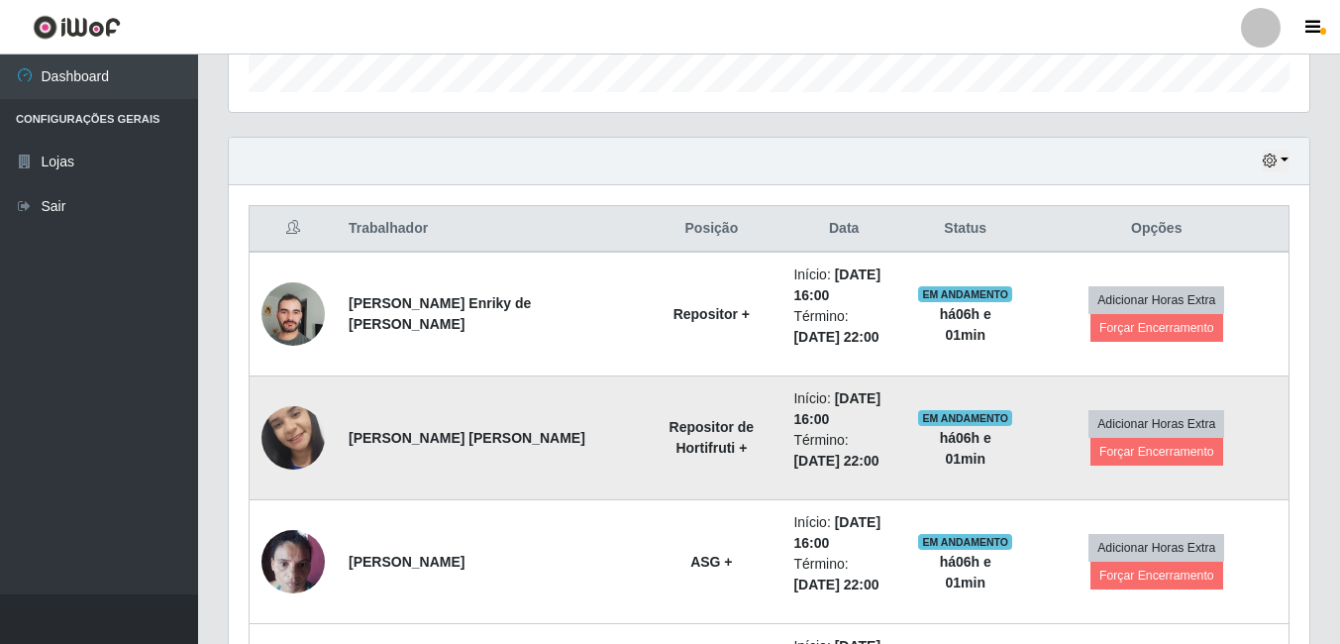
scroll to position [715, 0]
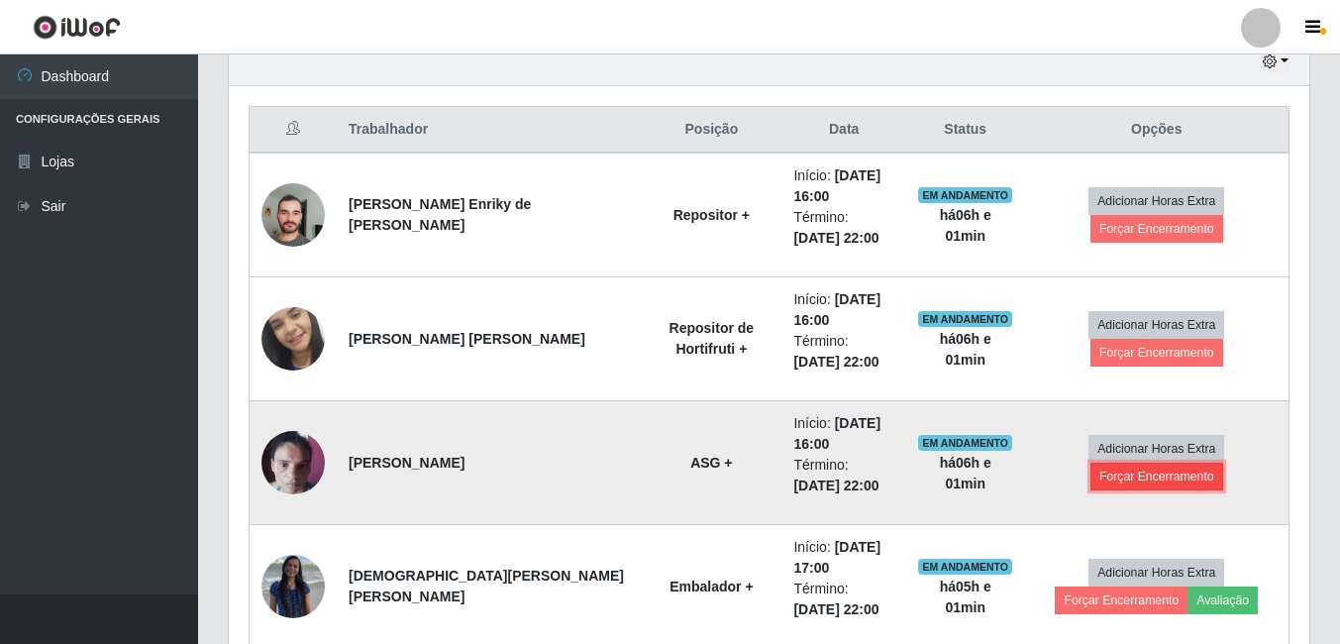
click at [1186, 465] on button "Forçar Encerramento" at bounding box center [1157, 477] width 133 height 28
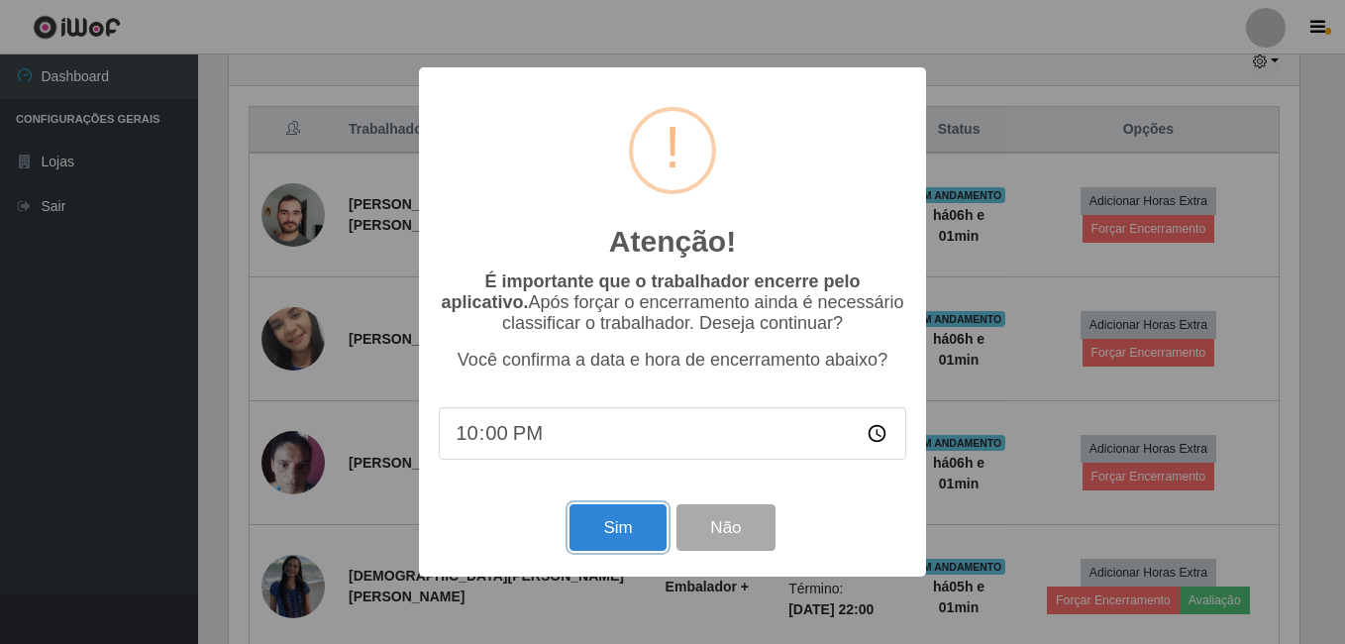
click at [634, 522] on button "Sim" at bounding box center [618, 527] width 96 height 47
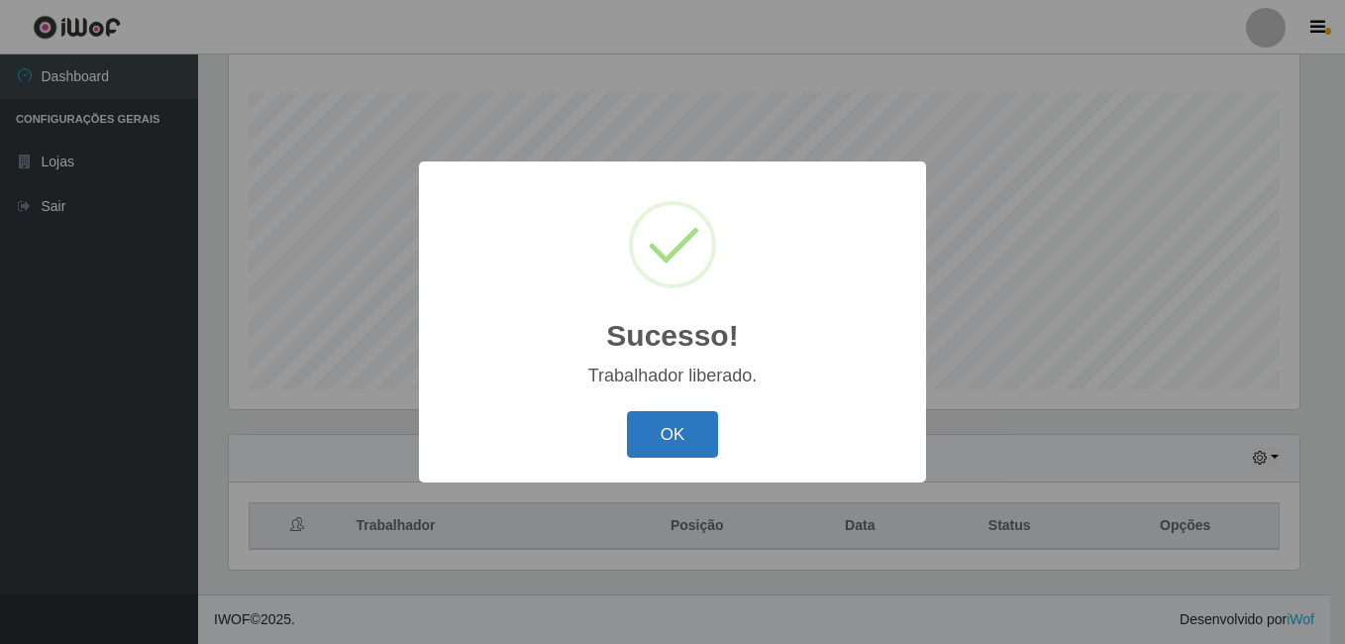
click at [705, 440] on button "OK" at bounding box center [673, 434] width 92 height 47
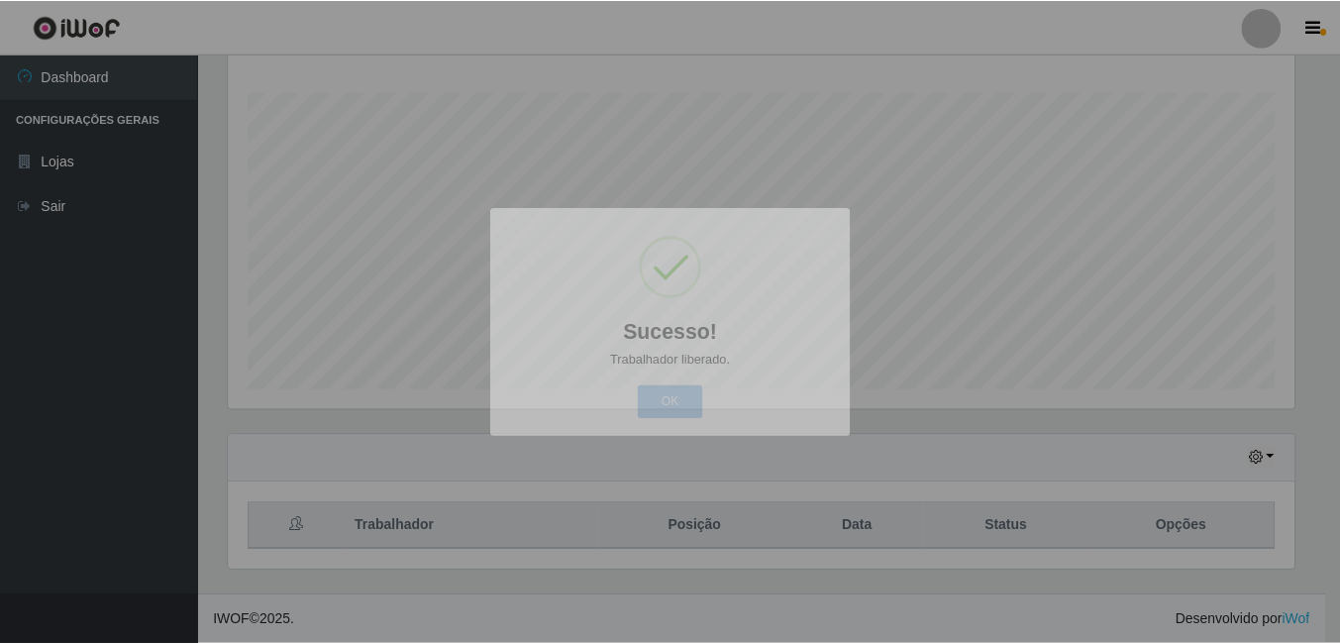
scroll to position [990215, 989545]
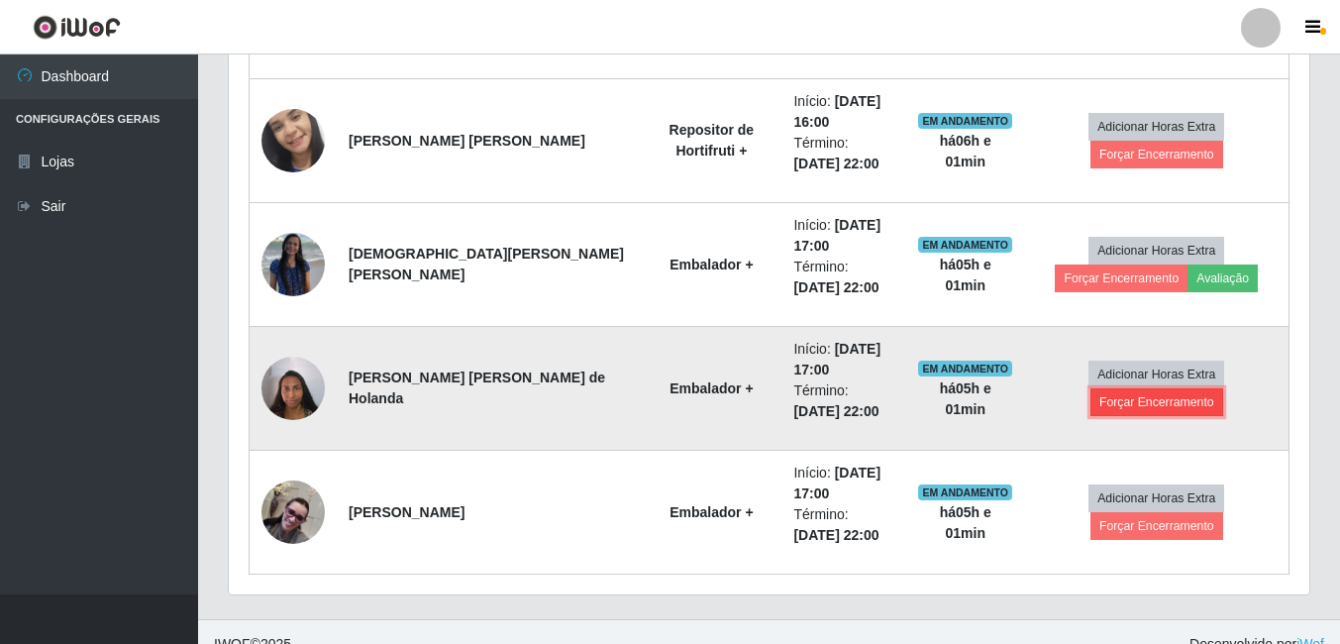
click at [1172, 388] on button "Forçar Encerramento" at bounding box center [1157, 402] width 133 height 28
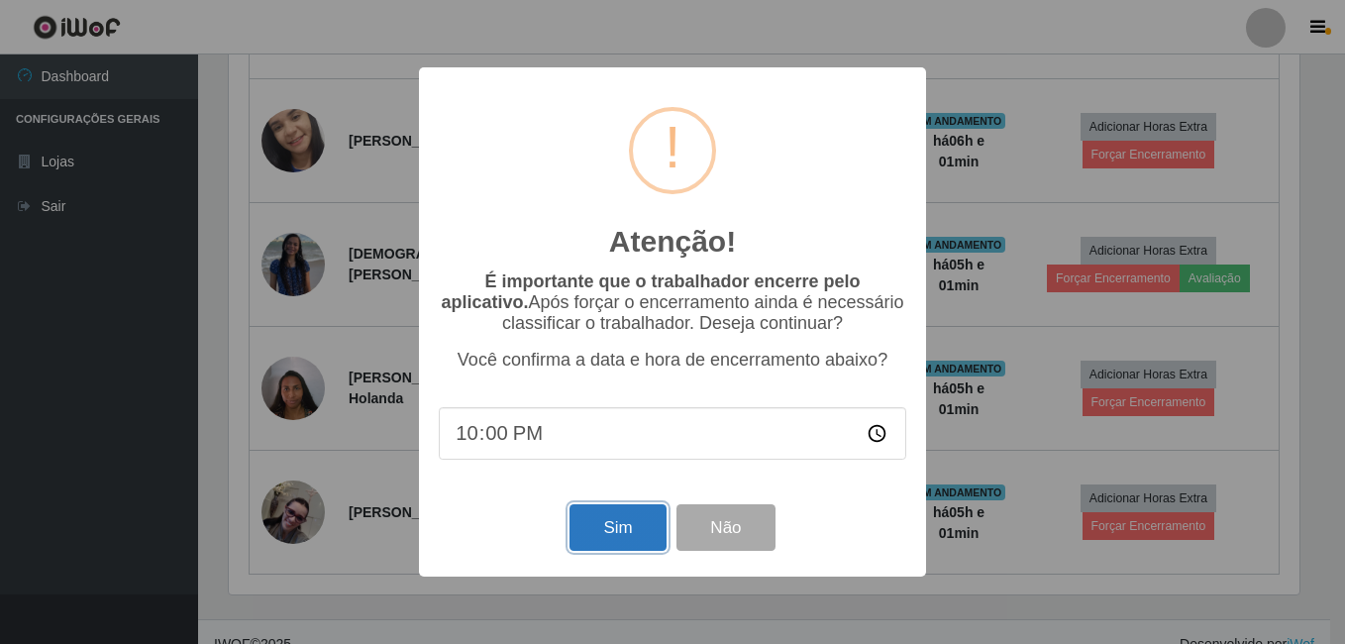
click at [625, 524] on button "Sim" at bounding box center [618, 527] width 96 height 47
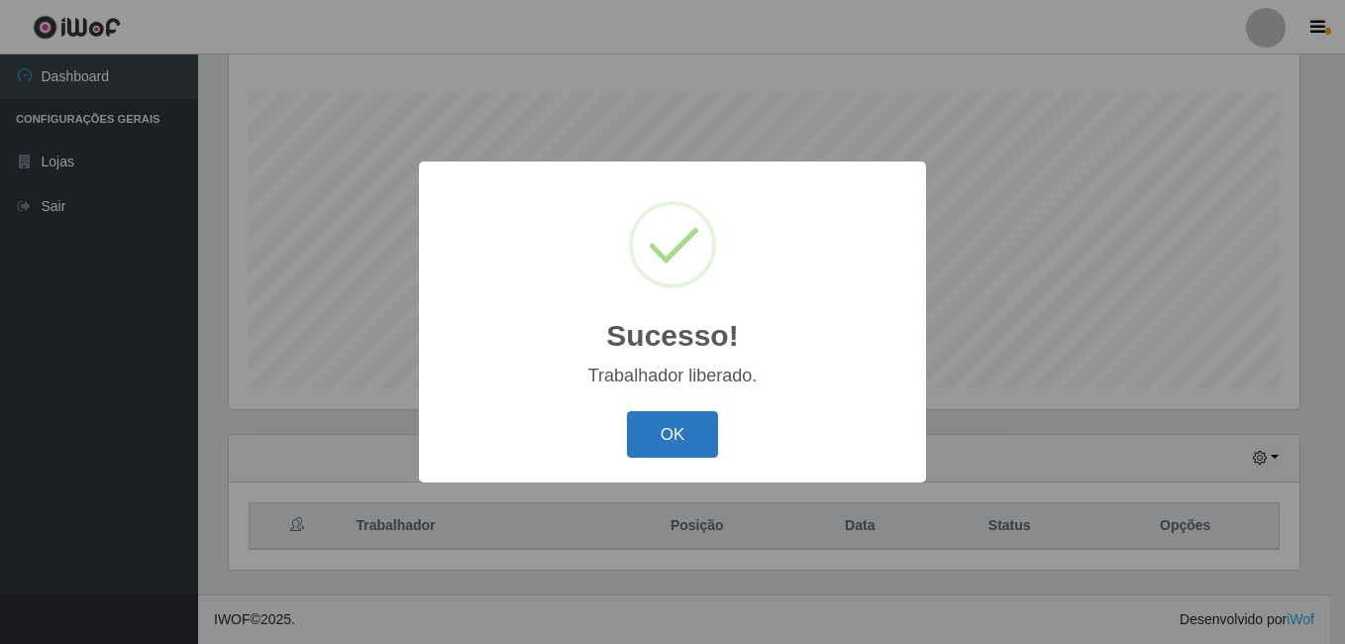
click at [682, 424] on button "OK" at bounding box center [673, 434] width 92 height 47
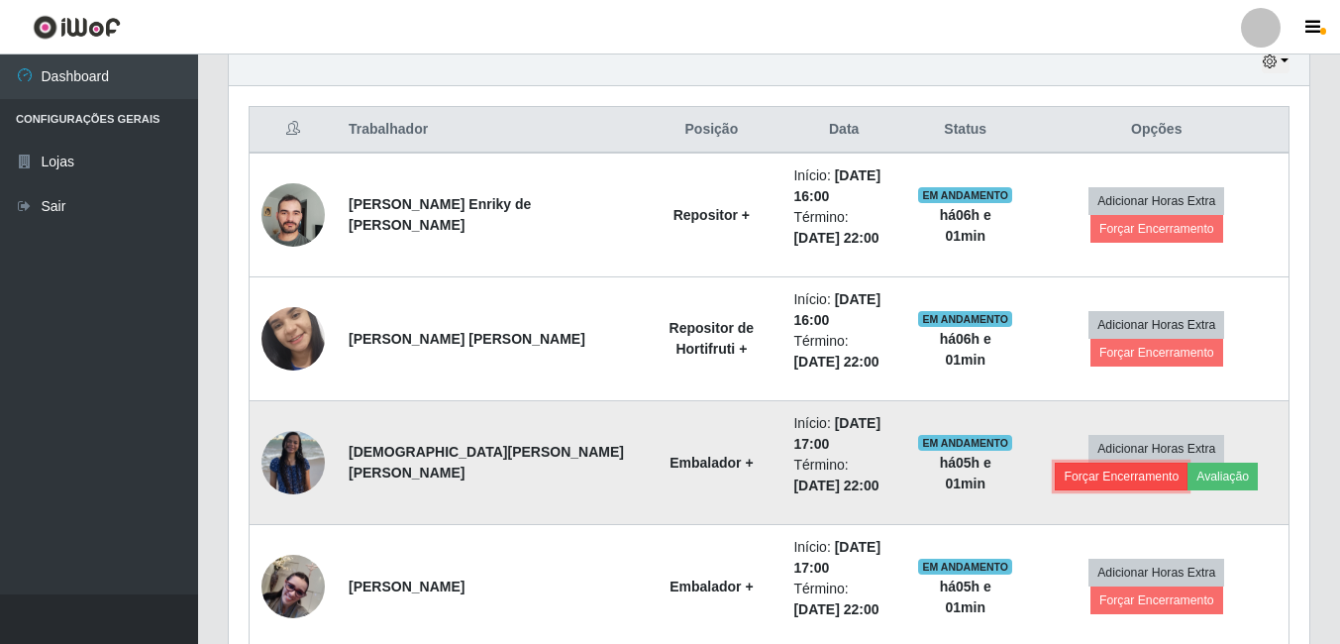
click at [1188, 463] on button "Forçar Encerramento" at bounding box center [1121, 477] width 133 height 28
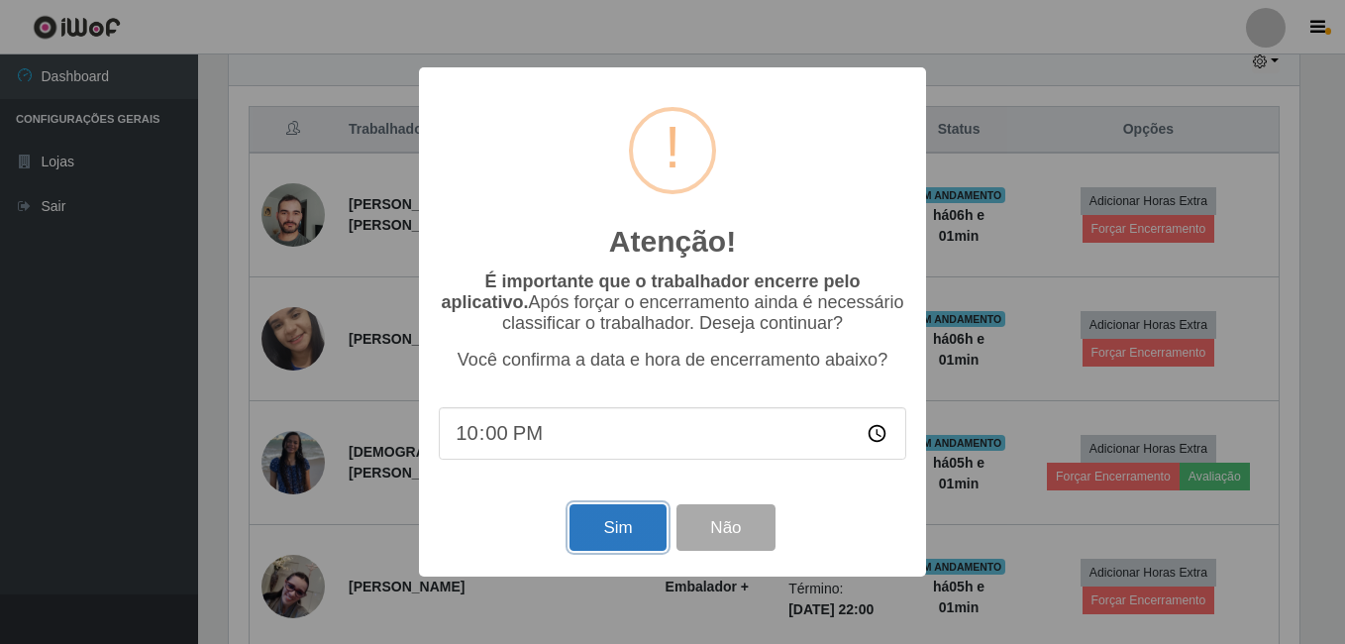
click at [627, 521] on button "Sim" at bounding box center [618, 527] width 96 height 47
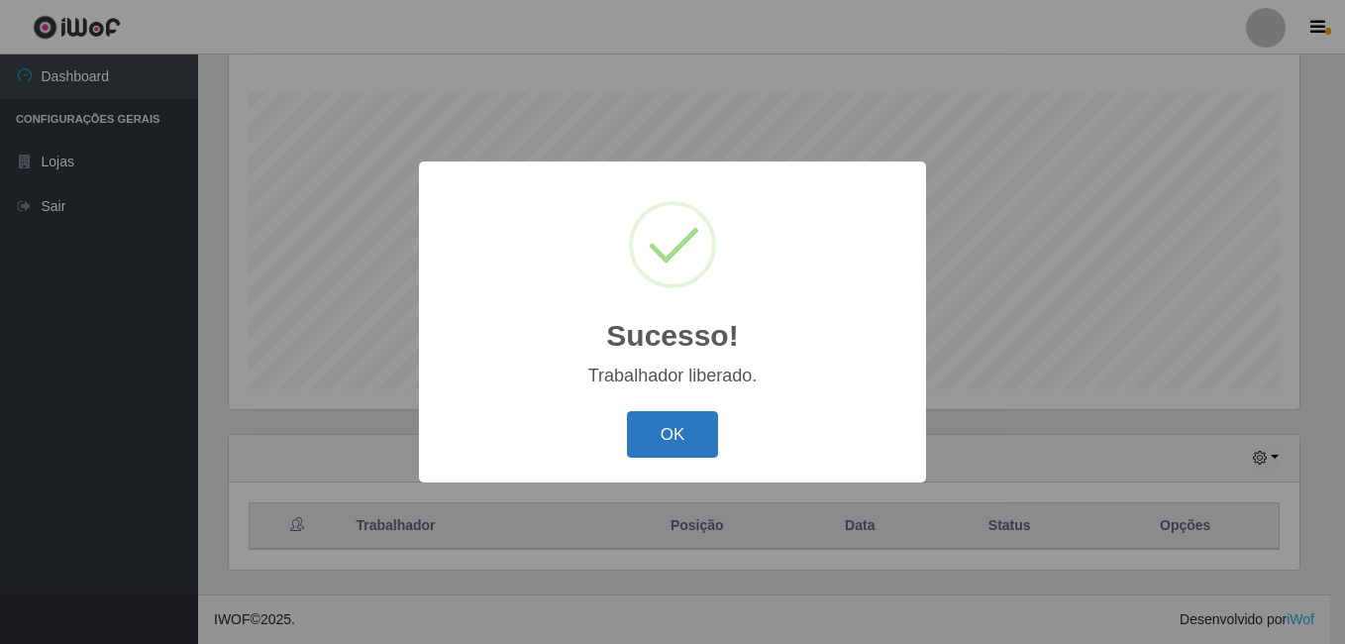
click at [703, 456] on button "OK" at bounding box center [673, 434] width 92 height 47
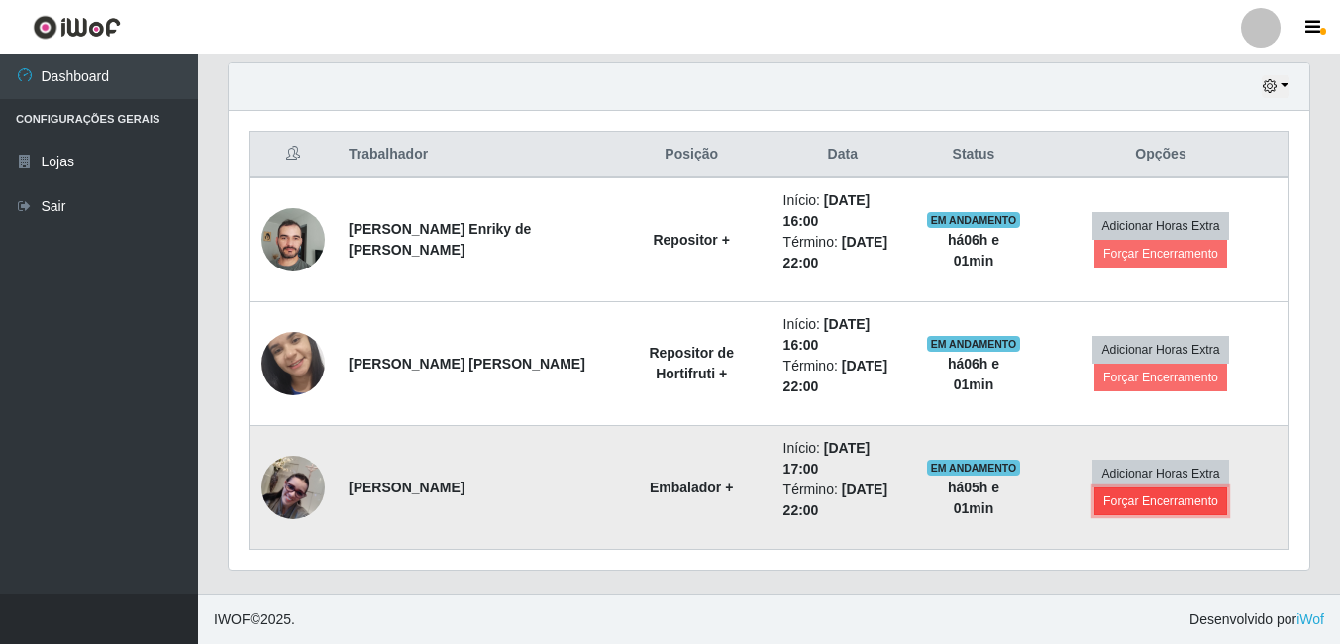
click at [1122, 502] on button "Forçar Encerramento" at bounding box center [1161, 501] width 133 height 28
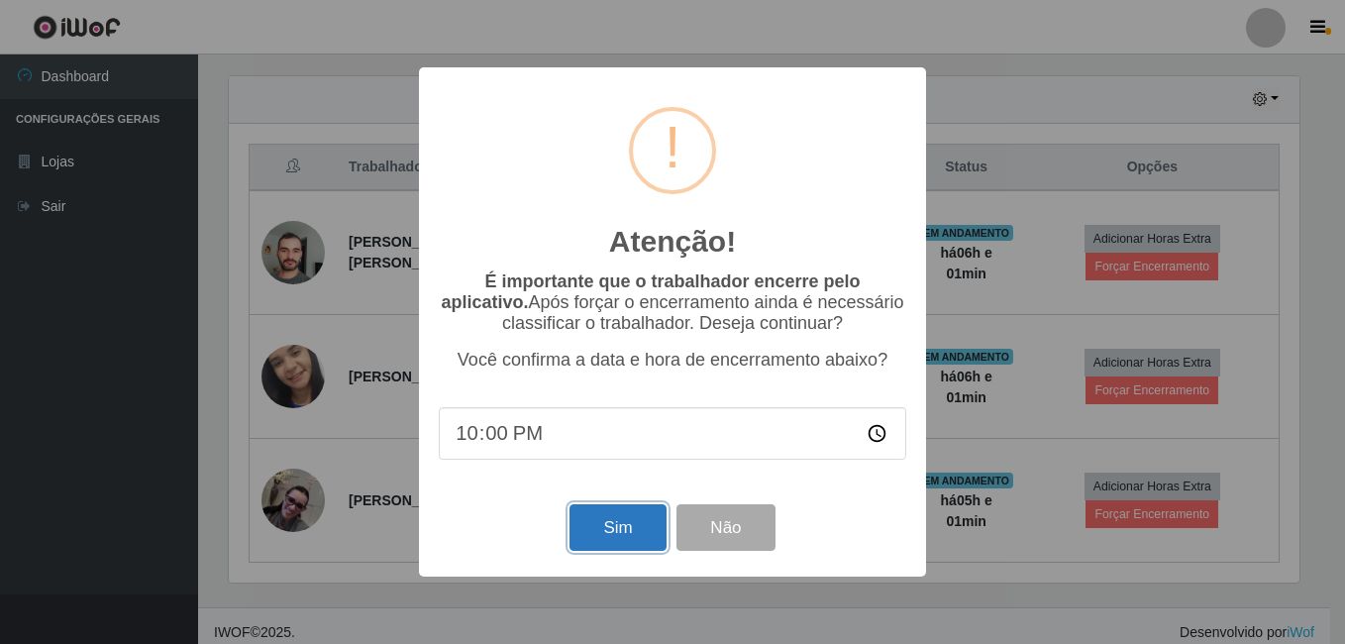
click at [634, 513] on button "Sim" at bounding box center [618, 527] width 96 height 47
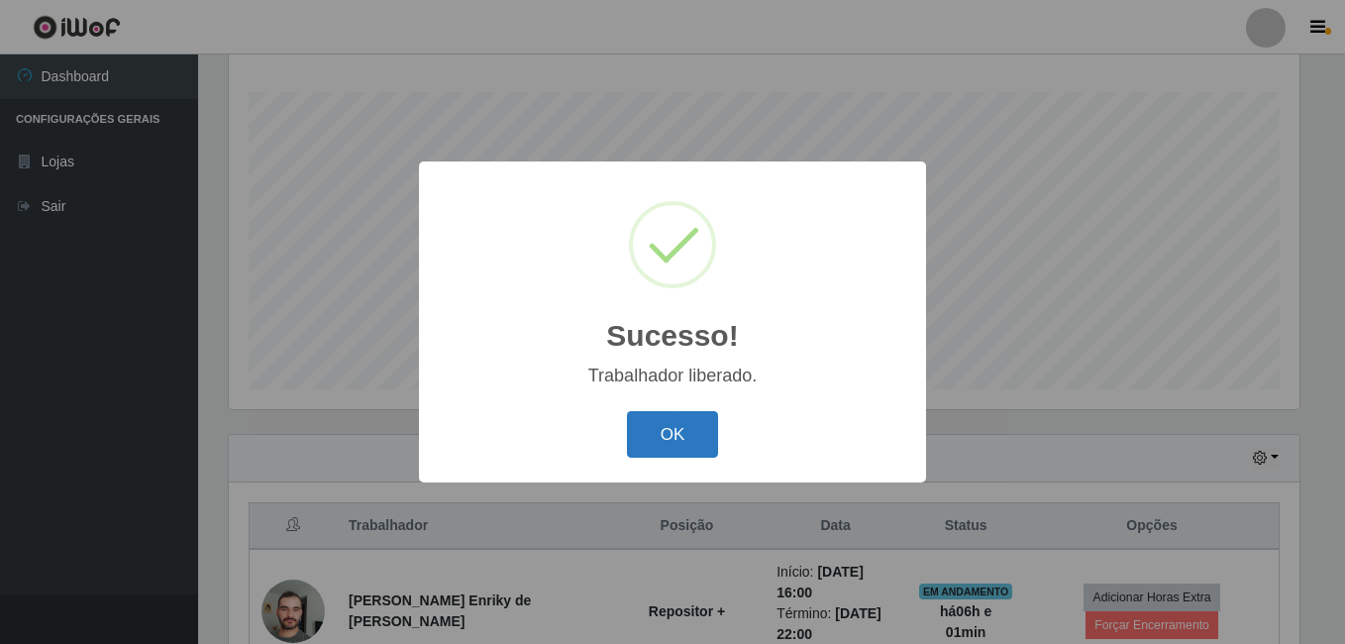
click at [692, 443] on button "OK" at bounding box center [673, 434] width 92 height 47
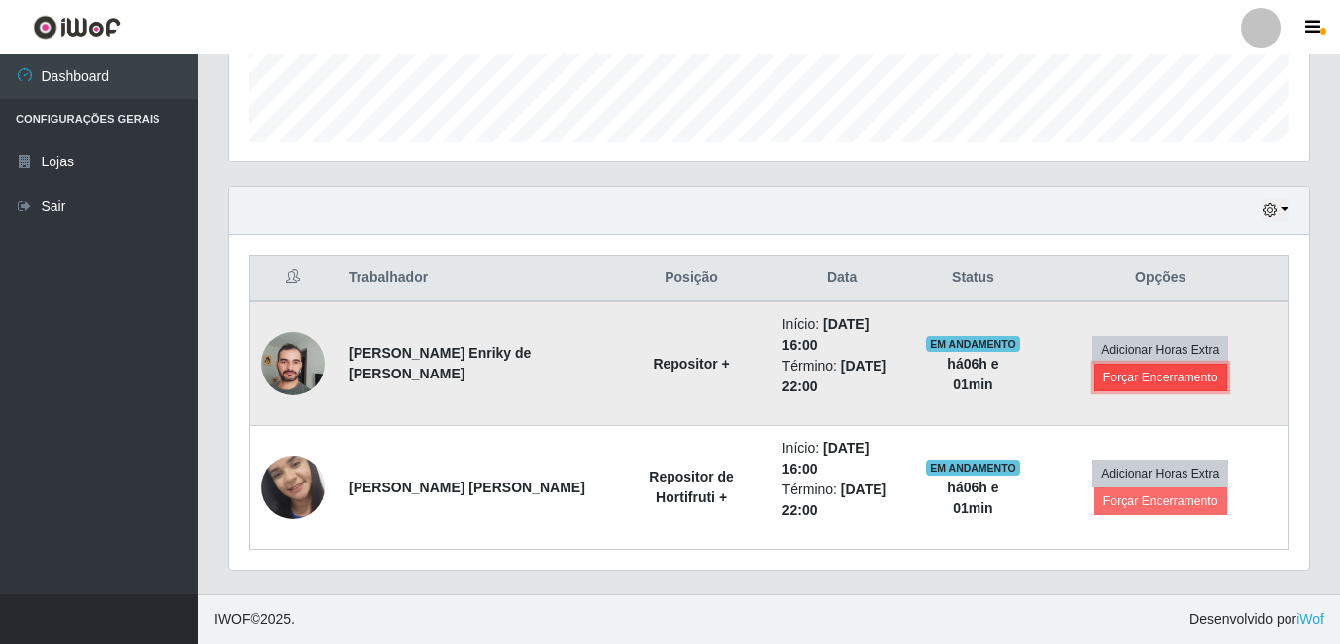
click at [1173, 378] on button "Forçar Encerramento" at bounding box center [1161, 378] width 133 height 28
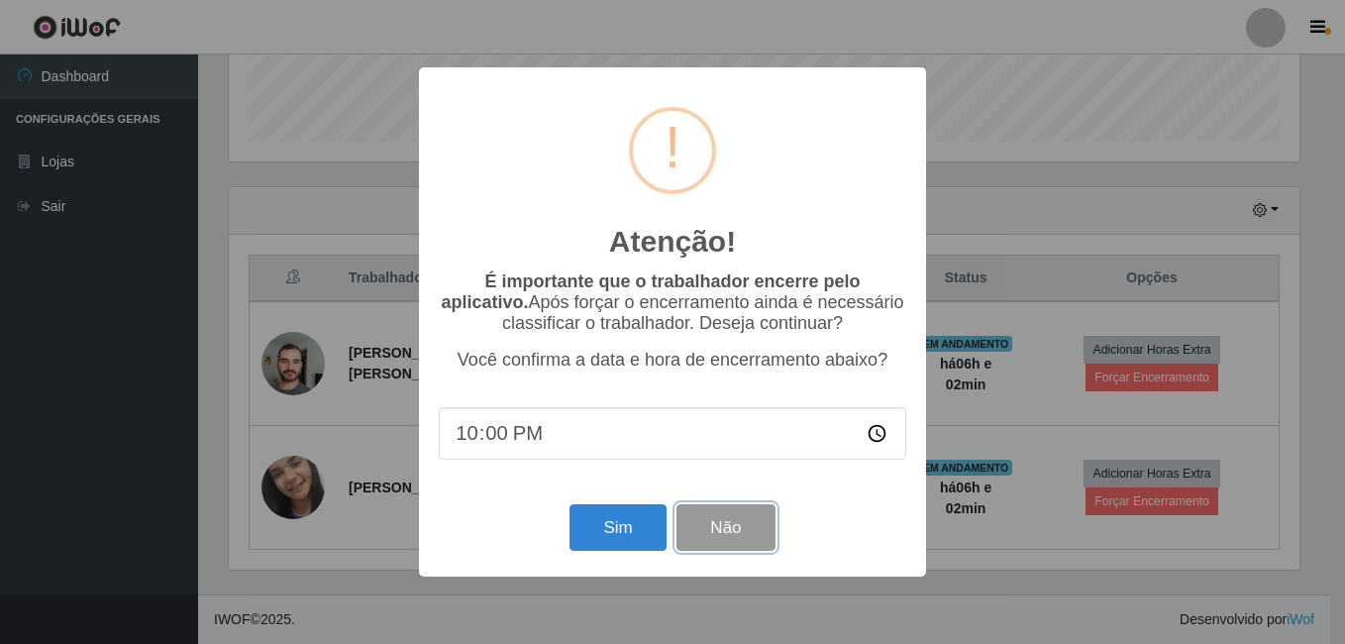
click at [707, 526] on button "Não" at bounding box center [726, 527] width 98 height 47
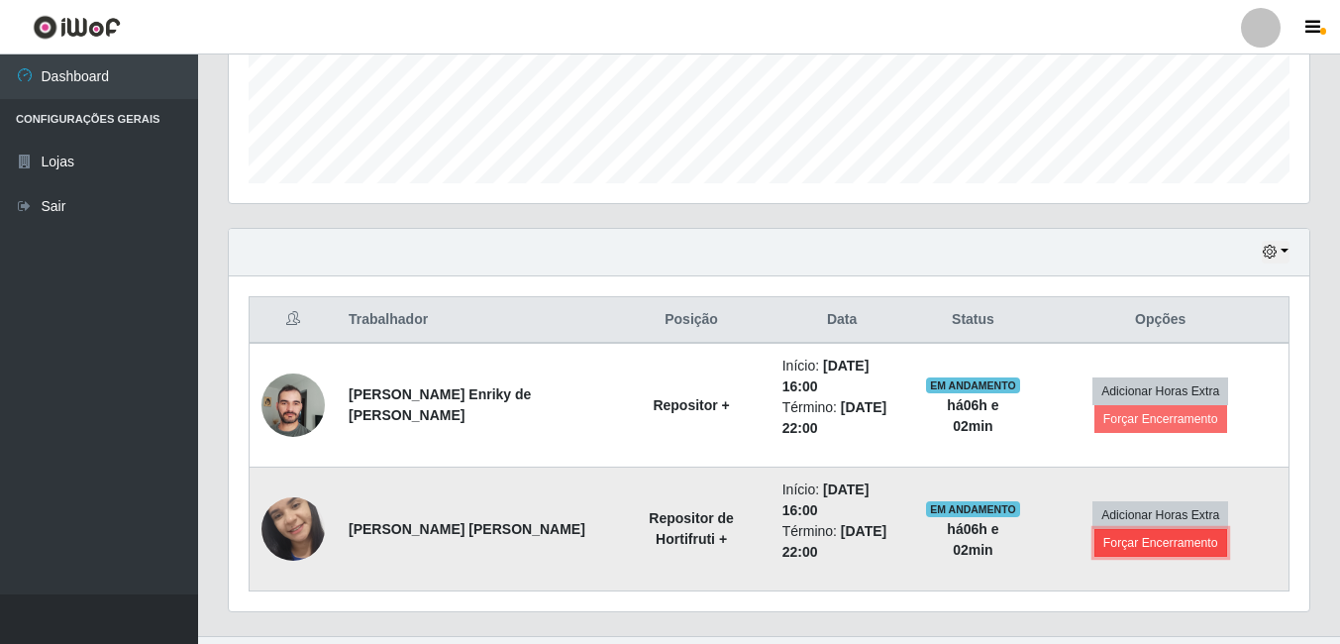
click at [1119, 544] on button "Forçar Encerramento" at bounding box center [1161, 543] width 133 height 28
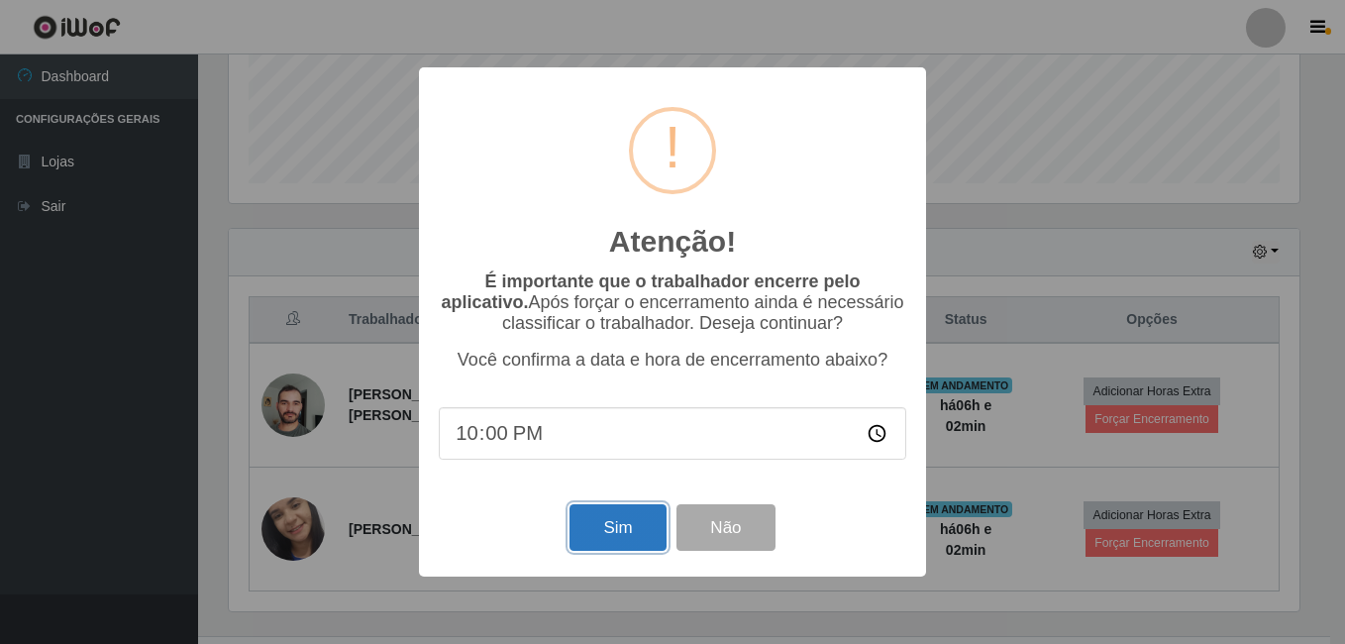
click at [618, 531] on button "Sim" at bounding box center [618, 527] width 96 height 47
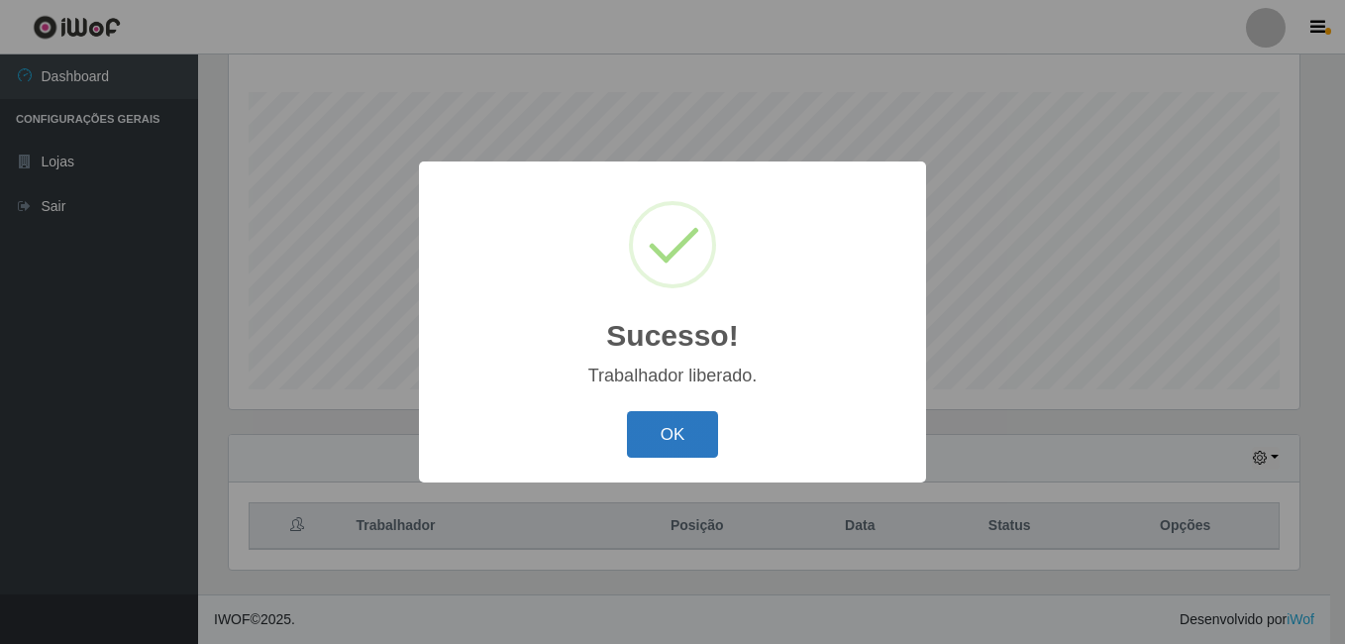
click at [688, 426] on button "OK" at bounding box center [673, 434] width 92 height 47
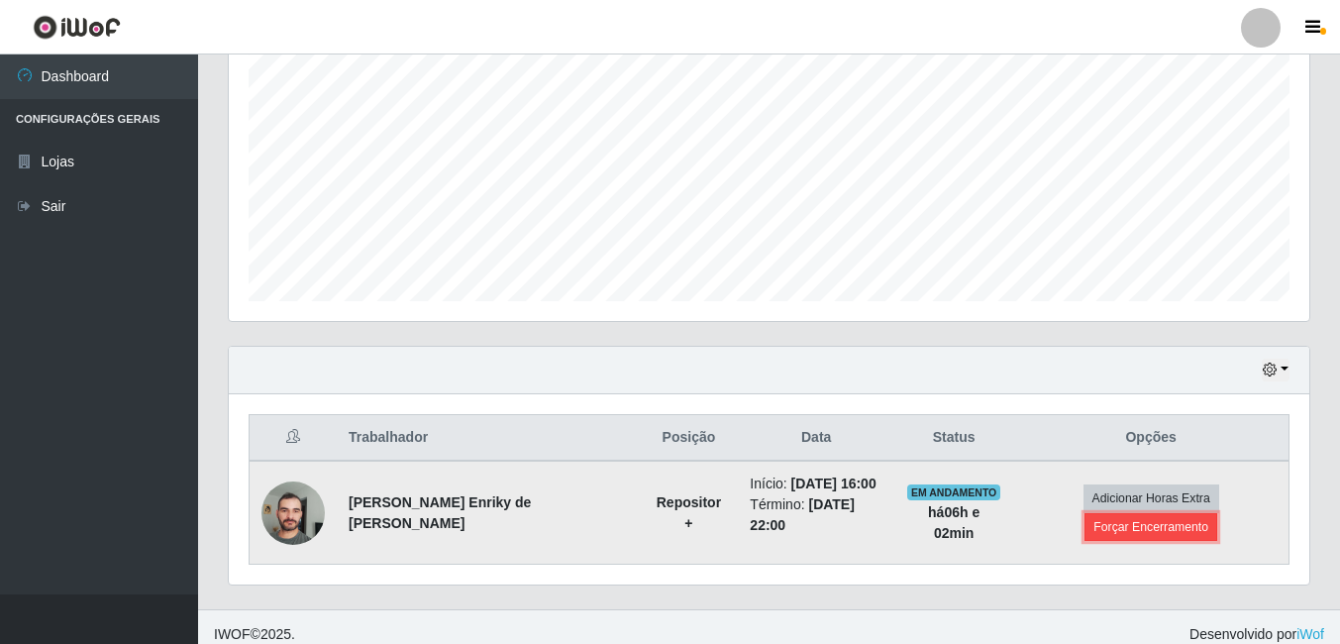
click at [1168, 514] on button "Forçar Encerramento" at bounding box center [1151, 527] width 133 height 28
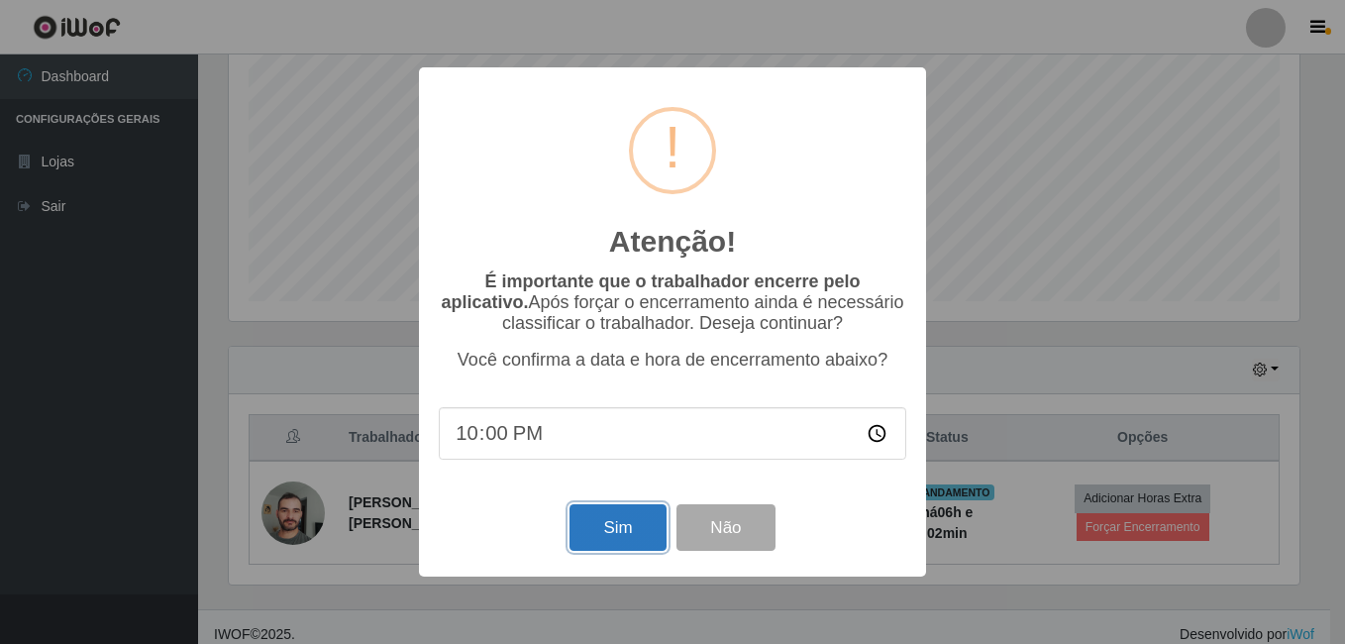
click at [605, 525] on button "Sim" at bounding box center [618, 527] width 96 height 47
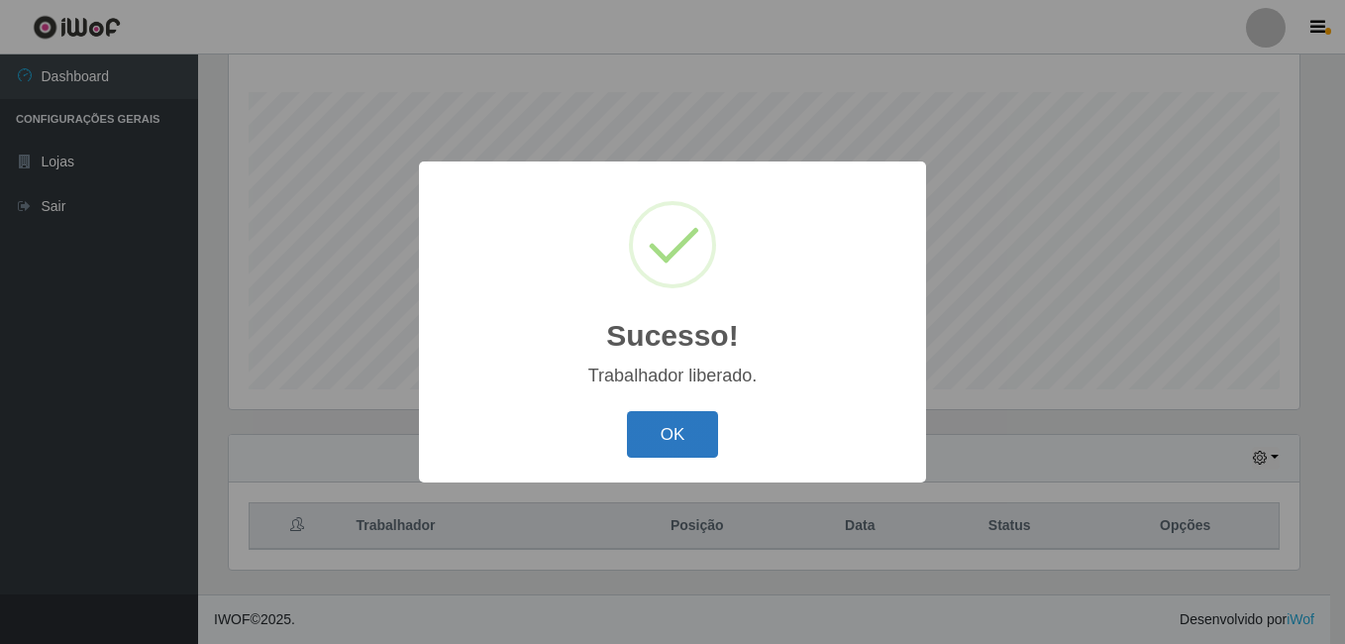
click at [680, 443] on button "OK" at bounding box center [673, 434] width 92 height 47
